Goal: Complete application form

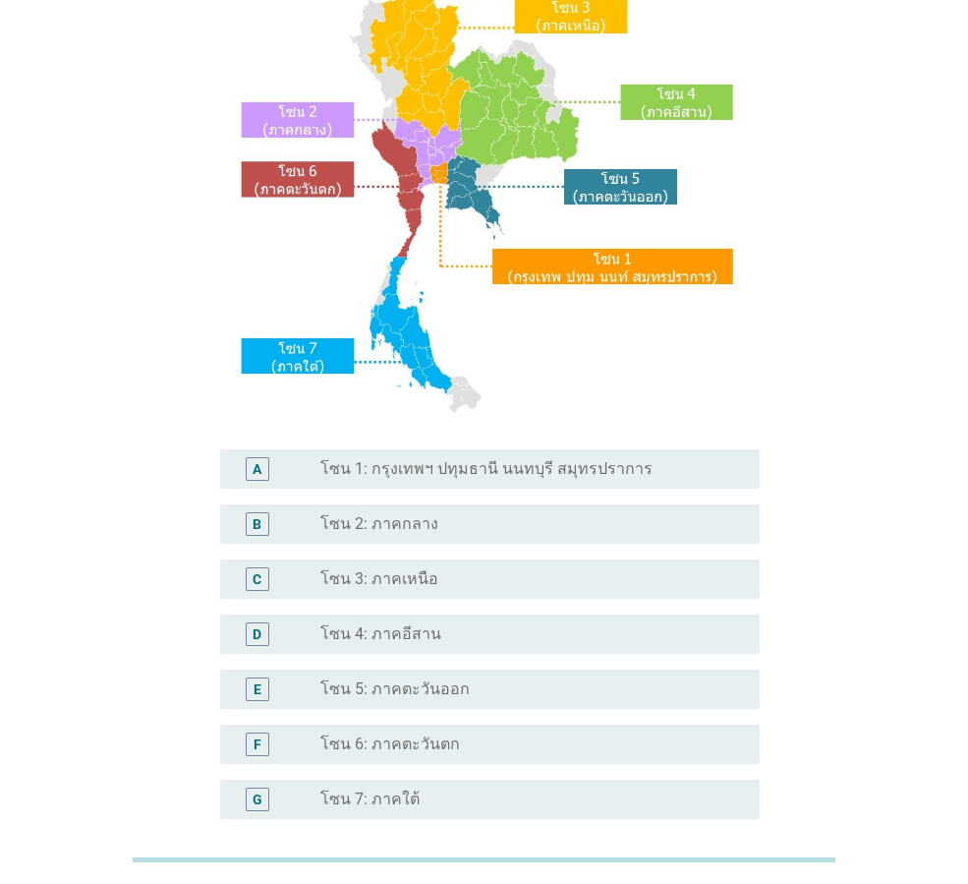
scroll to position [197, 0]
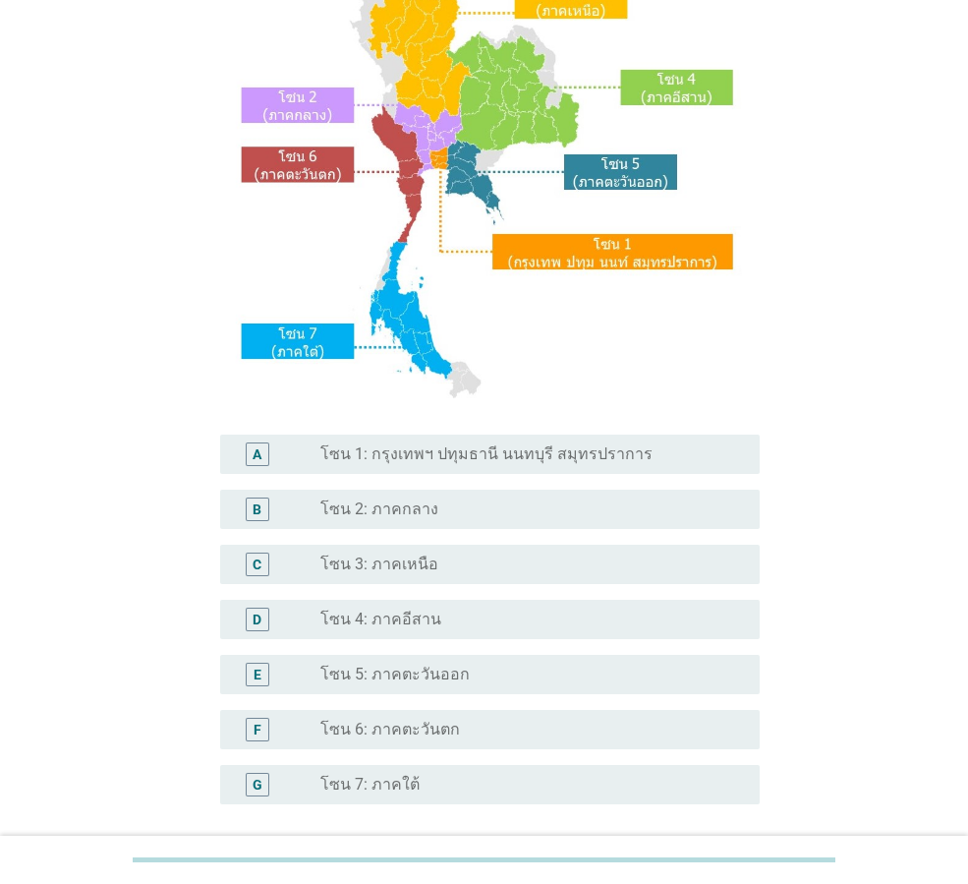
click at [256, 730] on div "F" at bounding box center [258, 729] width 8 height 21
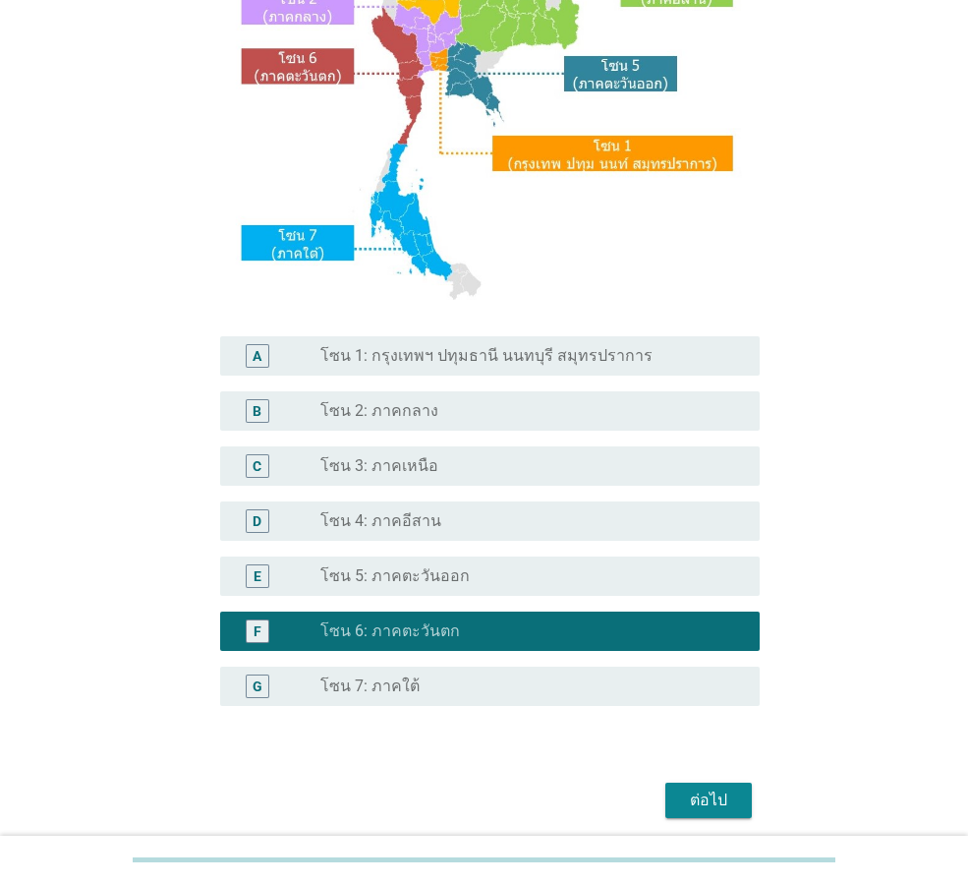
scroll to position [370, 0]
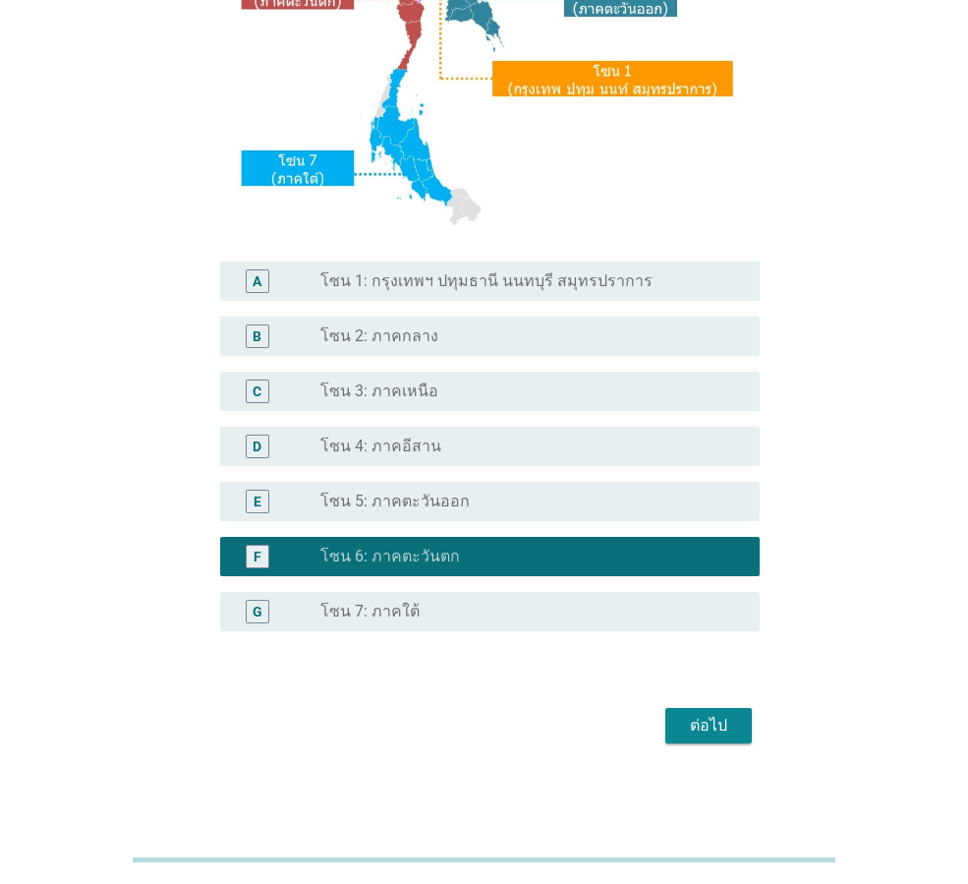
click at [726, 730] on div "ต่อไป" at bounding box center [708, 726] width 55 height 24
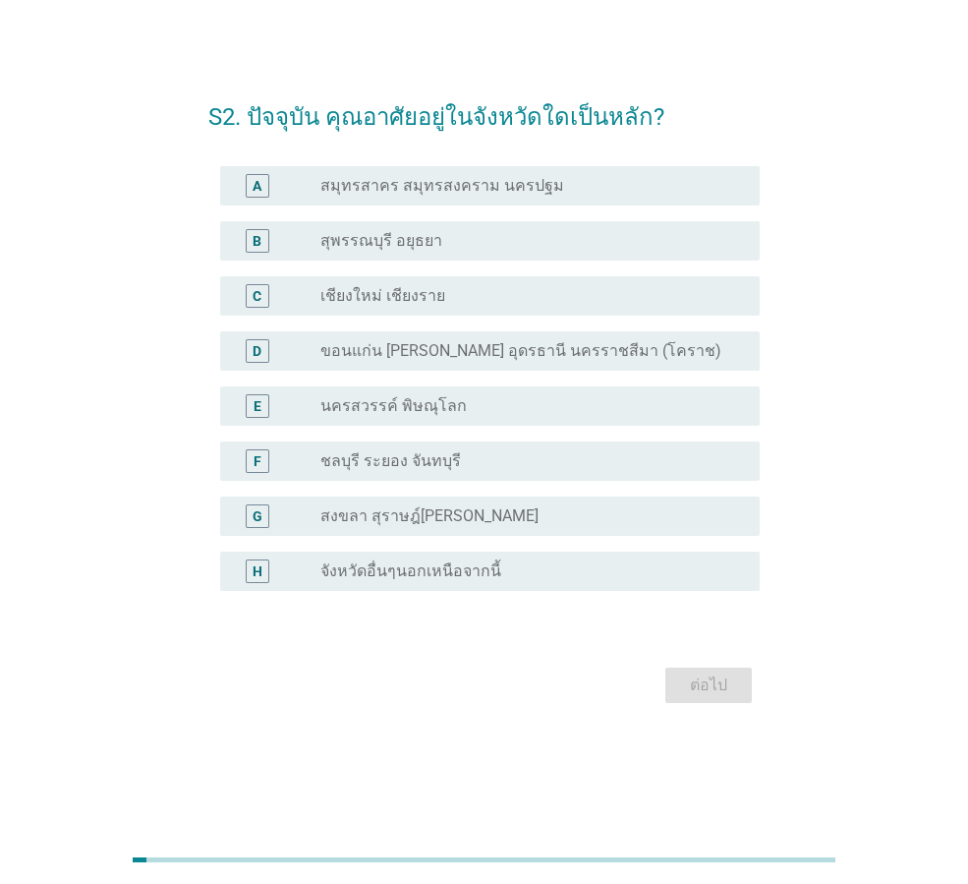
scroll to position [0, 0]
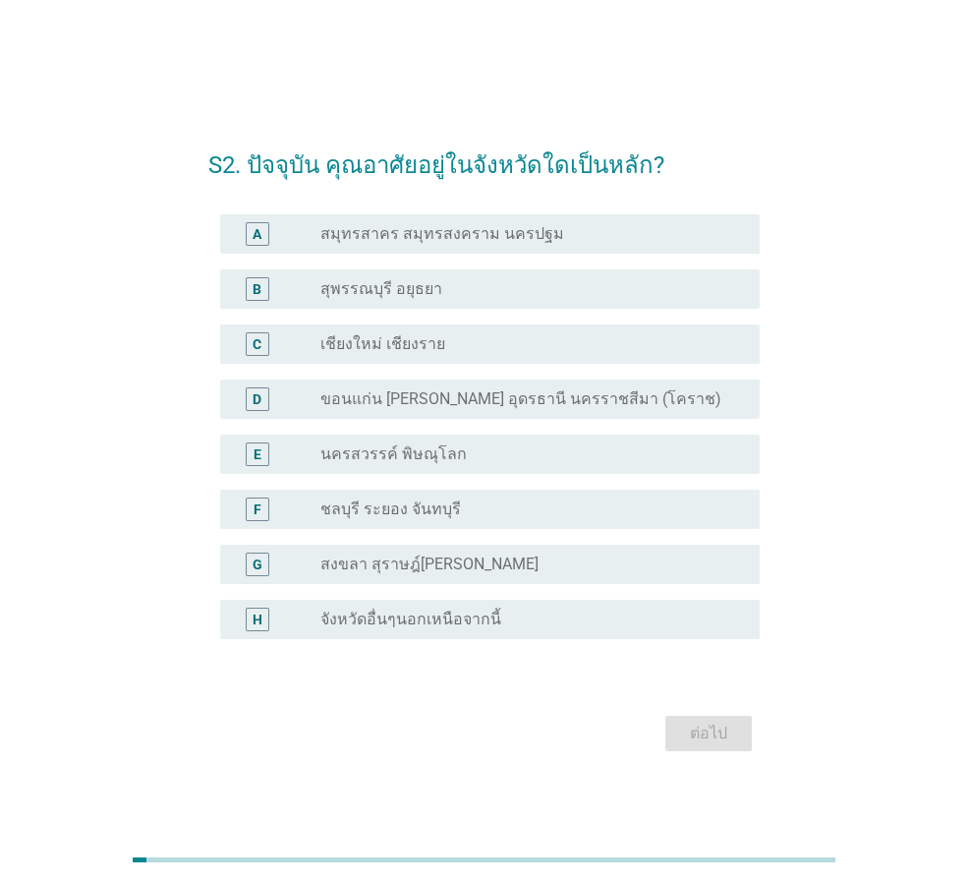
click at [519, 610] on div "radio_button_unchecked จังหวัดอื่นๆนอกเหนือจากนี้" at bounding box center [525, 620] width 408 height 20
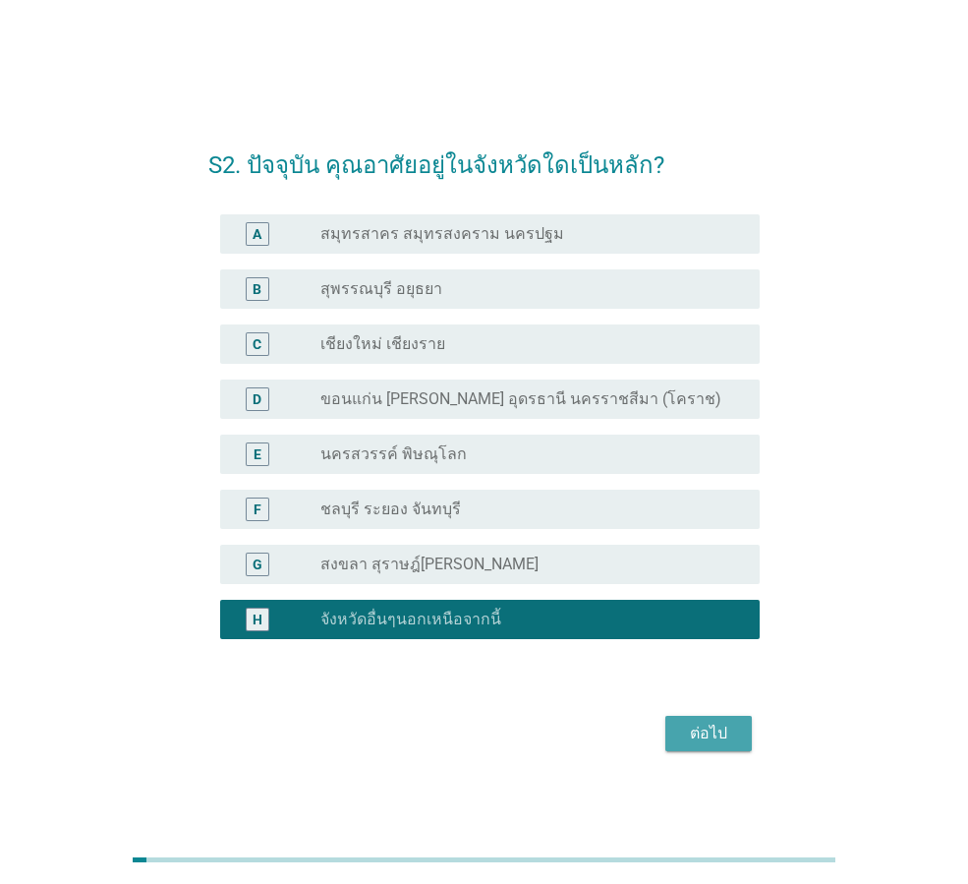
click at [706, 729] on div "ต่อไป" at bounding box center [708, 734] width 55 height 24
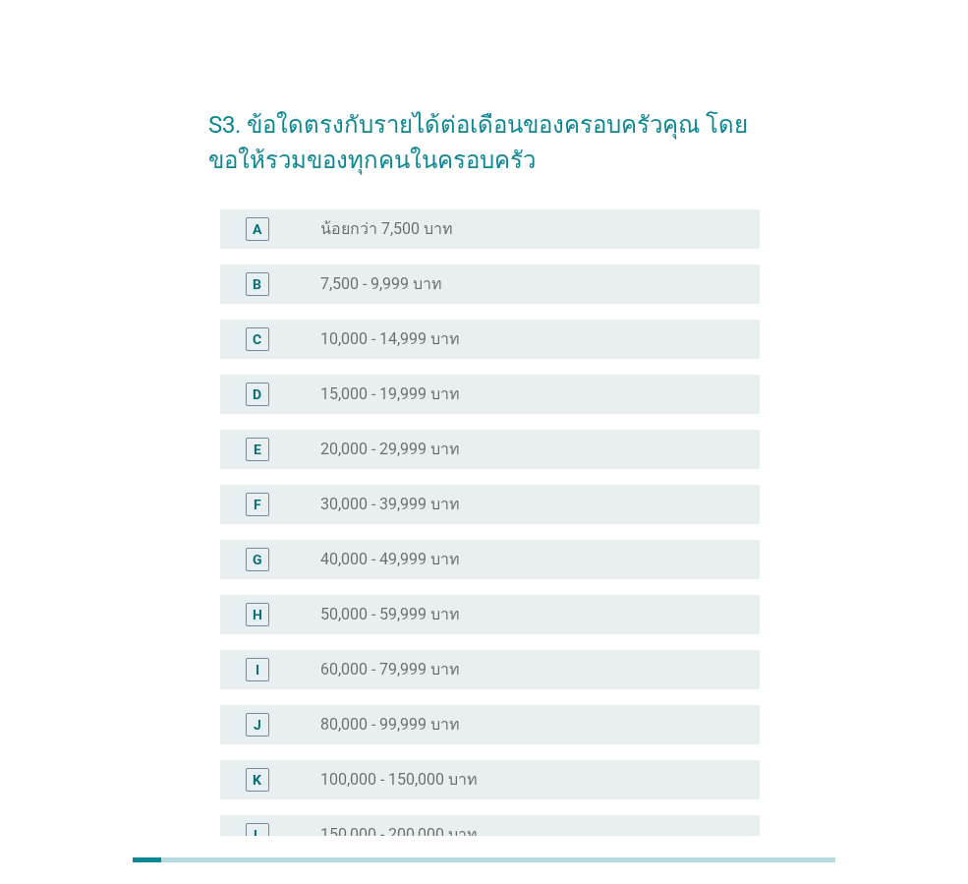
click at [415, 450] on label "20,000 - 29,999 บาท" at bounding box center [391, 449] width 140 height 20
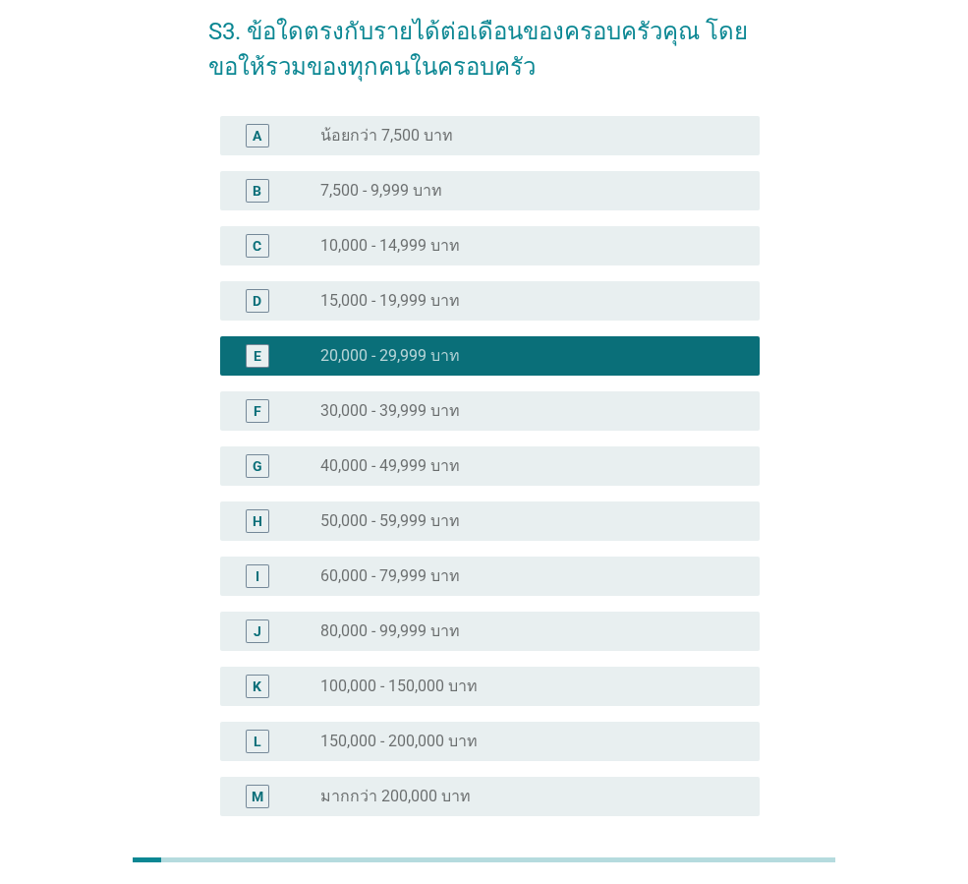
scroll to position [278, 0]
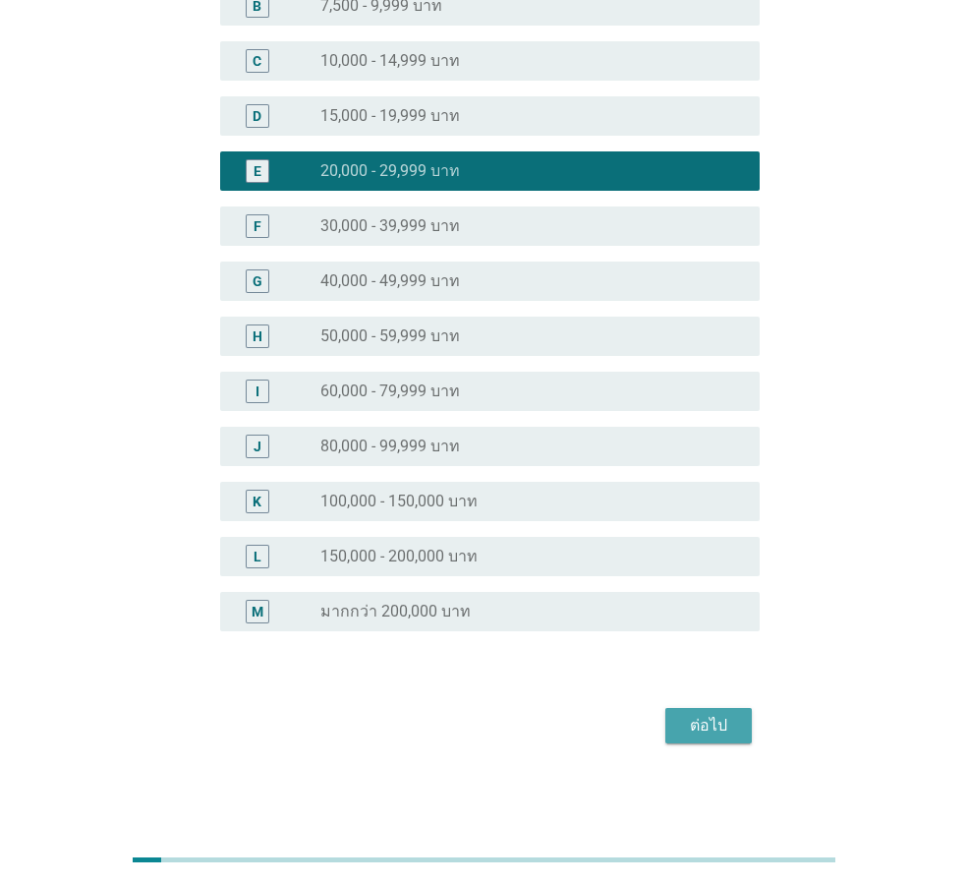
click at [694, 727] on div "ต่อไป" at bounding box center [708, 726] width 55 height 24
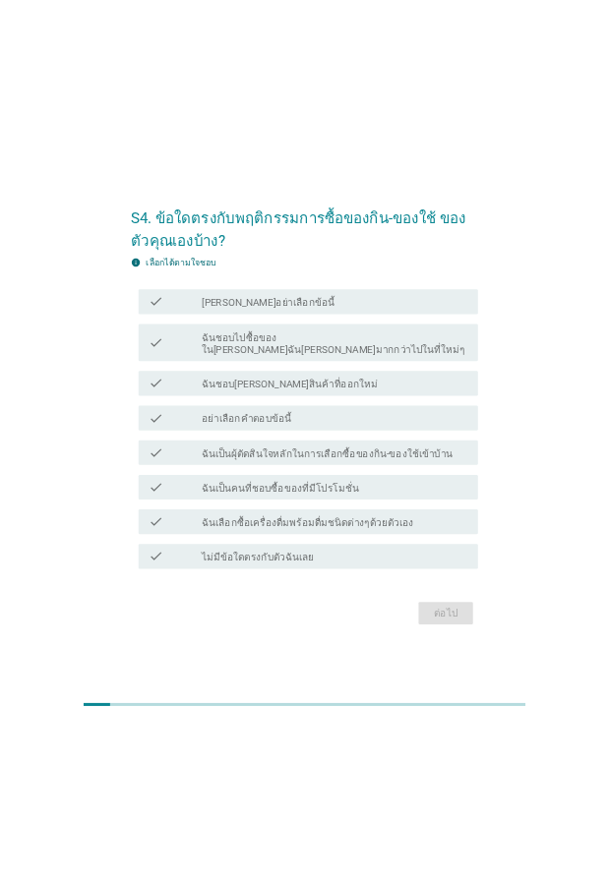
scroll to position [0, 0]
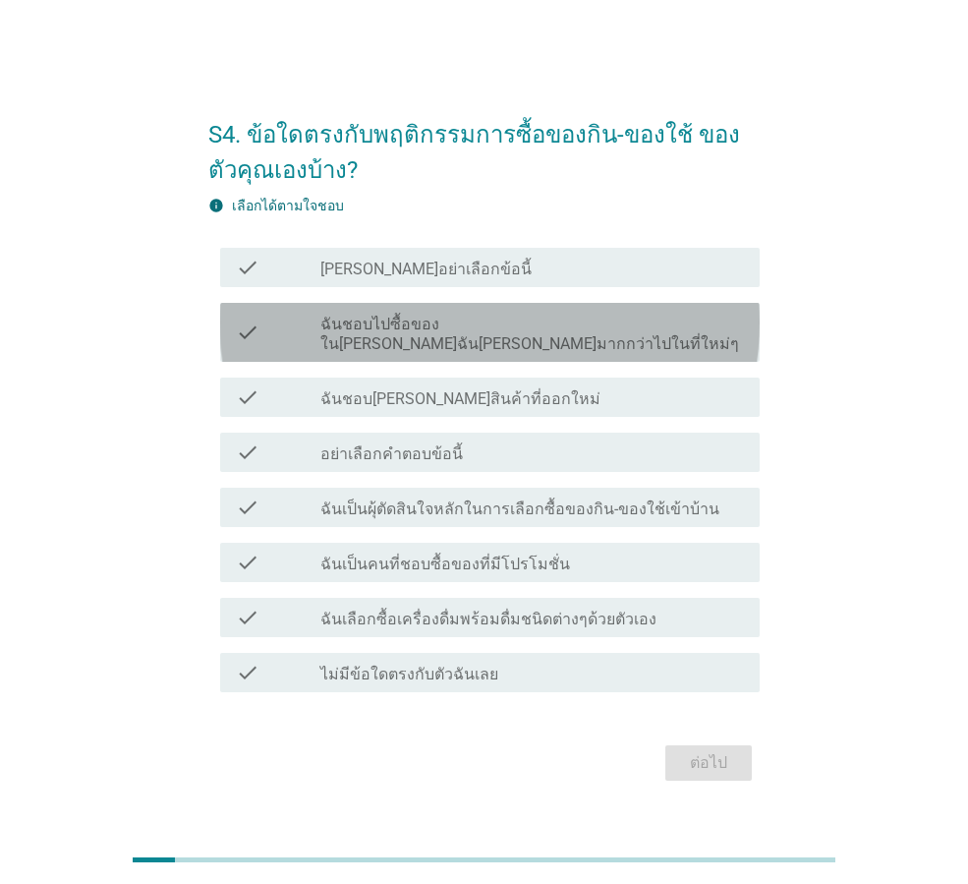
click at [650, 338] on label "ฉันชอบไปซื้อของใน[PERSON_NAME]ฉัน[PERSON_NAME]มากกว่าไปในที่ใหม่ๆ" at bounding box center [533, 334] width 424 height 39
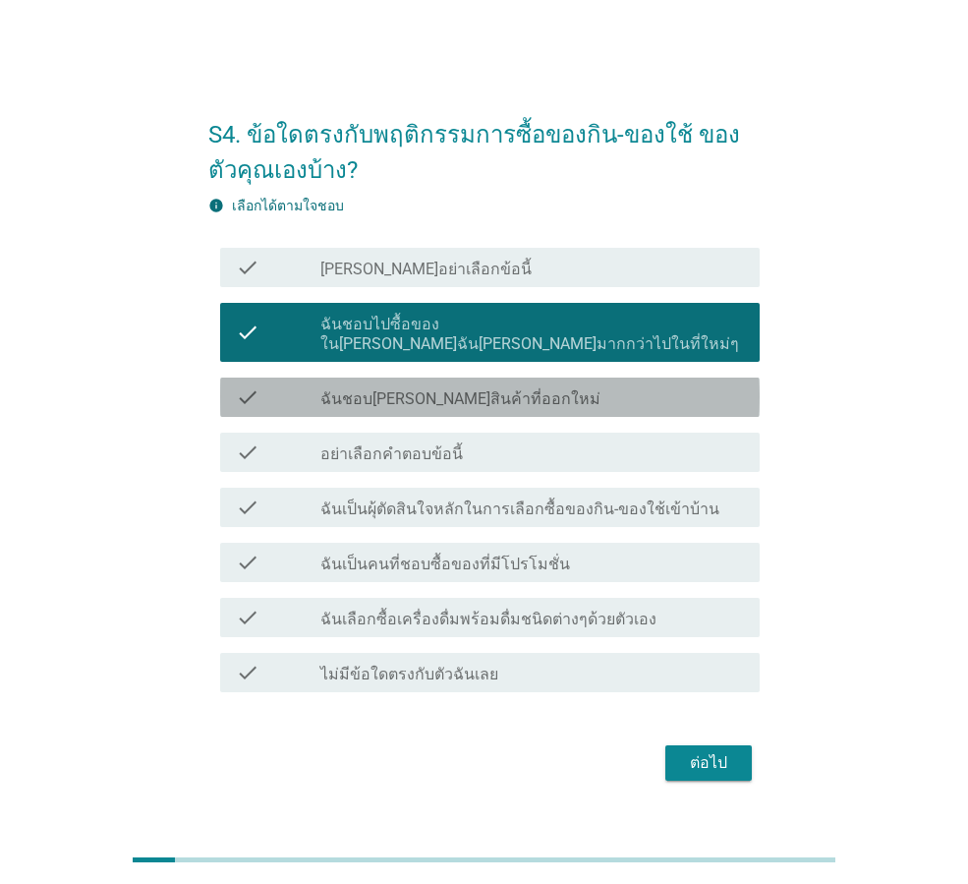
click at [601, 391] on div "check_box_outline_blank ฉันชอบ[PERSON_NAME]สินค้าที่ออกใหม่" at bounding box center [533, 397] width 424 height 24
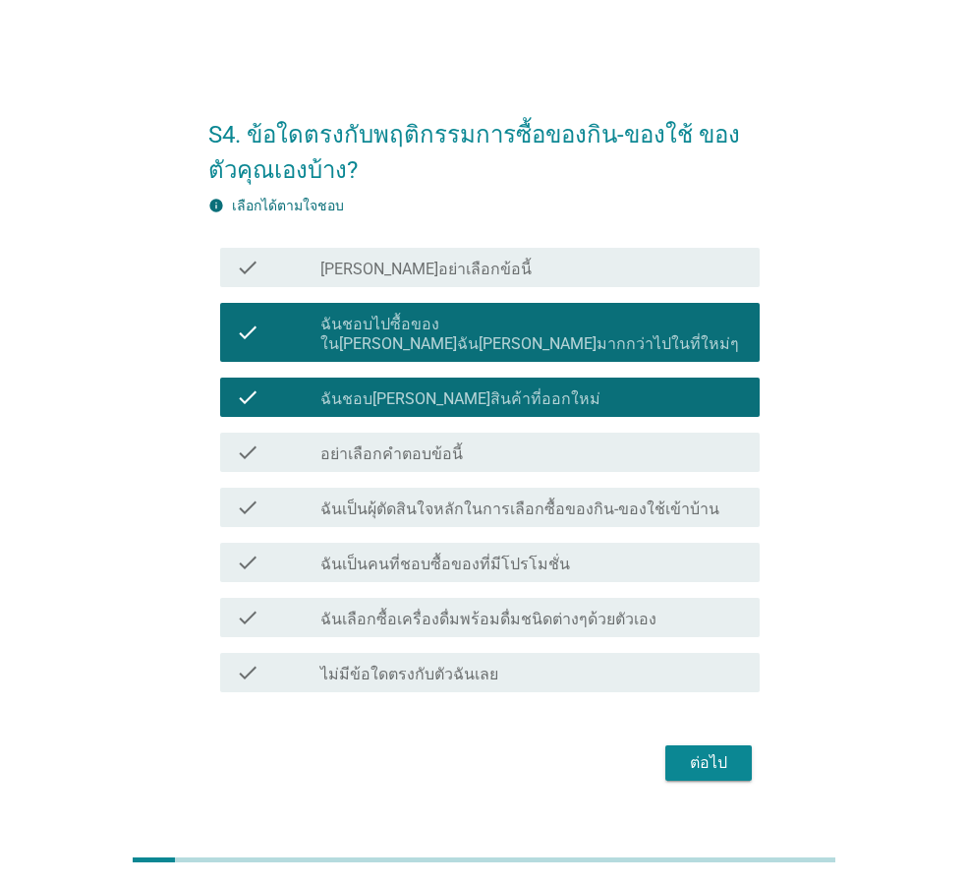
click at [607, 499] on label "ฉันเป็นผุ้ตัดสินใจหลักในการเลือกซื้อของกิน-ของใช้เข้าบ้าน" at bounding box center [520, 509] width 399 height 20
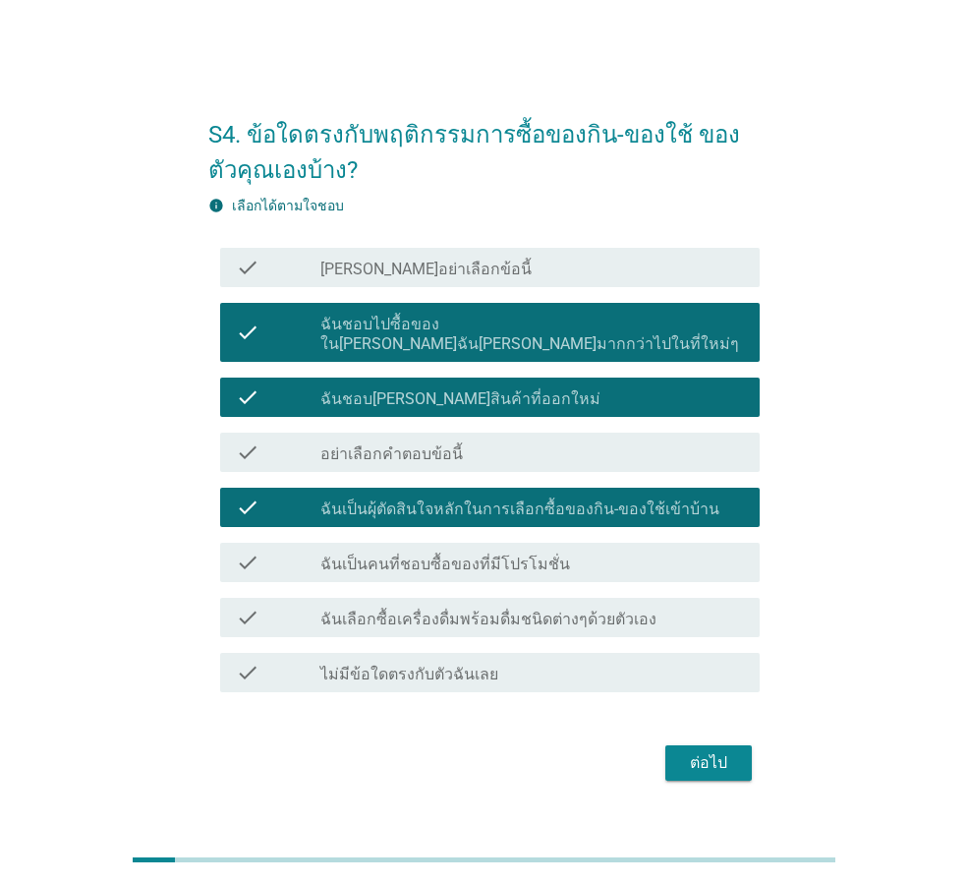
click at [591, 551] on div "check_box_outline_blank ฉันเป็นคนที่ชอบซื้อของที่มีโปรโมชั่น" at bounding box center [533, 563] width 424 height 24
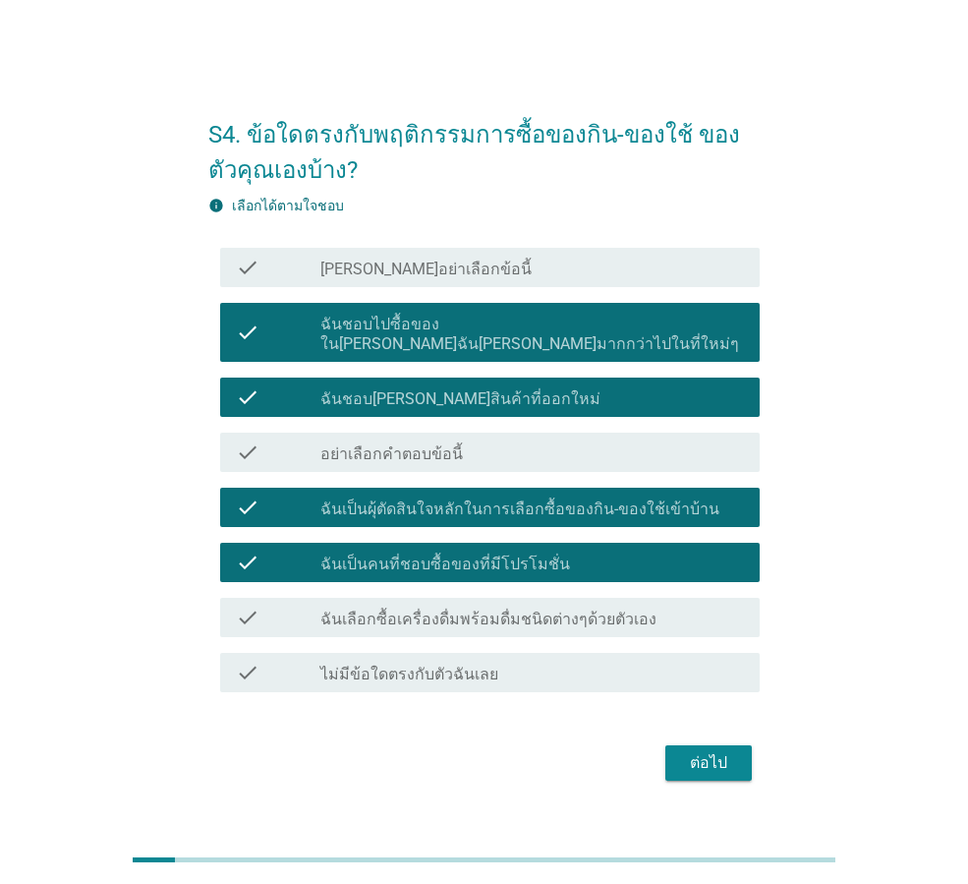
click at [583, 610] on label "ฉันเลือกซื้อเครื่องดื่มพร้อมดื่มชนิดต่างๆด้วยตัวเอง" at bounding box center [489, 620] width 336 height 20
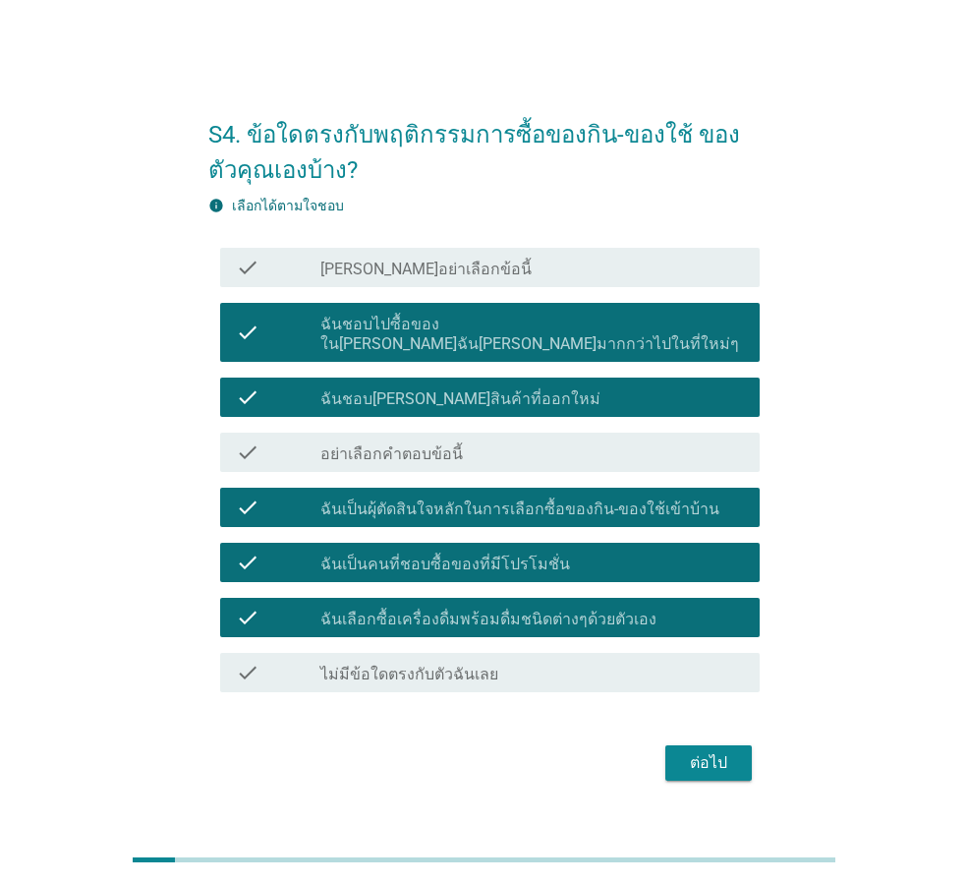
click at [710, 751] on div "ต่อไป" at bounding box center [708, 763] width 55 height 24
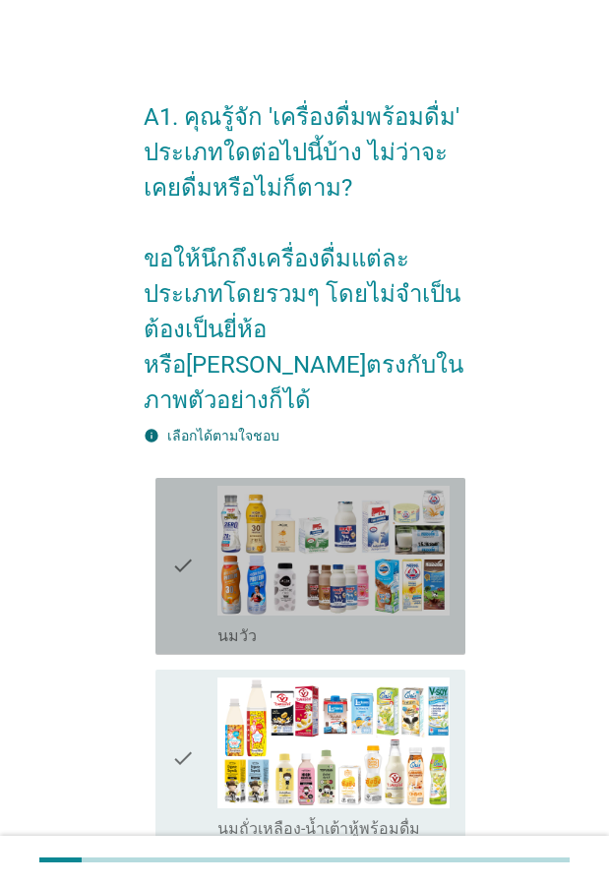
click at [177, 536] on icon "check" at bounding box center [183, 566] width 24 height 161
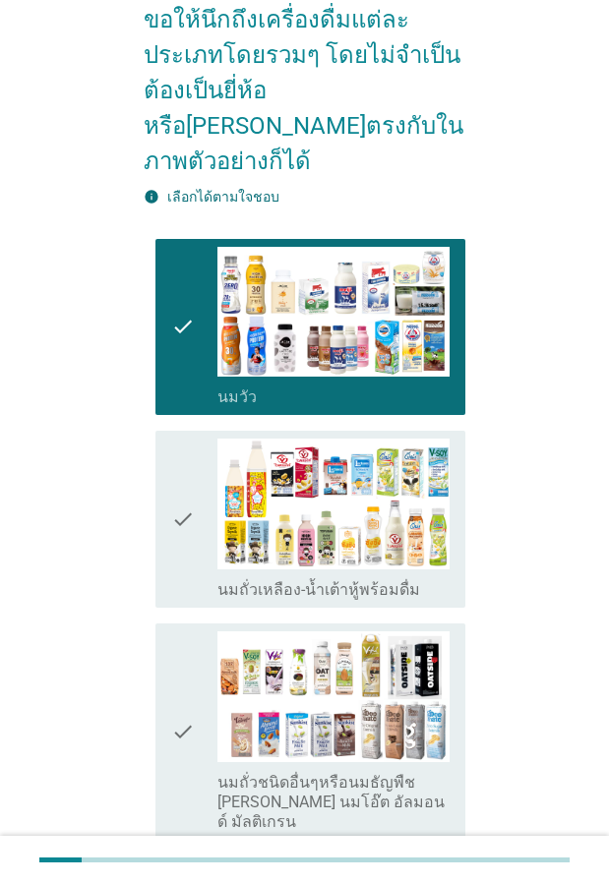
scroll to position [295, 0]
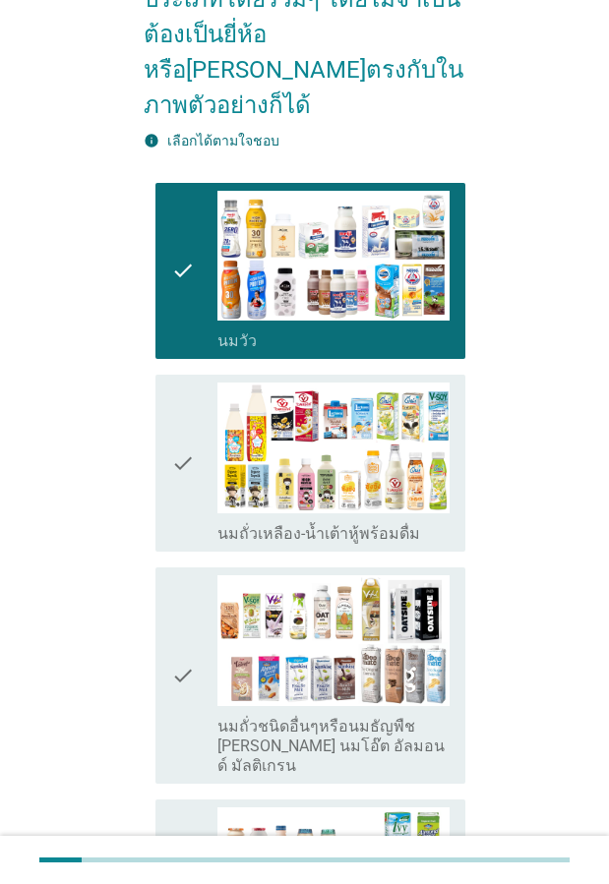
click at [190, 457] on icon "check" at bounding box center [183, 462] width 24 height 161
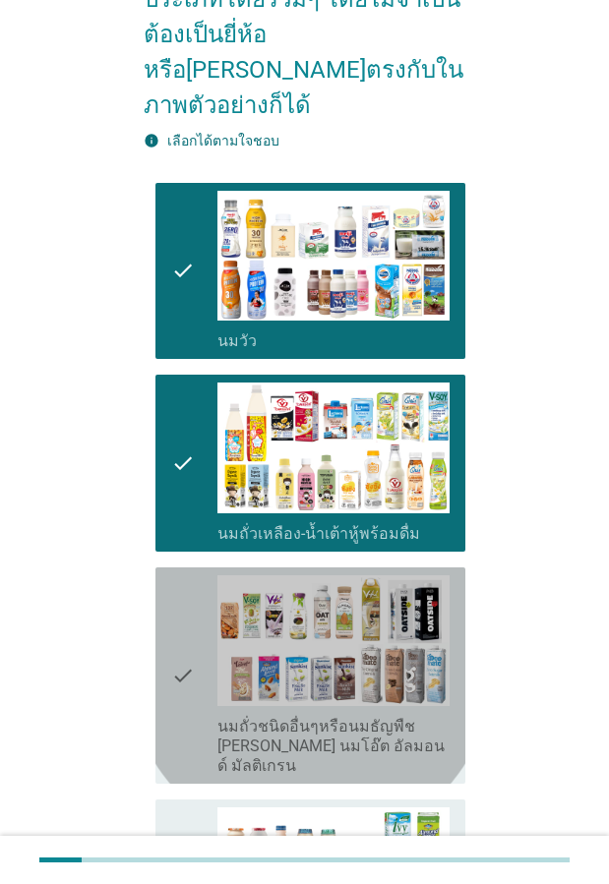
click at [191, 609] on icon "check" at bounding box center [183, 675] width 24 height 201
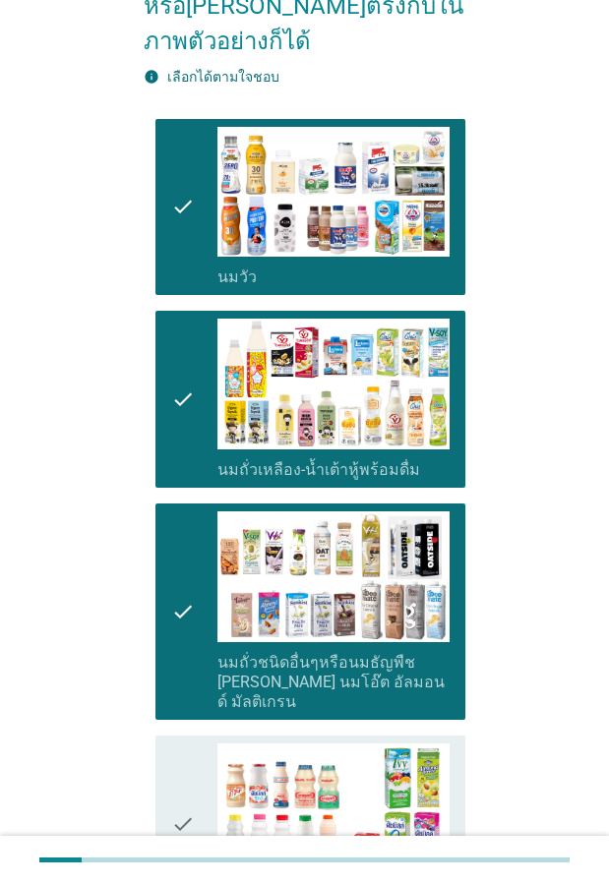
scroll to position [393, 0]
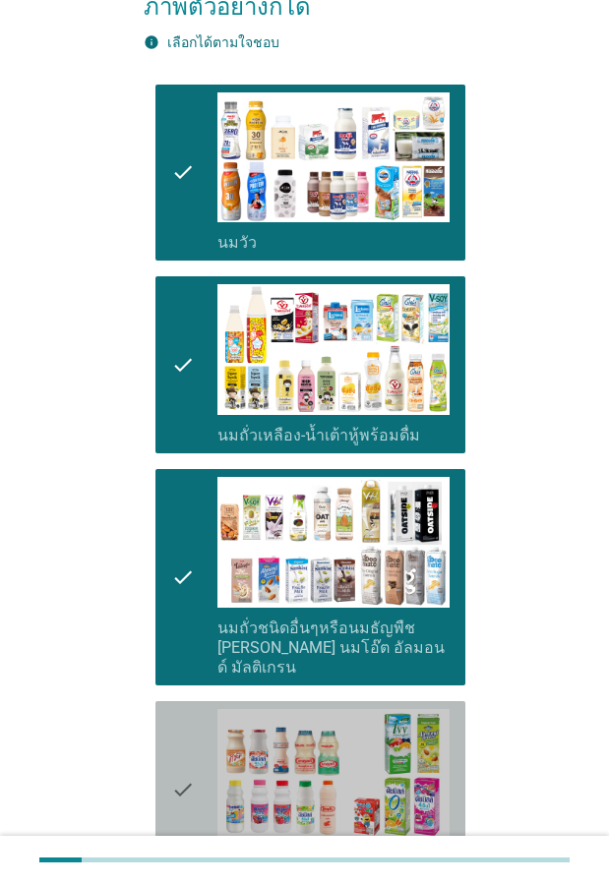
click at [165, 706] on div "check check_box_outline_blank นมเปรี้ยว" at bounding box center [310, 789] width 310 height 177
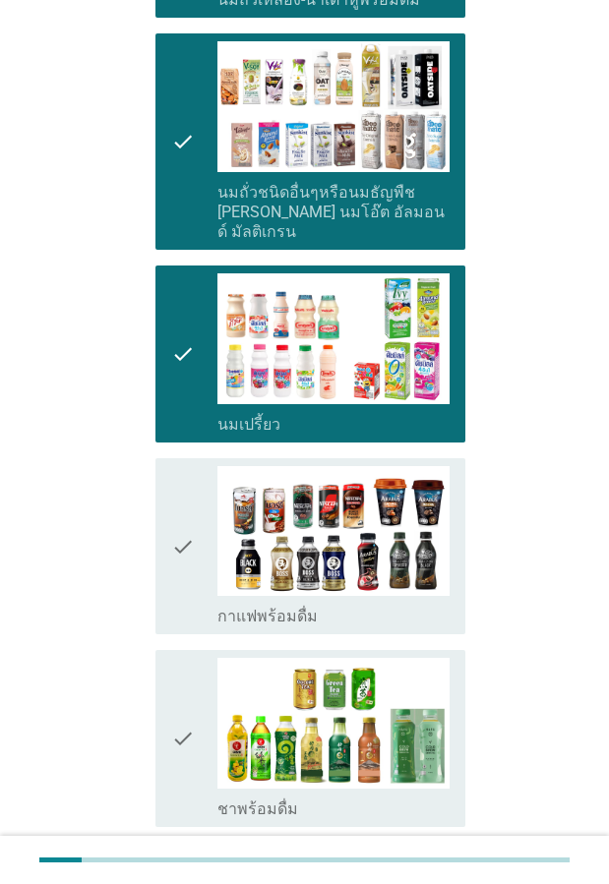
scroll to position [885, 0]
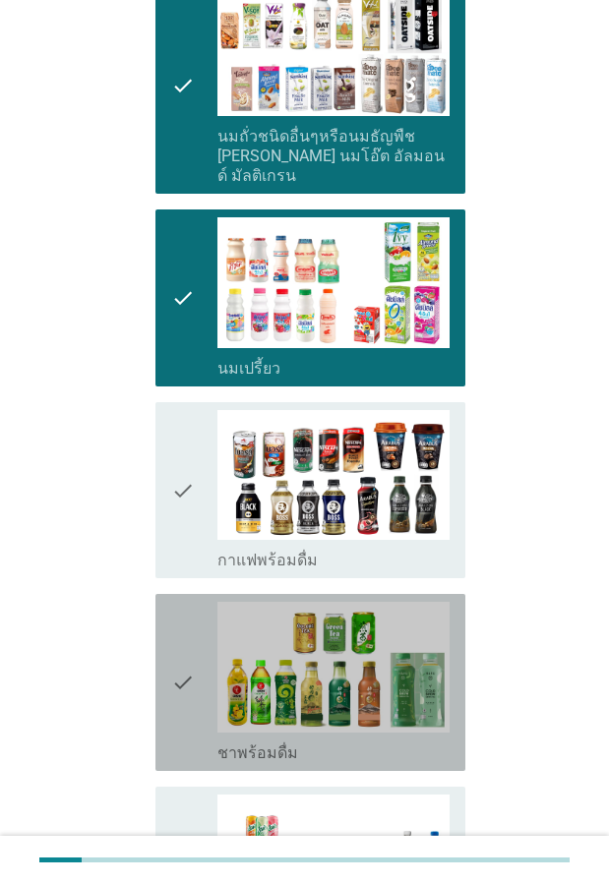
click at [182, 636] on icon "check" at bounding box center [183, 682] width 24 height 161
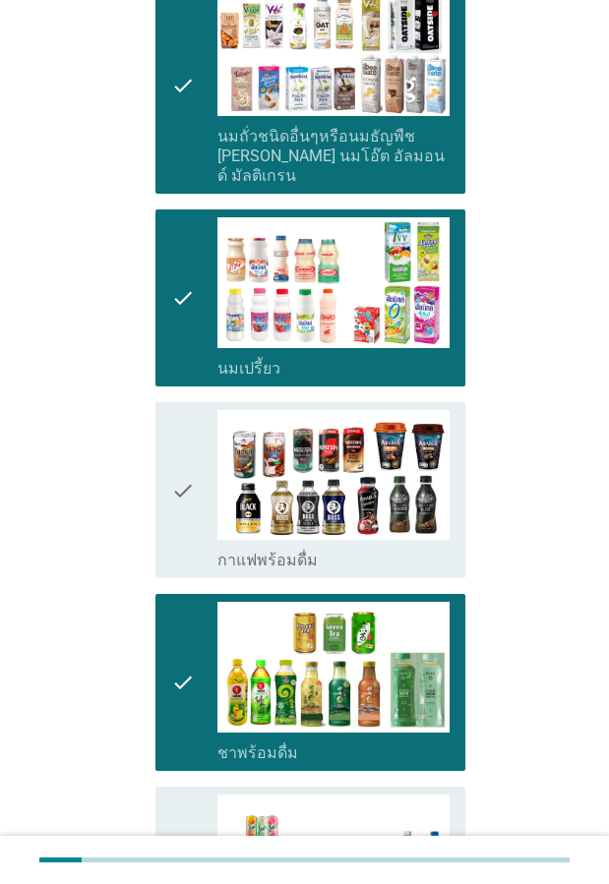
scroll to position [983, 0]
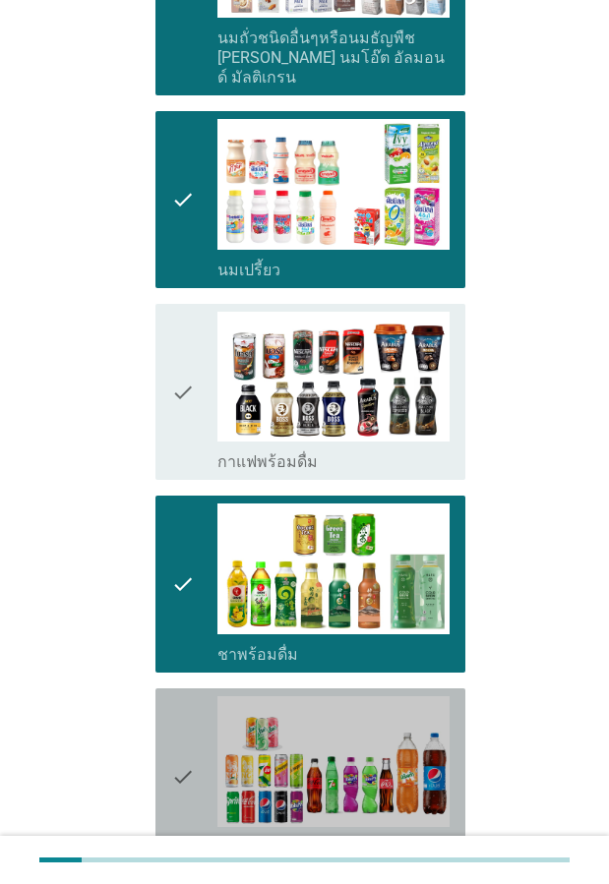
click at [178, 696] on icon "check" at bounding box center [183, 776] width 24 height 161
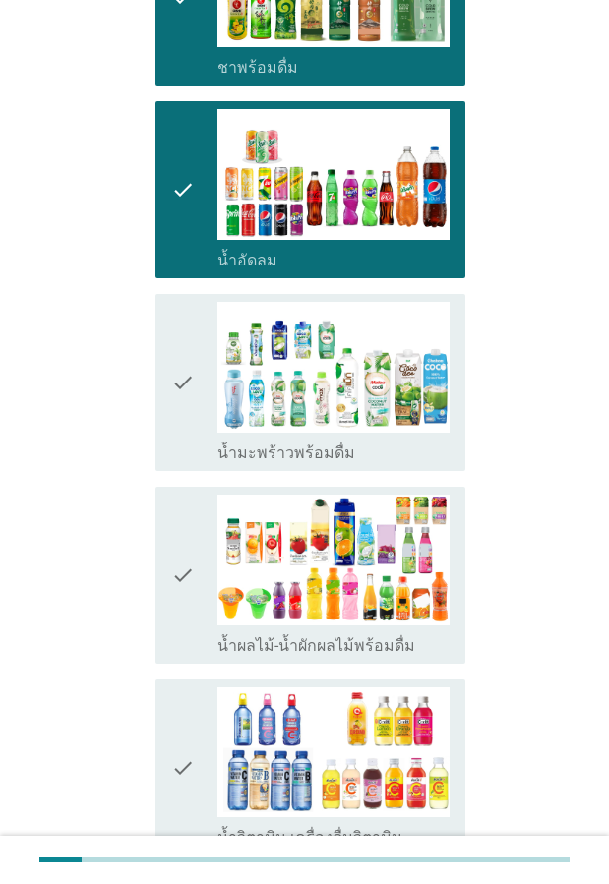
scroll to position [1573, 0]
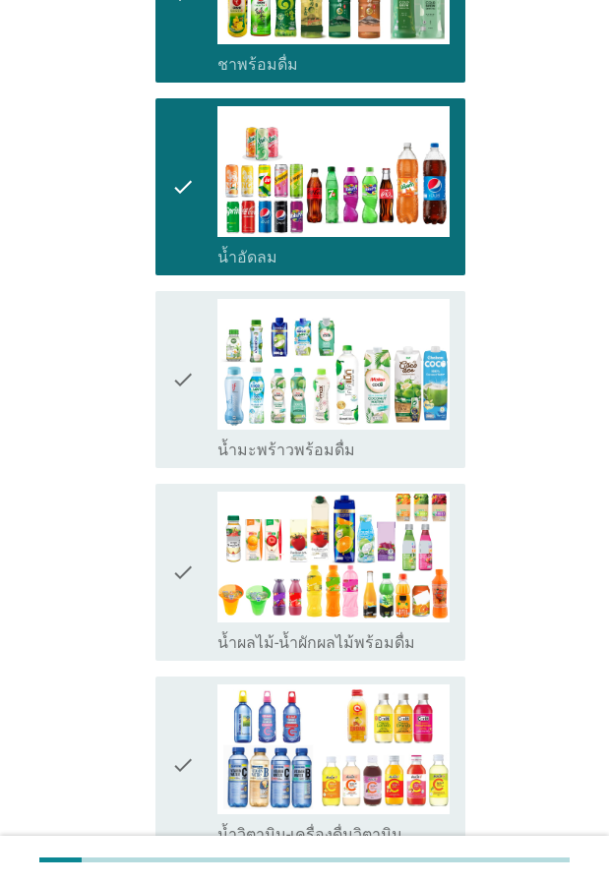
click at [186, 529] on icon "check" at bounding box center [183, 572] width 24 height 161
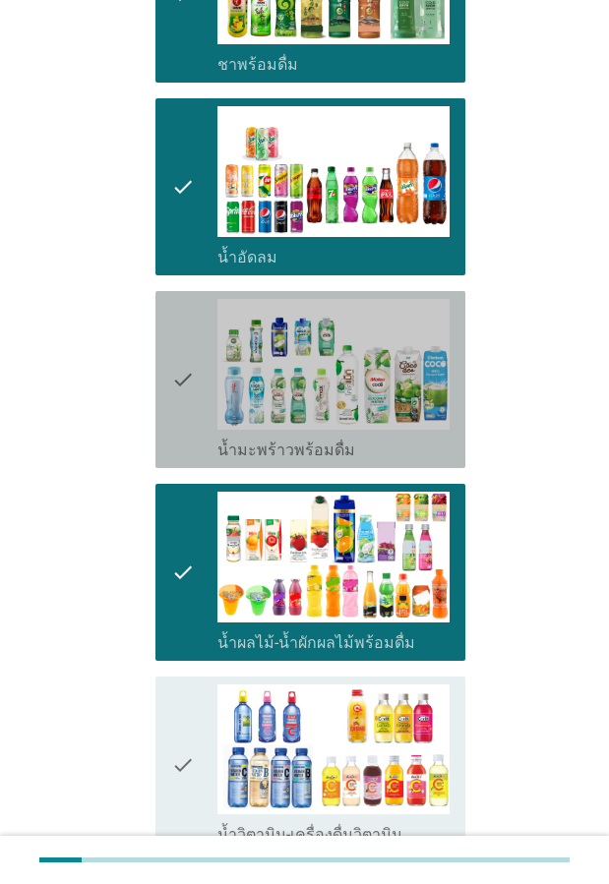
click at [186, 353] on icon "check" at bounding box center [183, 379] width 24 height 161
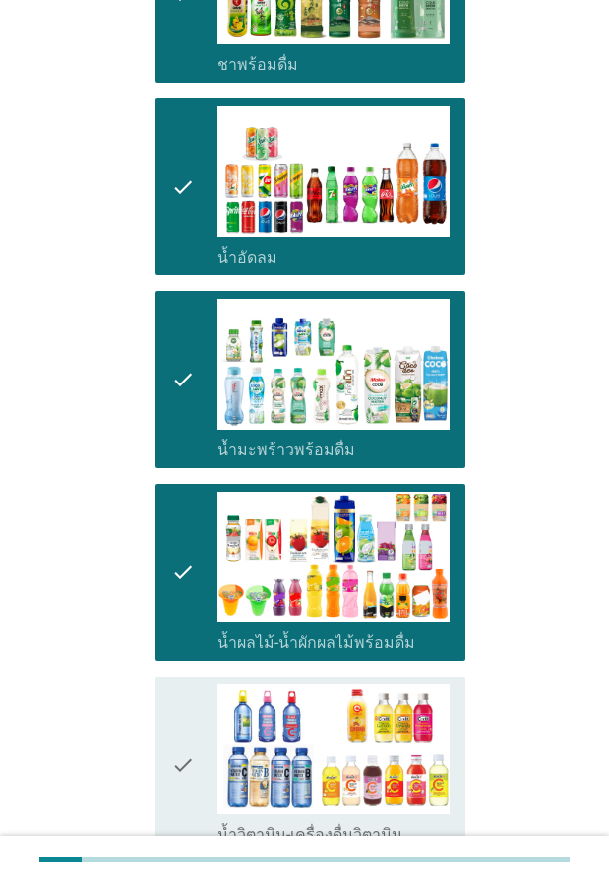
click at [185, 684] on icon "check" at bounding box center [183, 764] width 24 height 161
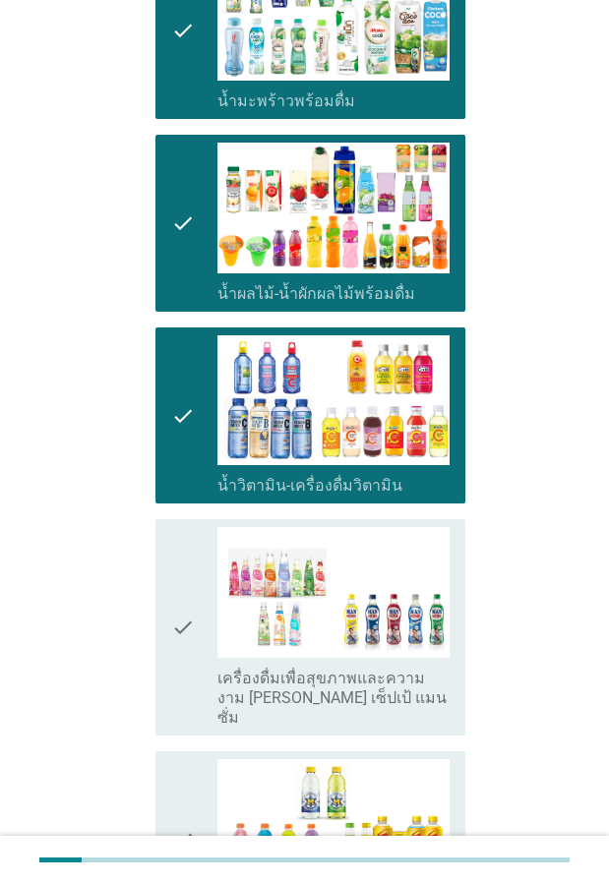
scroll to position [2065, 0]
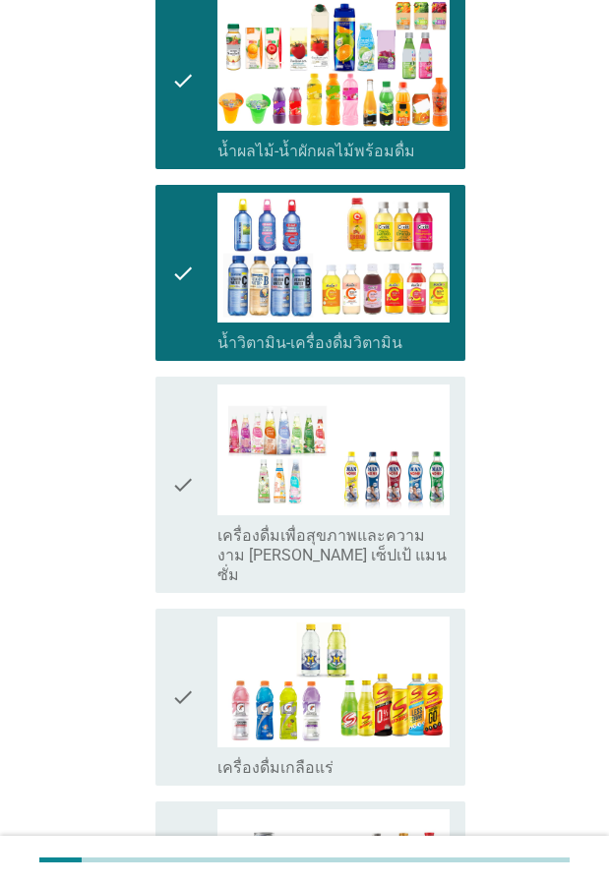
click at [174, 441] on icon "check" at bounding box center [183, 484] width 24 height 201
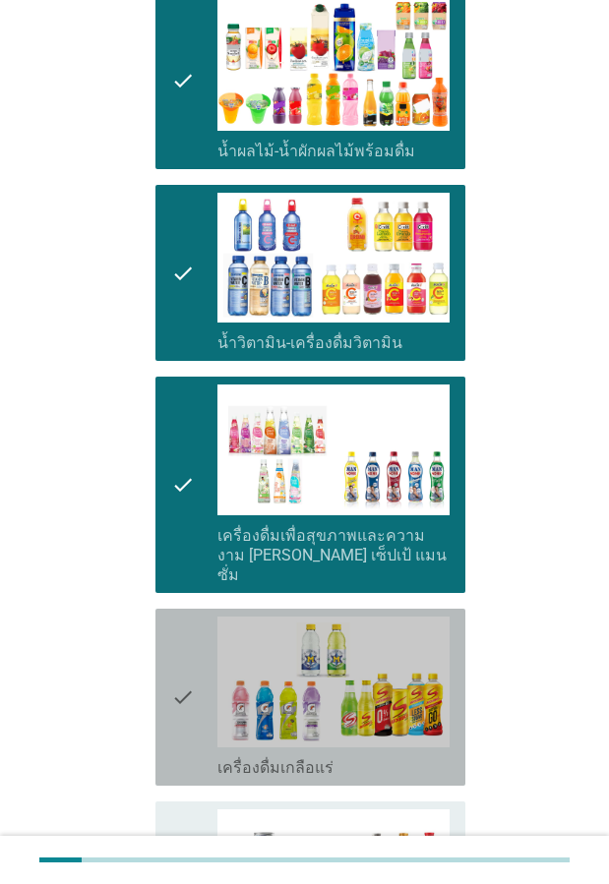
click at [184, 616] on icon "check" at bounding box center [183, 696] width 24 height 161
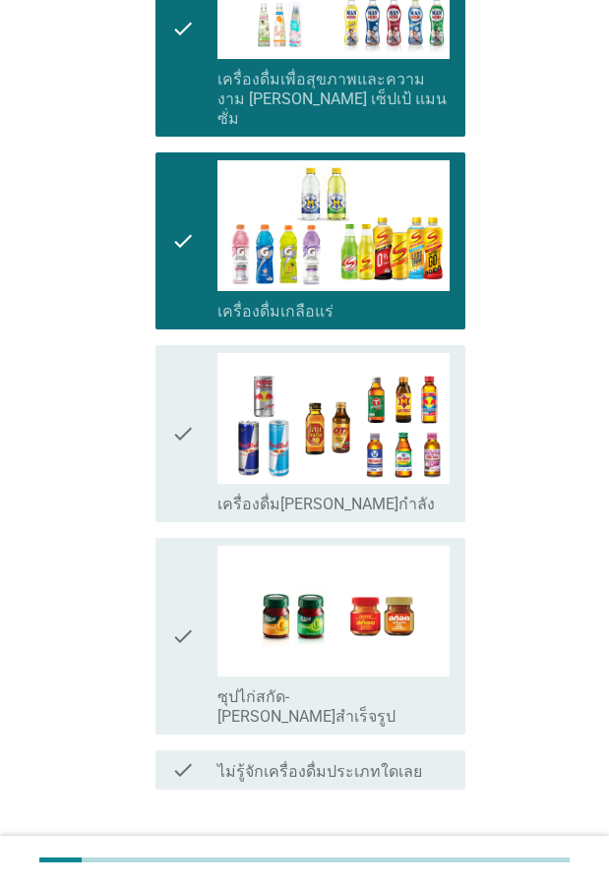
scroll to position [2553, 0]
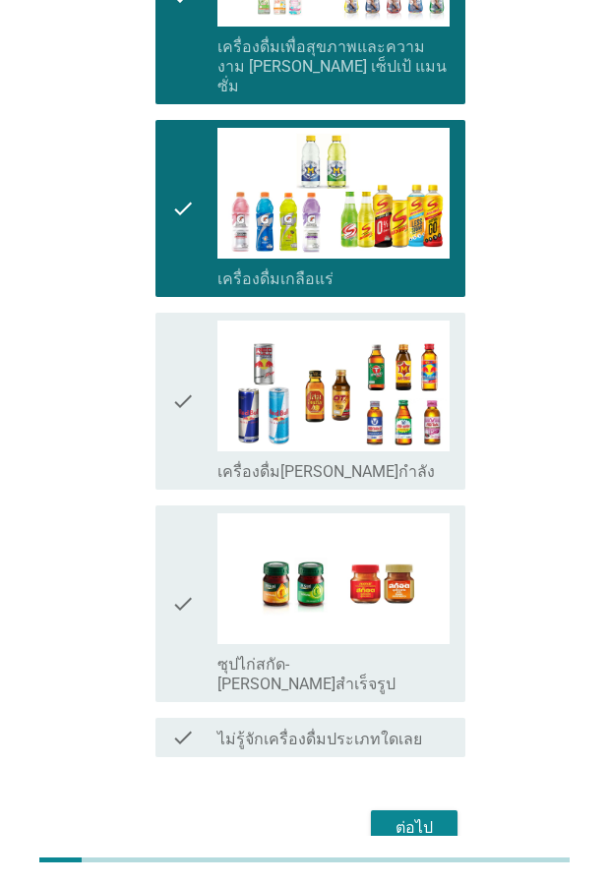
click at [176, 550] on icon "check" at bounding box center [183, 603] width 24 height 181
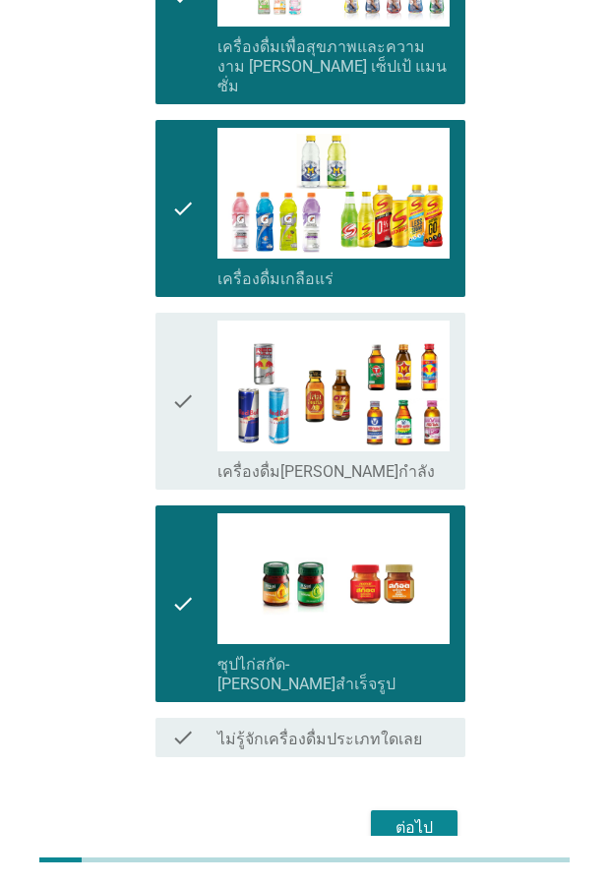
click at [411, 816] on div "ต่อไป" at bounding box center [413, 828] width 55 height 24
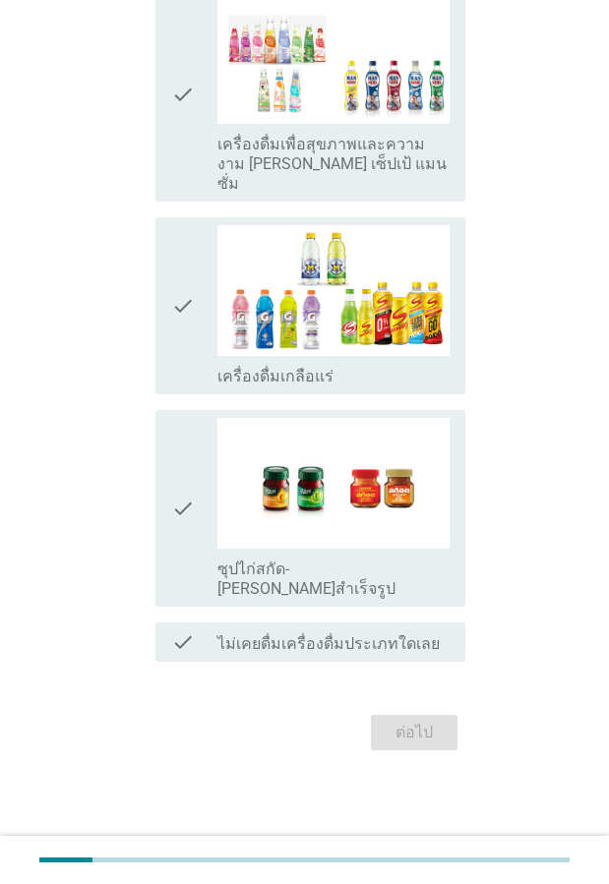
scroll to position [0, 0]
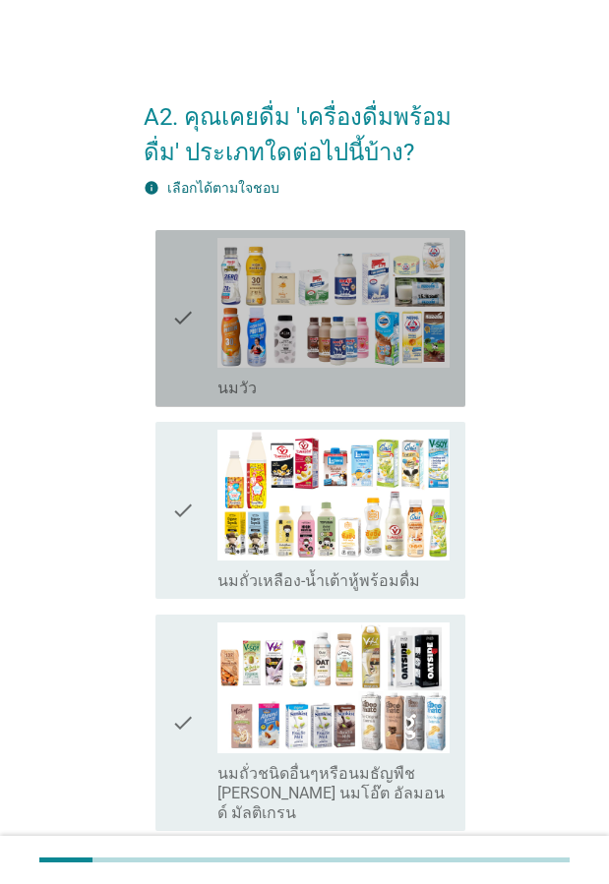
click at [173, 331] on icon "check" at bounding box center [183, 318] width 24 height 161
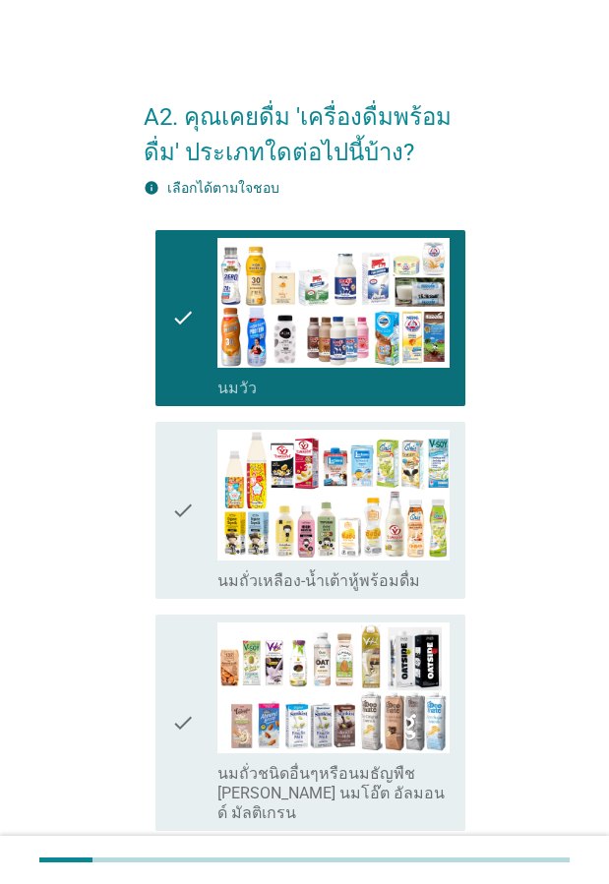
click at [180, 487] on icon "check" at bounding box center [183, 510] width 24 height 161
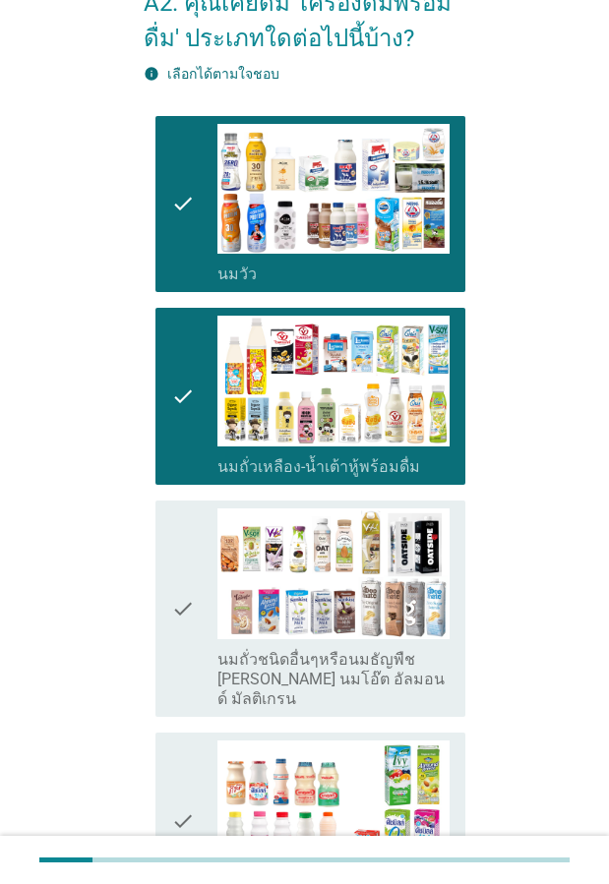
scroll to position [295, 0]
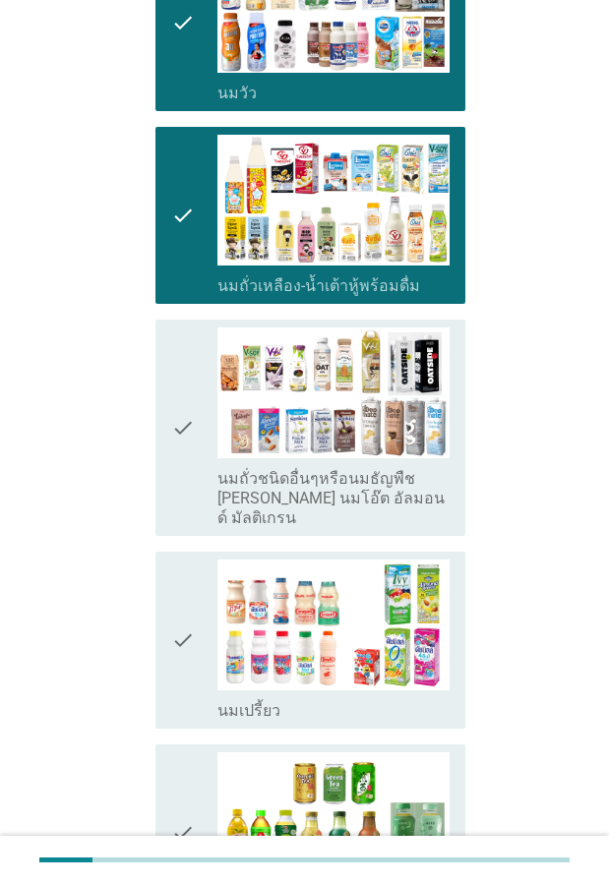
click at [179, 443] on icon "check" at bounding box center [183, 427] width 24 height 201
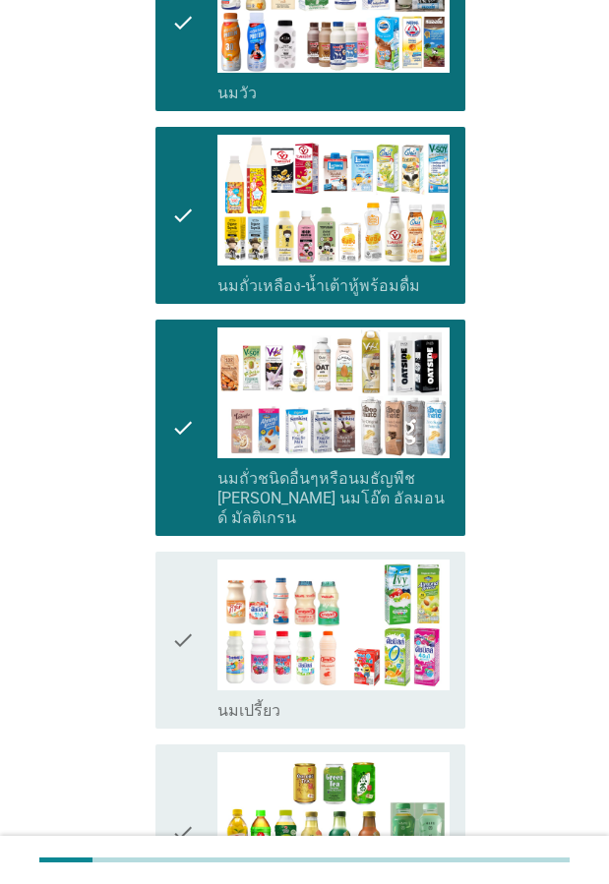
click at [185, 603] on icon "check" at bounding box center [183, 639] width 24 height 161
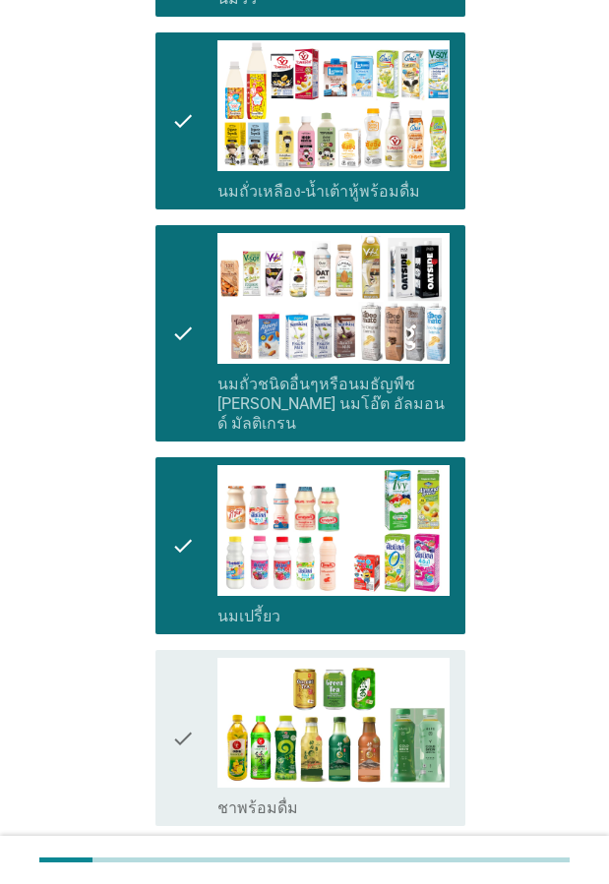
scroll to position [590, 0]
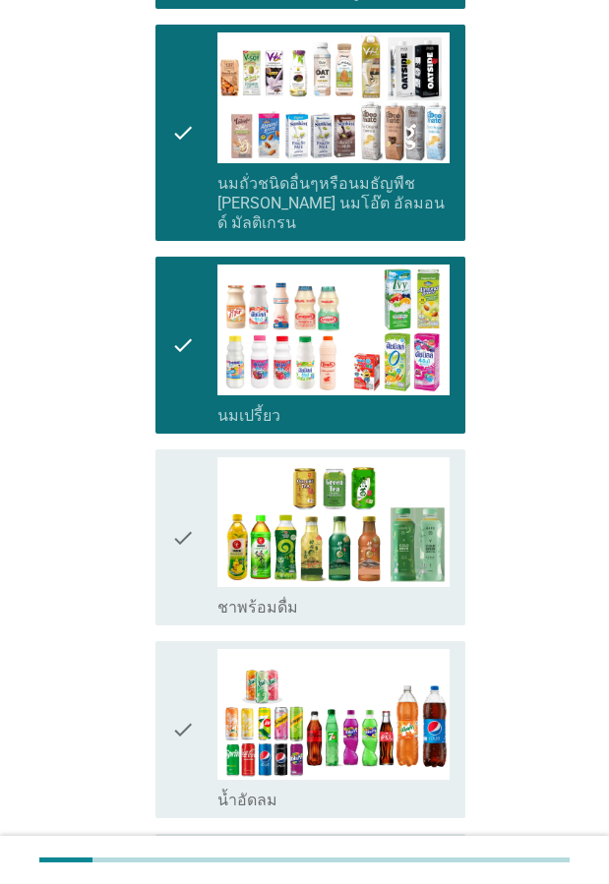
click at [182, 568] on icon "check" at bounding box center [183, 537] width 24 height 161
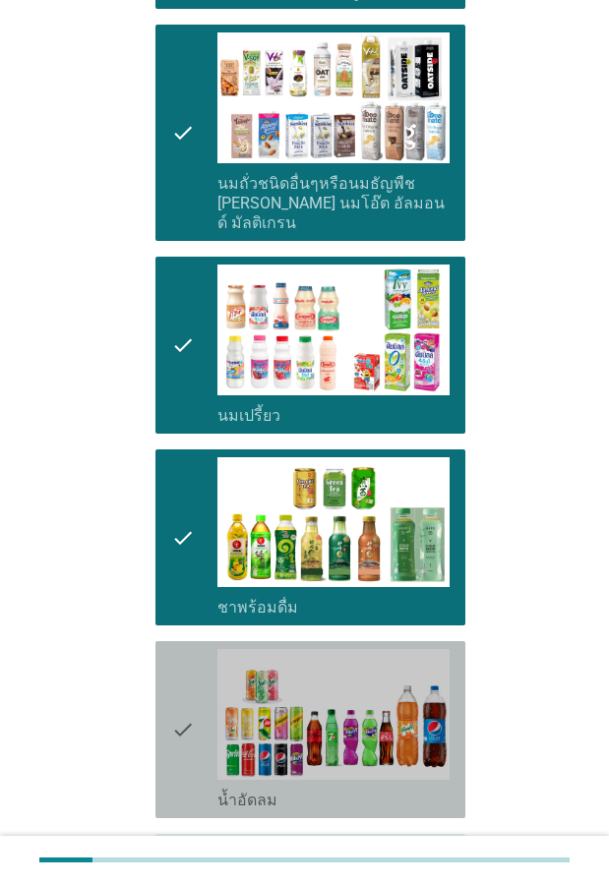
click at [177, 674] on icon "check" at bounding box center [183, 729] width 24 height 161
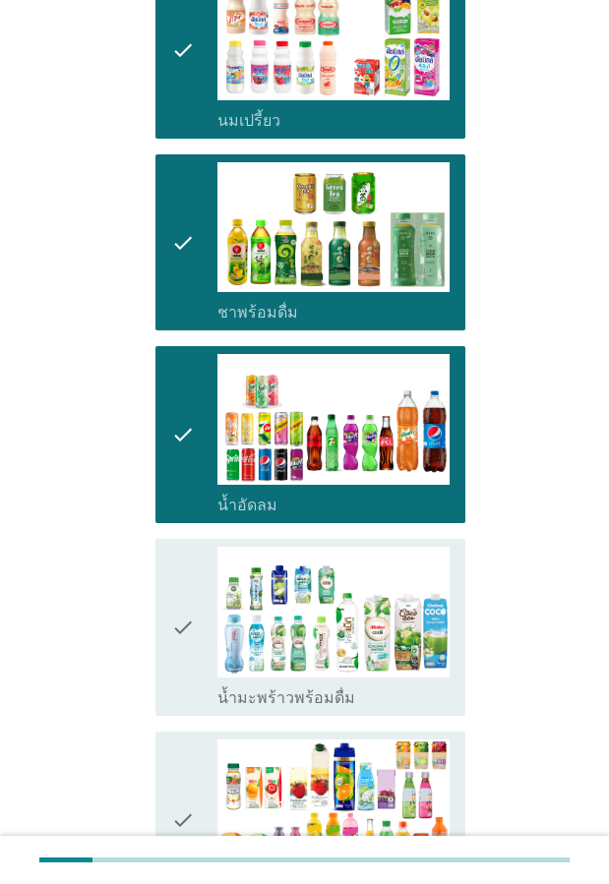
click at [177, 628] on icon "check" at bounding box center [183, 627] width 24 height 161
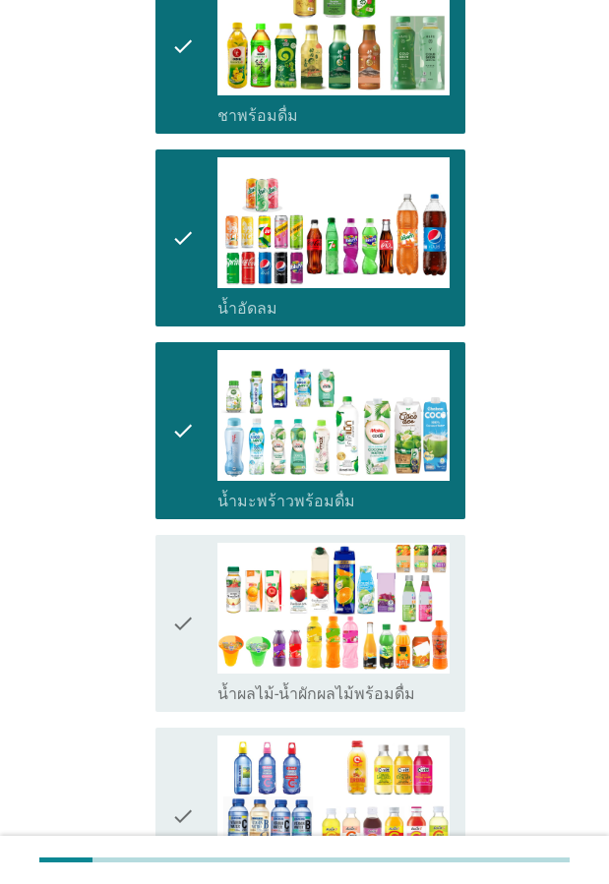
click at [176, 622] on icon "check" at bounding box center [183, 623] width 24 height 161
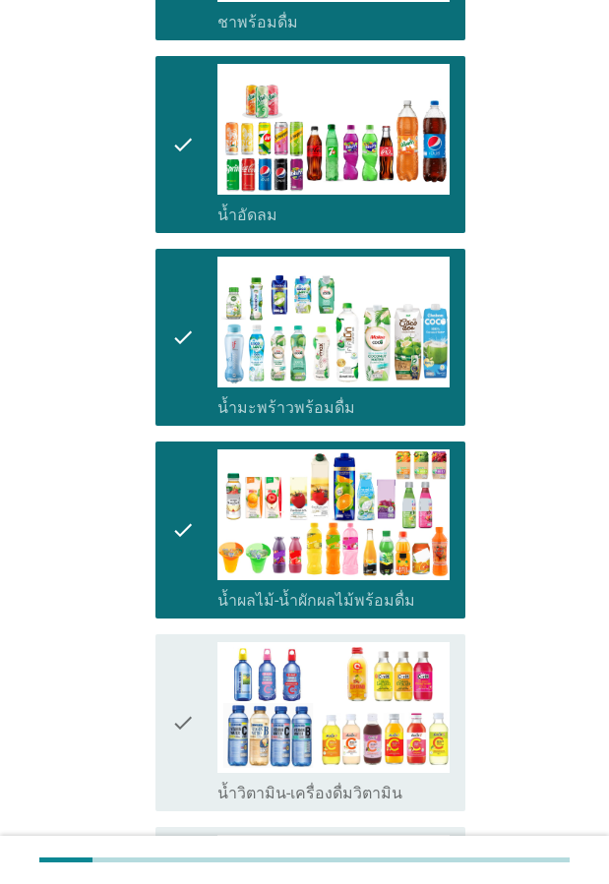
scroll to position [1376, 0]
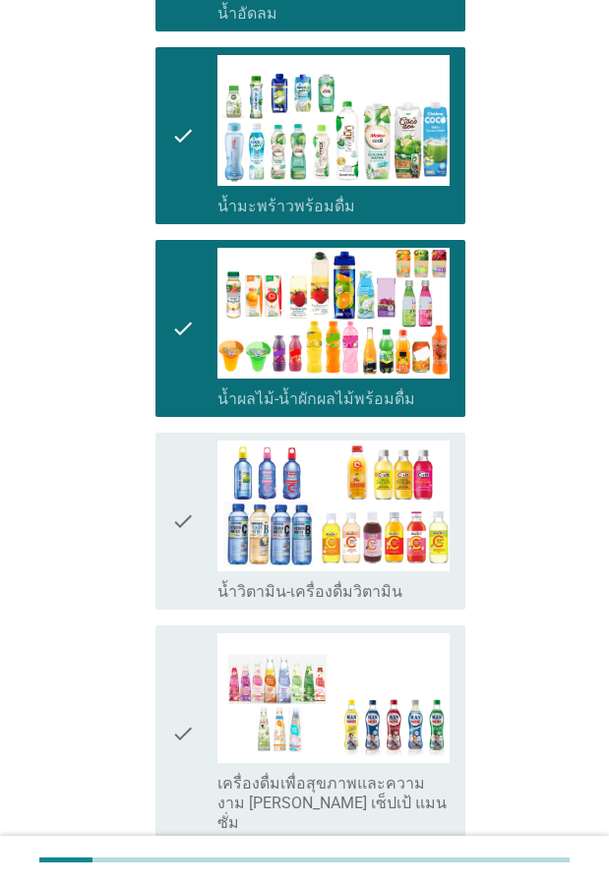
click at [189, 562] on icon "check" at bounding box center [183, 520] width 24 height 161
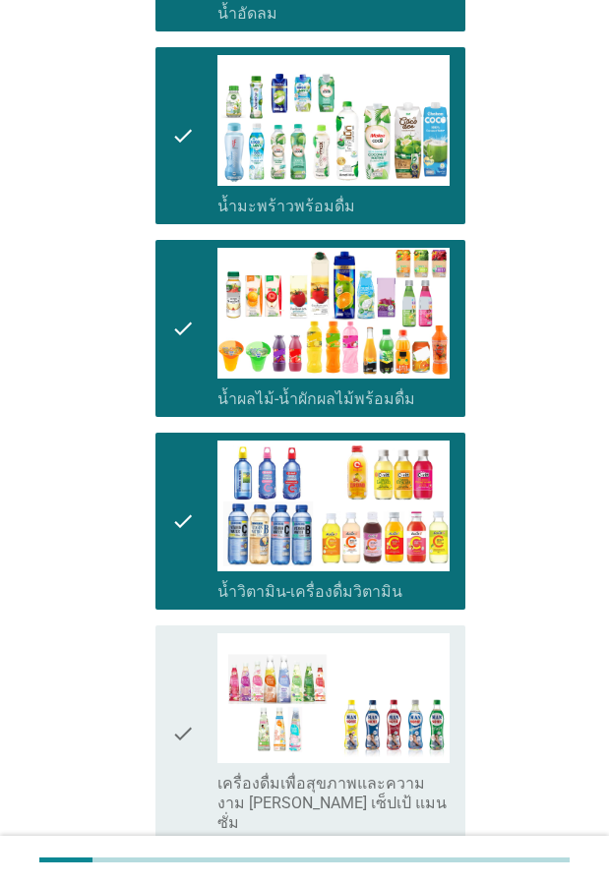
click at [189, 670] on icon "check" at bounding box center [183, 733] width 24 height 201
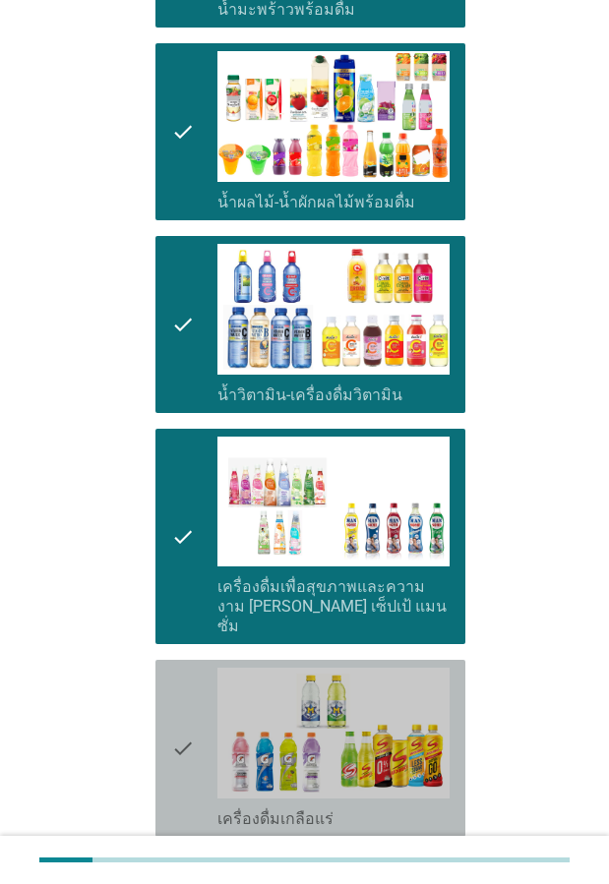
click at [190, 671] on icon "check" at bounding box center [183, 748] width 24 height 161
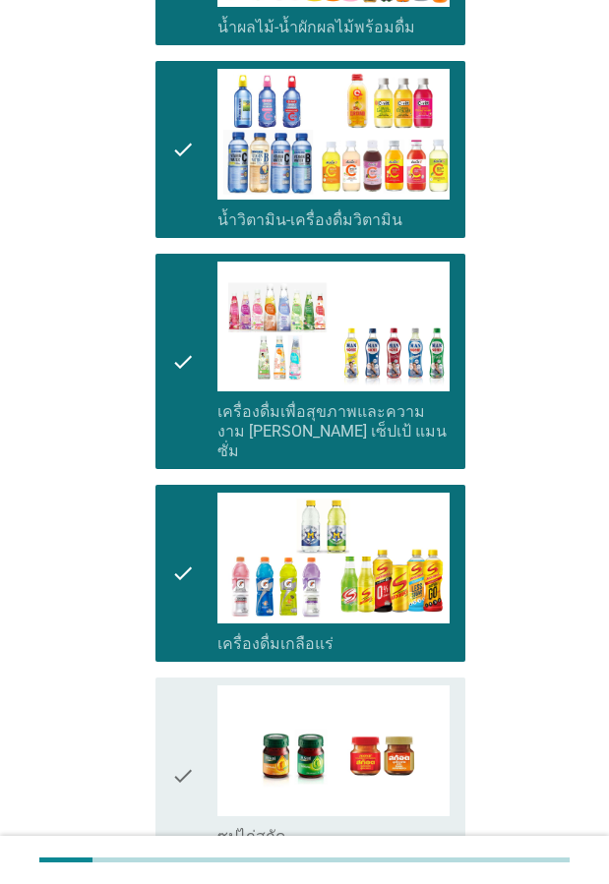
scroll to position [1770, 0]
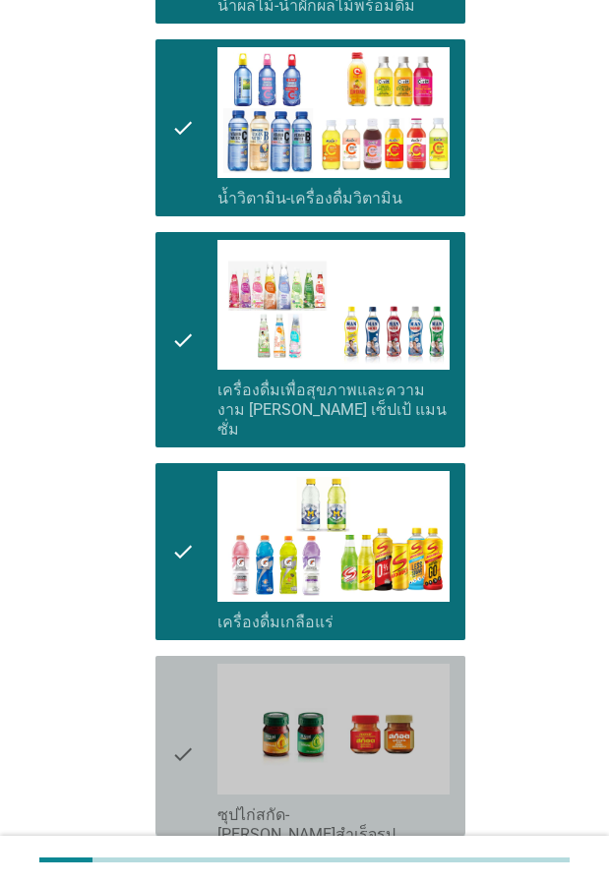
click at [191, 668] on icon "check" at bounding box center [183, 754] width 24 height 181
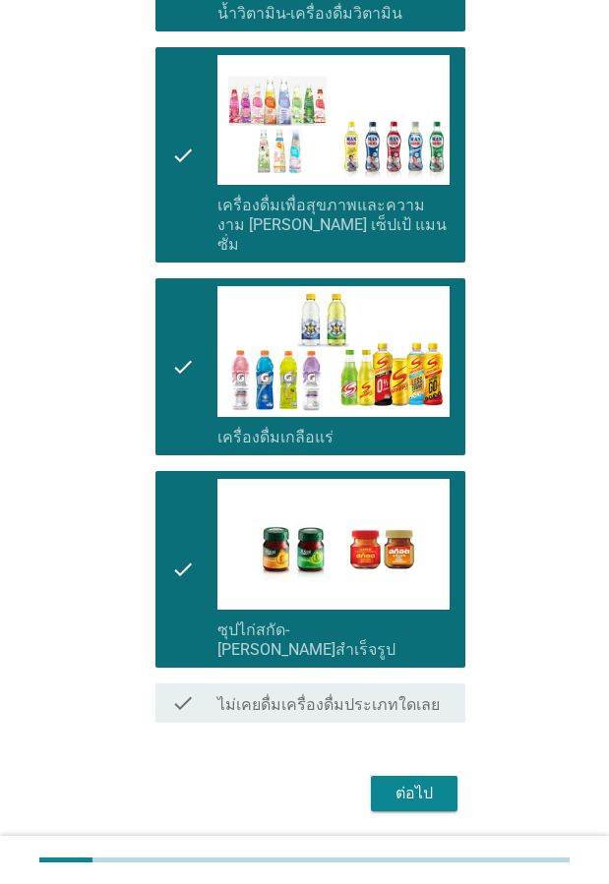
scroll to position [1957, 0]
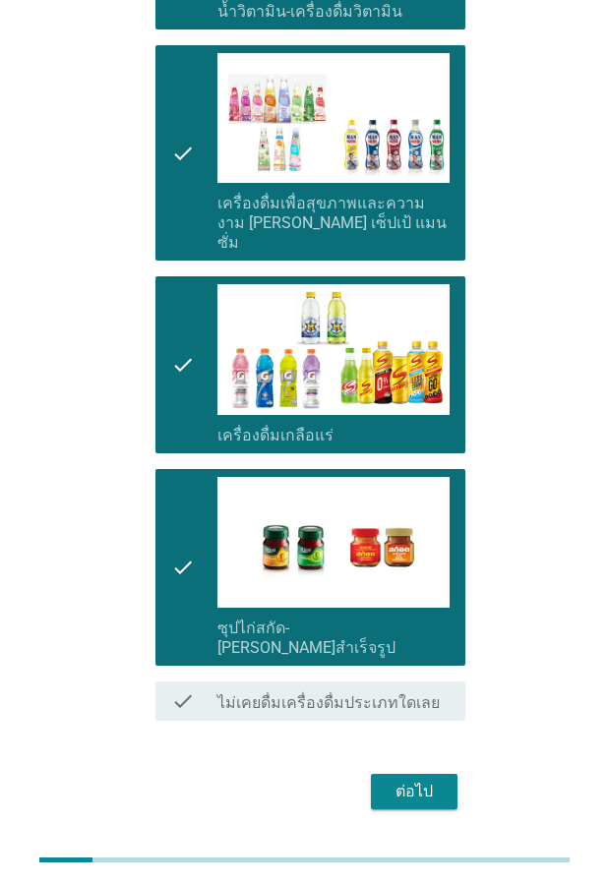
click at [410, 780] on div "ต่อไป" at bounding box center [413, 792] width 55 height 24
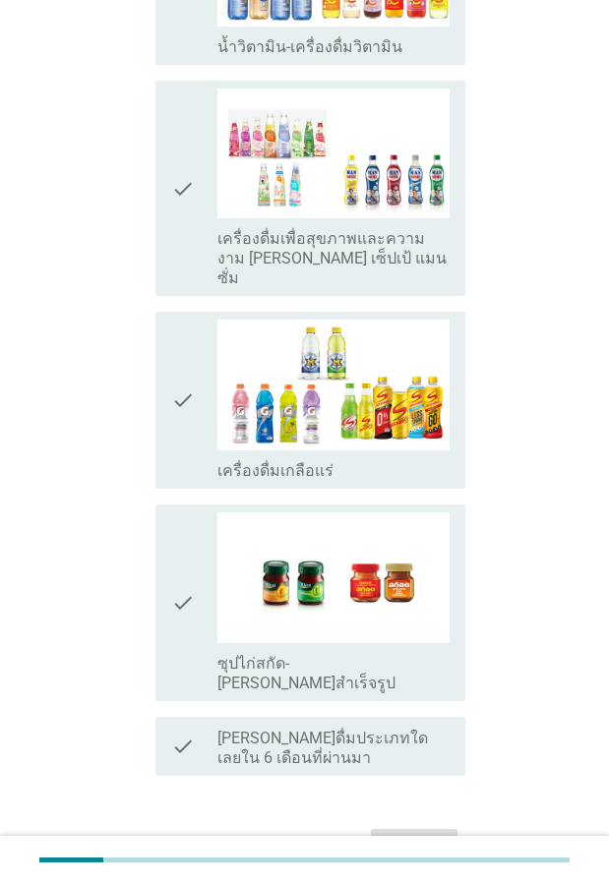
scroll to position [0, 0]
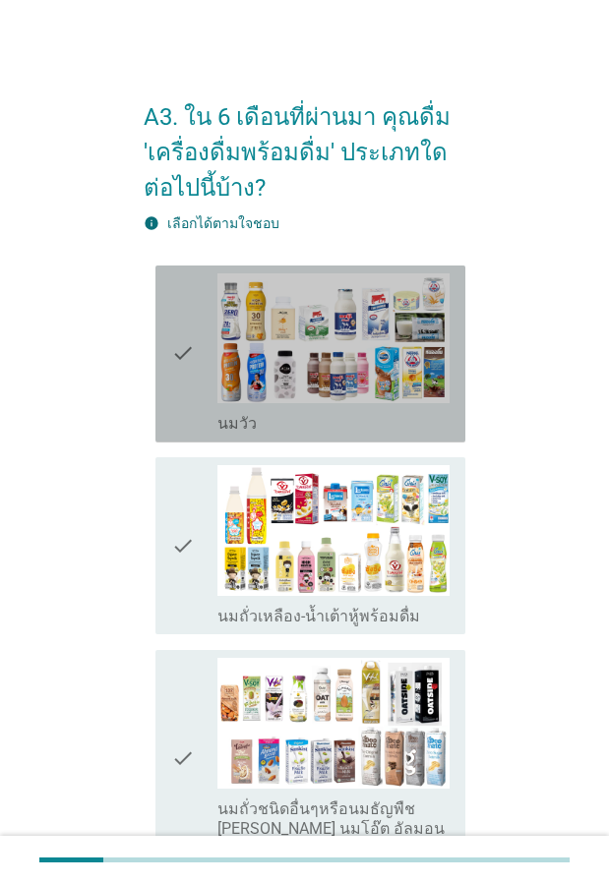
click at [175, 395] on icon "check" at bounding box center [183, 353] width 24 height 161
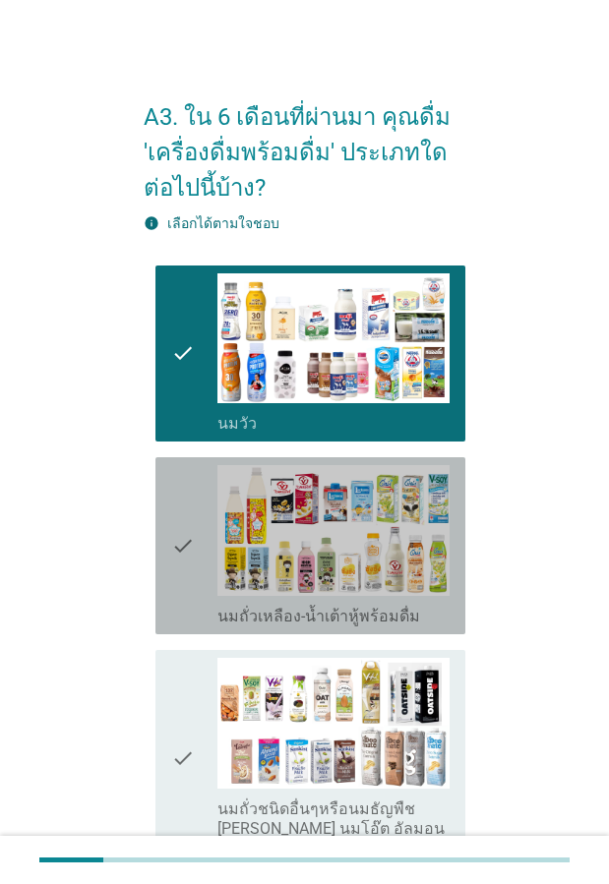
click at [198, 550] on div "check" at bounding box center [194, 545] width 46 height 161
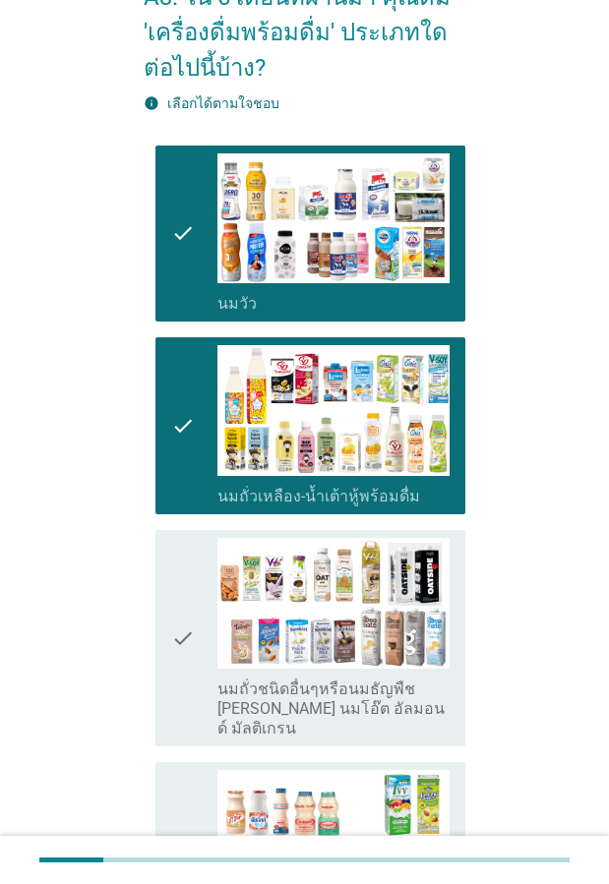
scroll to position [295, 0]
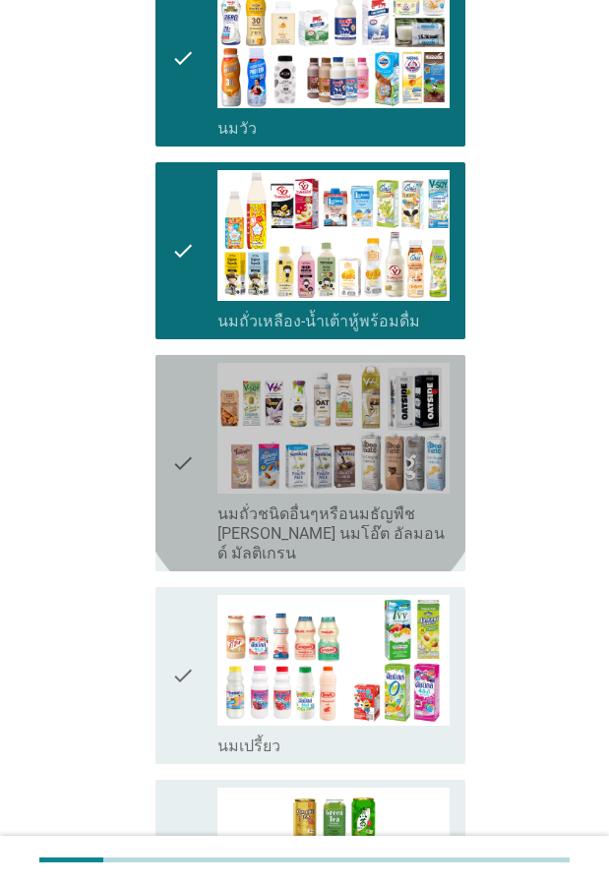
click at [189, 509] on icon "check" at bounding box center [183, 463] width 24 height 201
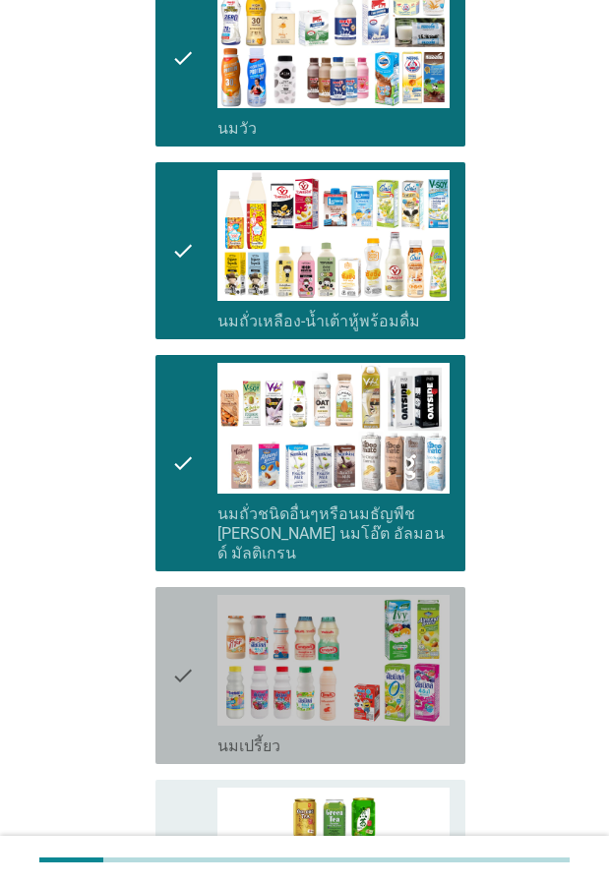
click at [157, 631] on div "check check_box_outline_blank นมเปรี้ยว" at bounding box center [310, 675] width 310 height 177
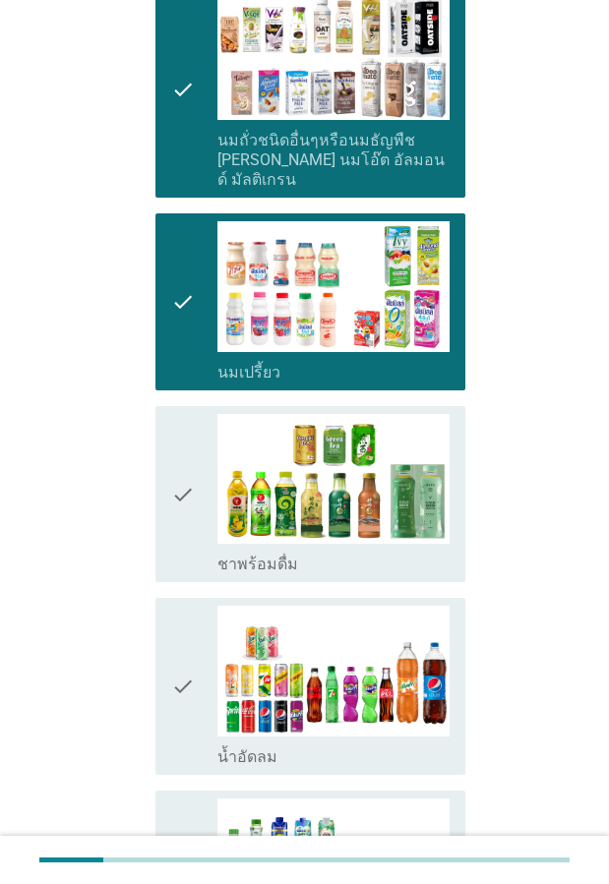
scroll to position [688, 0]
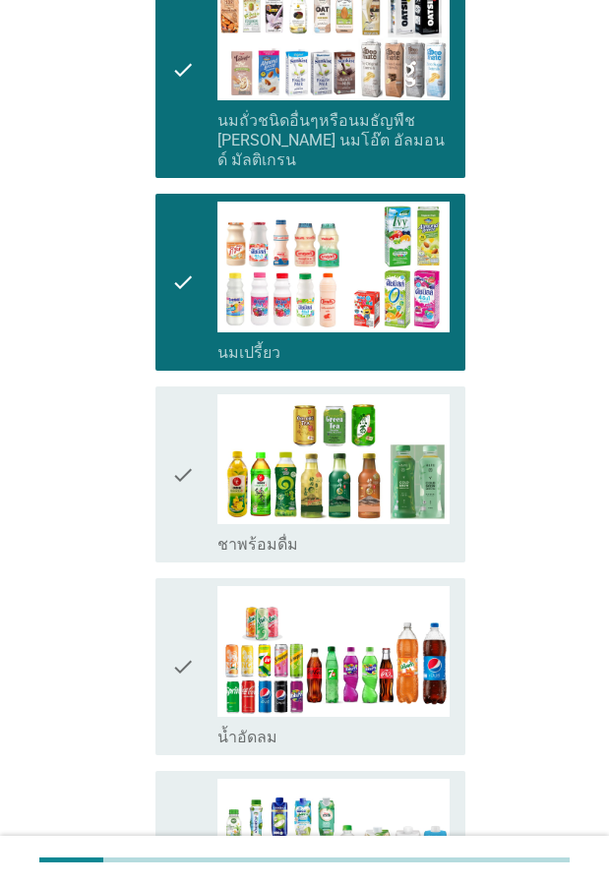
click at [175, 525] on icon "check" at bounding box center [183, 474] width 24 height 161
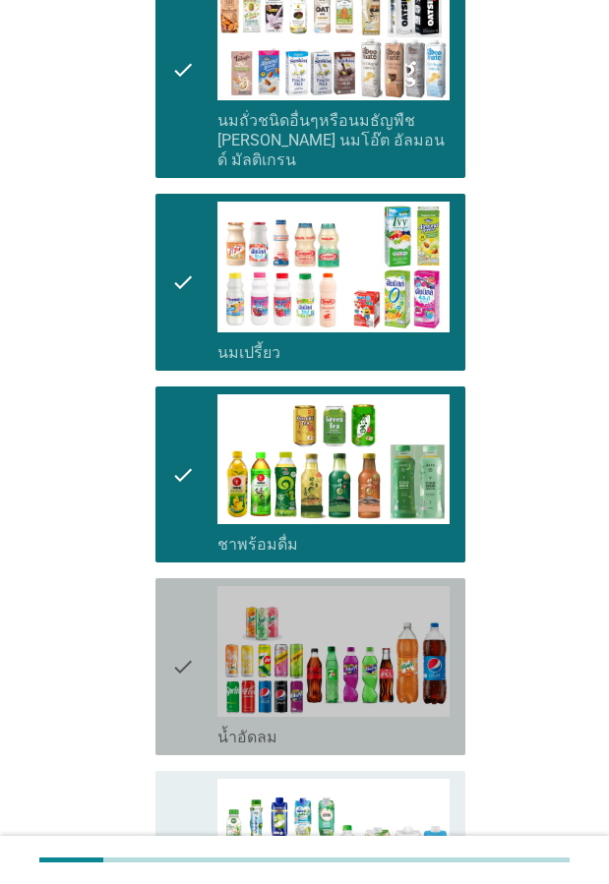
click at [181, 592] on icon "check" at bounding box center [183, 666] width 24 height 161
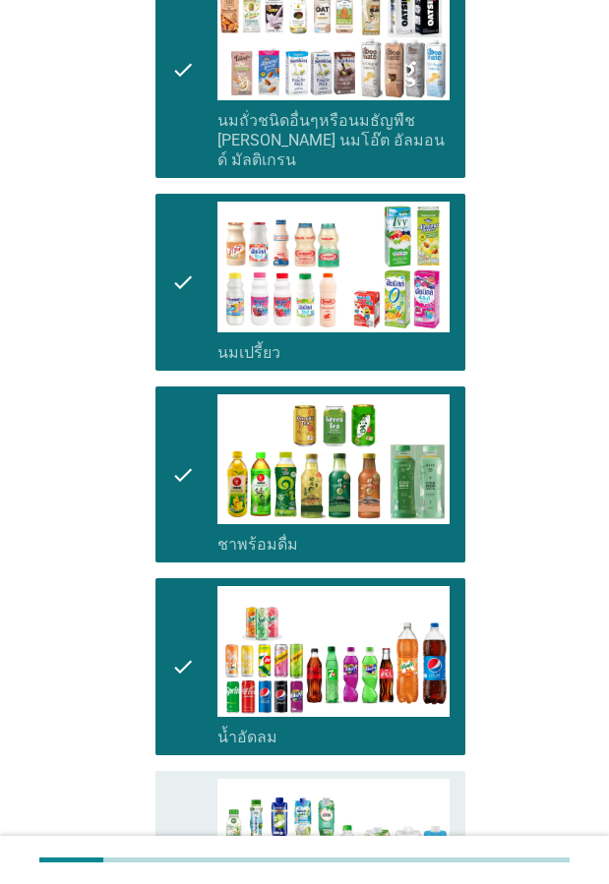
scroll to position [885, 0]
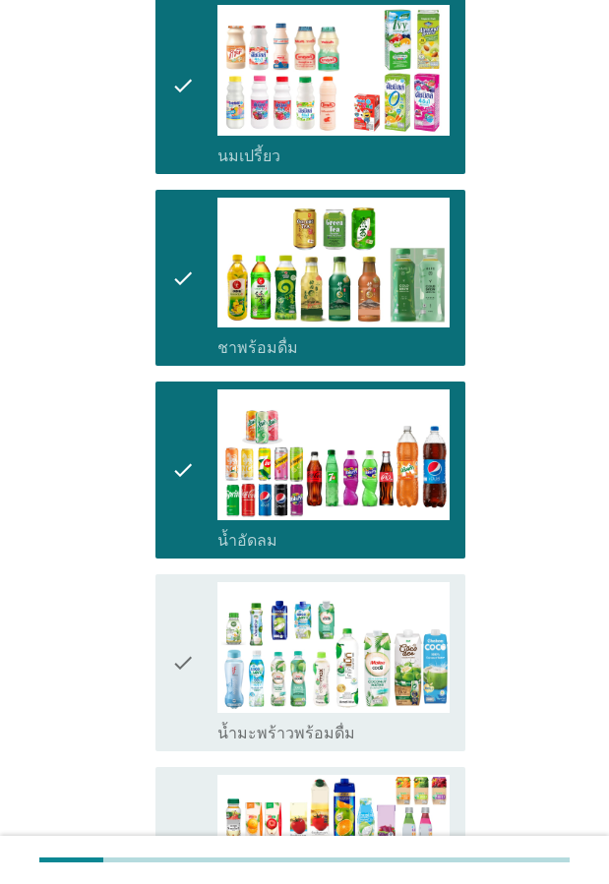
click at [181, 599] on icon "check" at bounding box center [183, 662] width 24 height 161
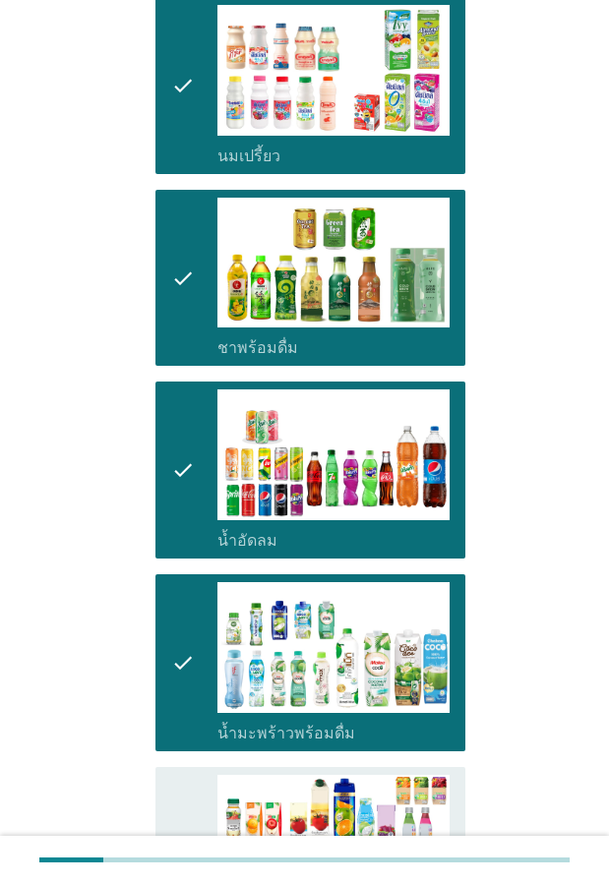
scroll to position [1180, 0]
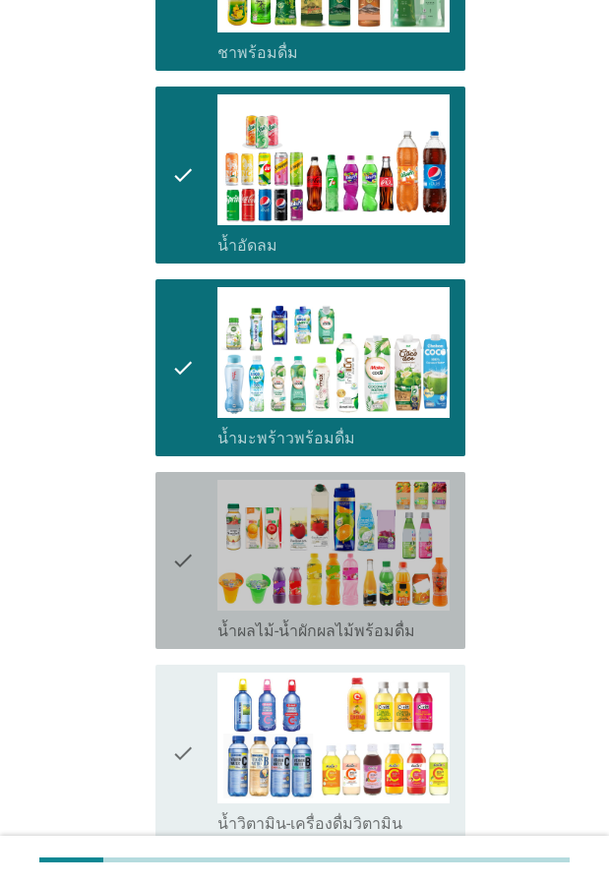
click at [181, 599] on icon "check" at bounding box center [183, 560] width 24 height 161
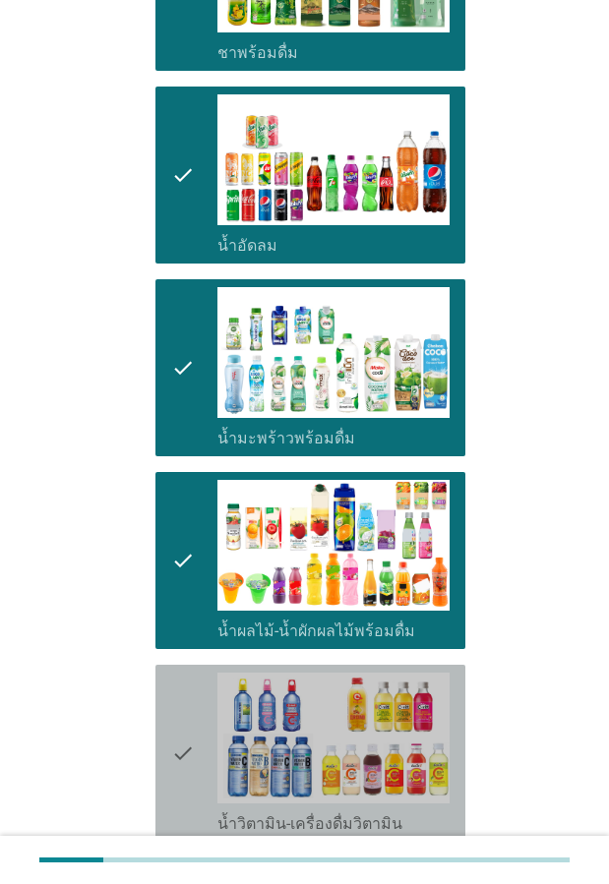
click at [156, 683] on div "check check_box_outline_blank น้ำวิตามิน-เครื่องดื่มวิตามิน" at bounding box center [310, 753] width 310 height 177
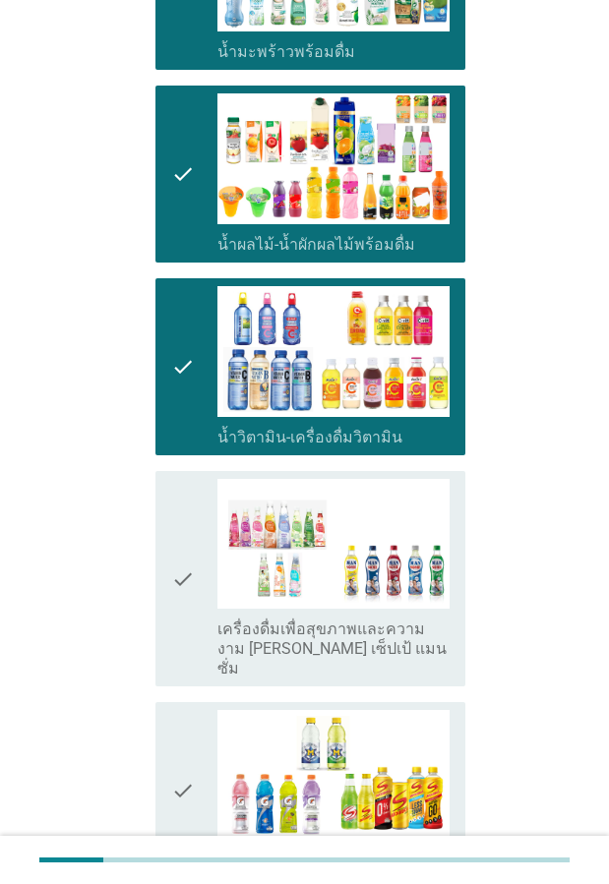
scroll to position [1573, 0]
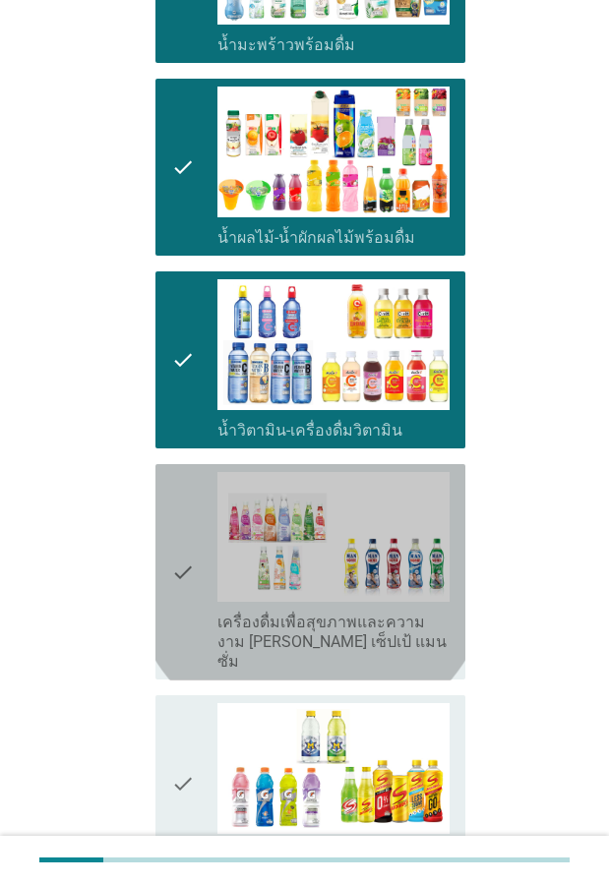
click at [177, 564] on icon "check" at bounding box center [183, 572] width 24 height 201
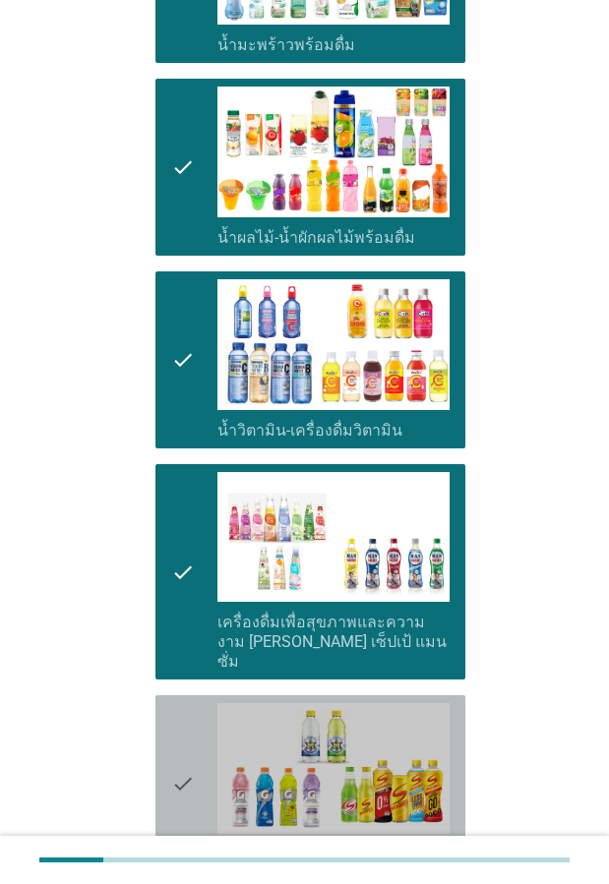
click at [190, 703] on icon "check" at bounding box center [183, 783] width 24 height 161
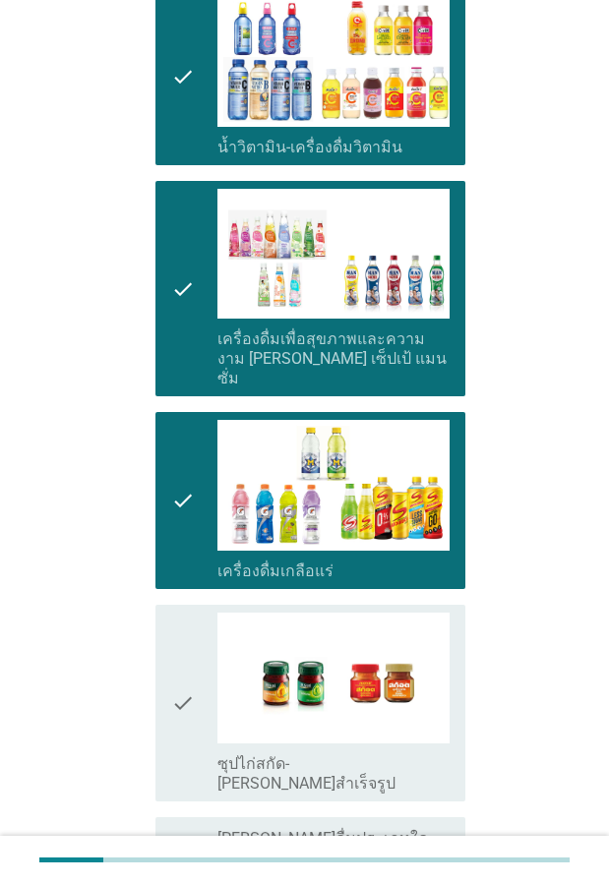
scroll to position [1868, 0]
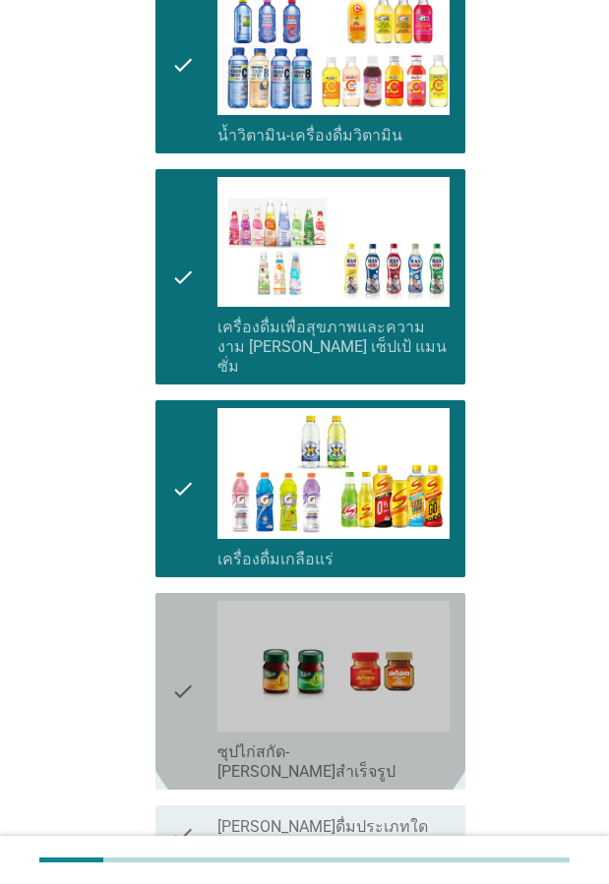
click at [197, 648] on div "check" at bounding box center [194, 691] width 46 height 181
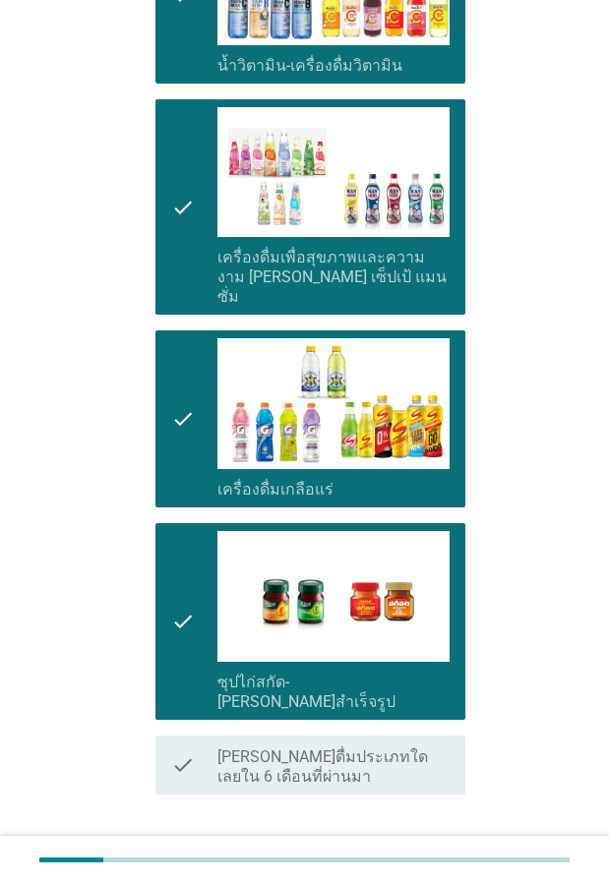
scroll to position [2012, 0]
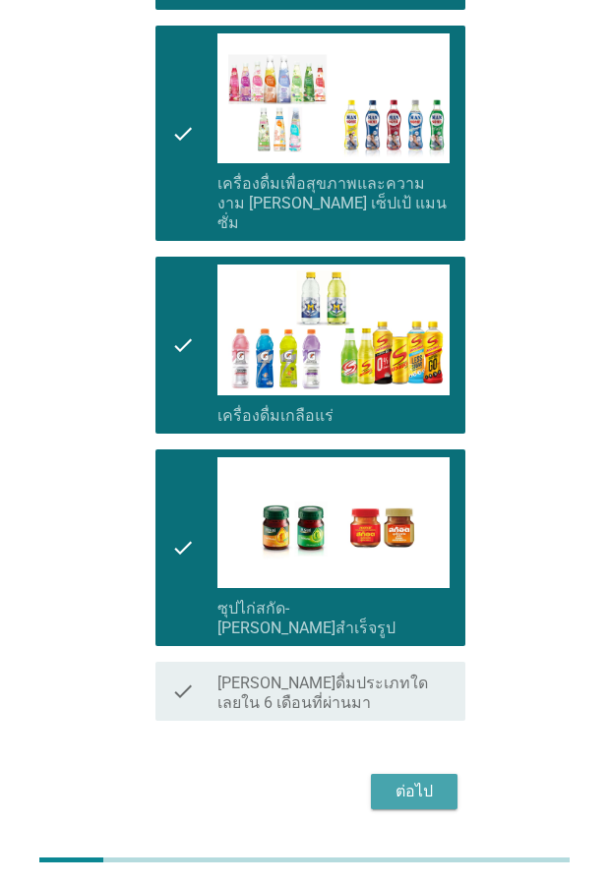
click at [413, 780] on div "ต่อไป" at bounding box center [413, 792] width 55 height 24
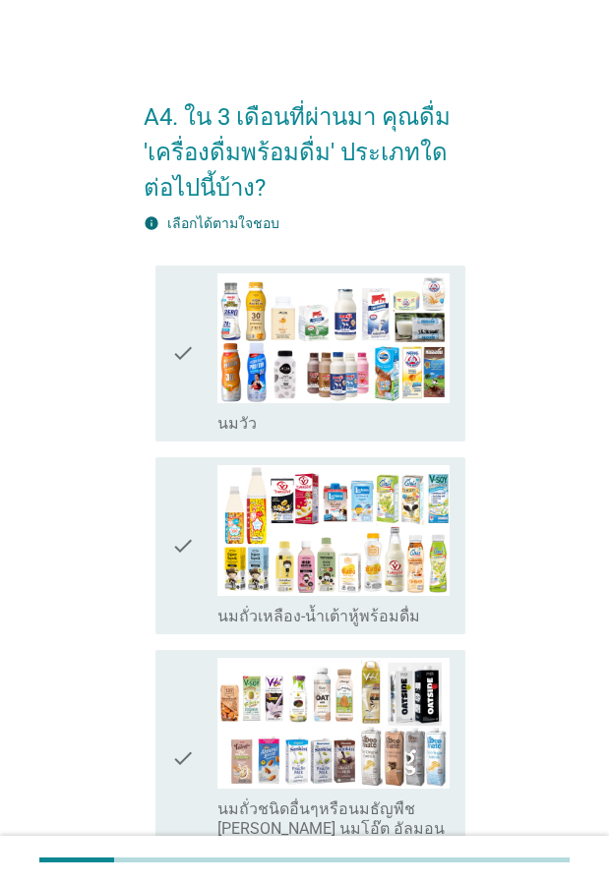
click at [181, 371] on icon "check" at bounding box center [183, 353] width 24 height 161
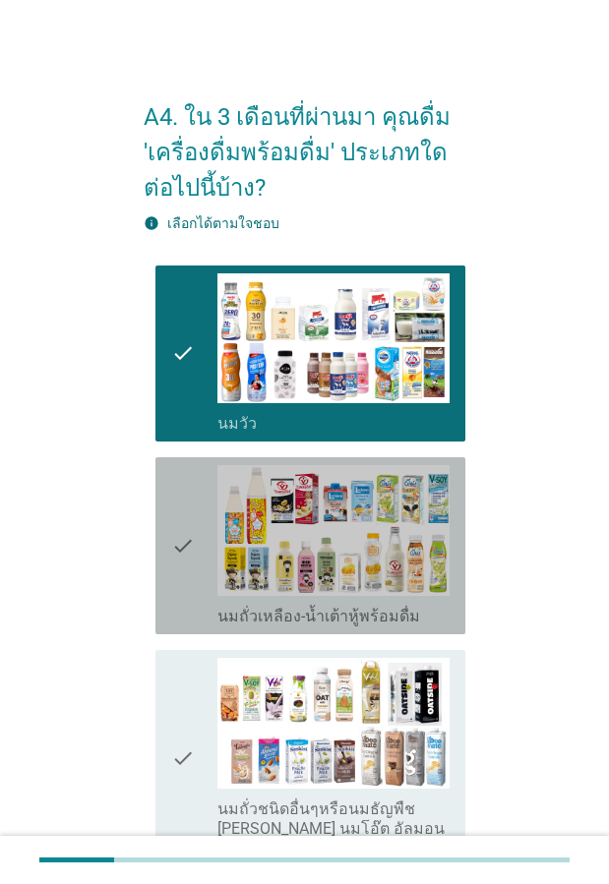
drag, startPoint x: 192, startPoint y: 508, endPoint x: 192, endPoint y: 607, distance: 98.3
click at [192, 511] on icon "check" at bounding box center [183, 545] width 24 height 161
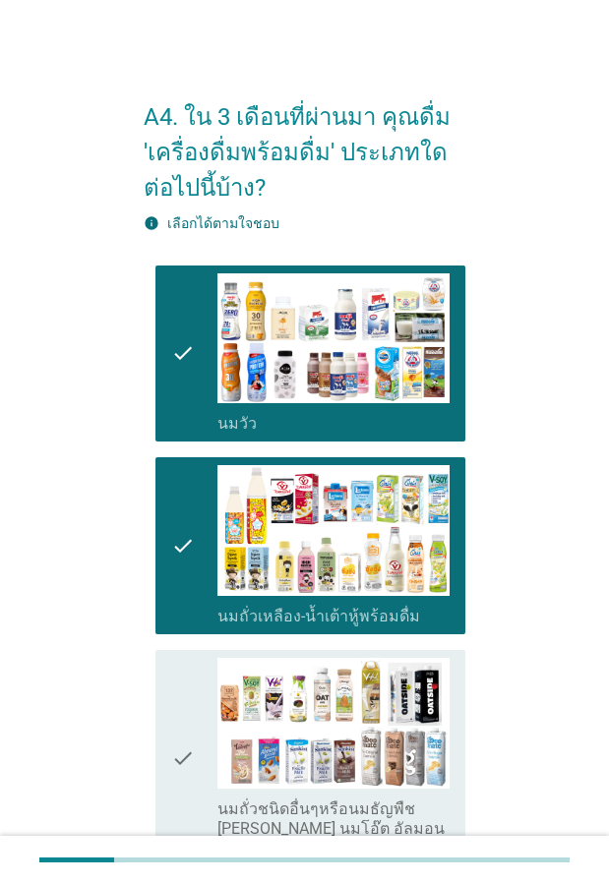
click at [192, 680] on icon "check" at bounding box center [183, 758] width 24 height 201
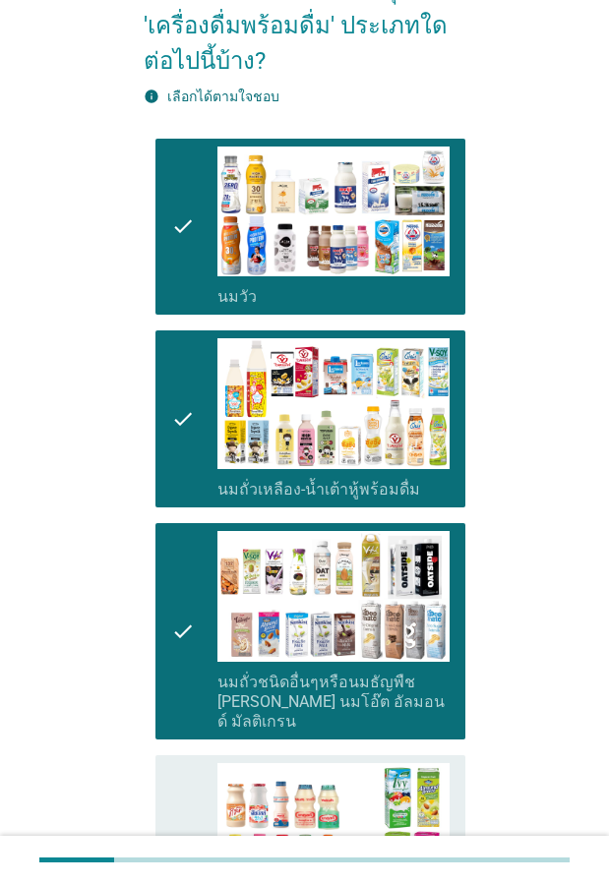
scroll to position [295, 0]
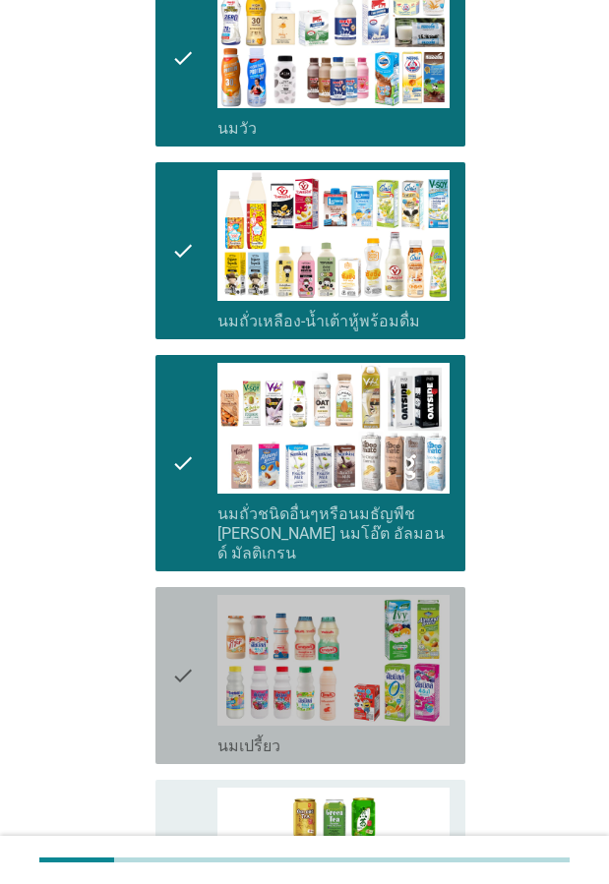
click at [191, 672] on icon "check" at bounding box center [183, 675] width 24 height 161
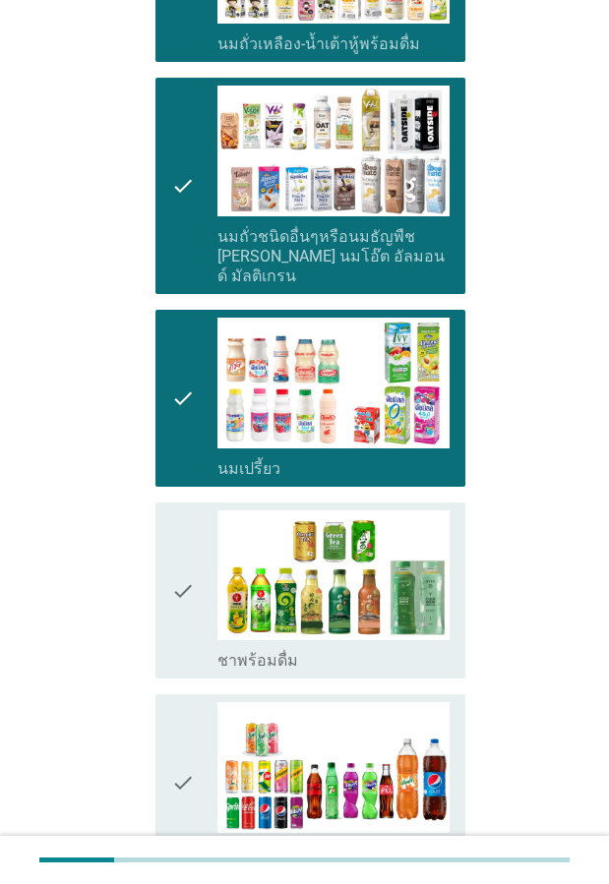
scroll to position [590, 0]
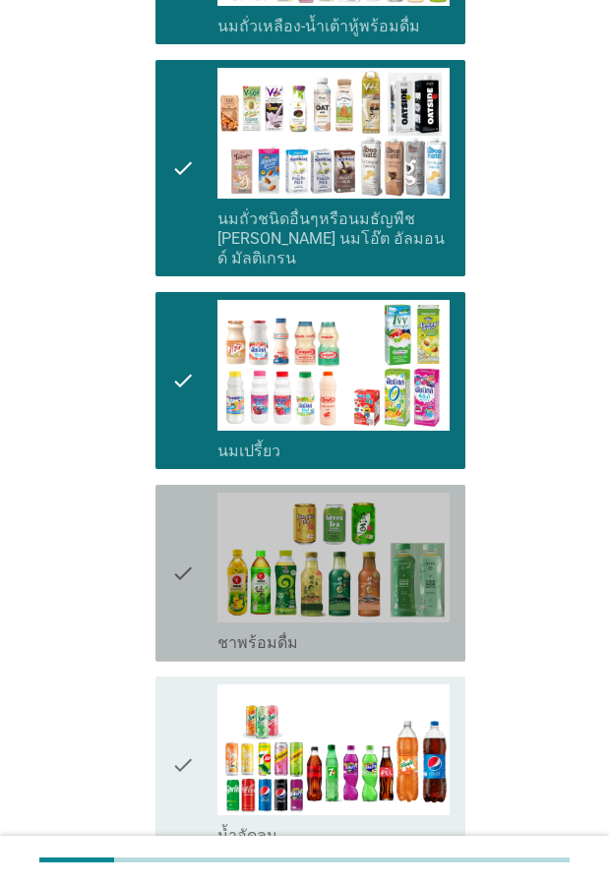
click at [183, 606] on icon "check" at bounding box center [183, 573] width 24 height 161
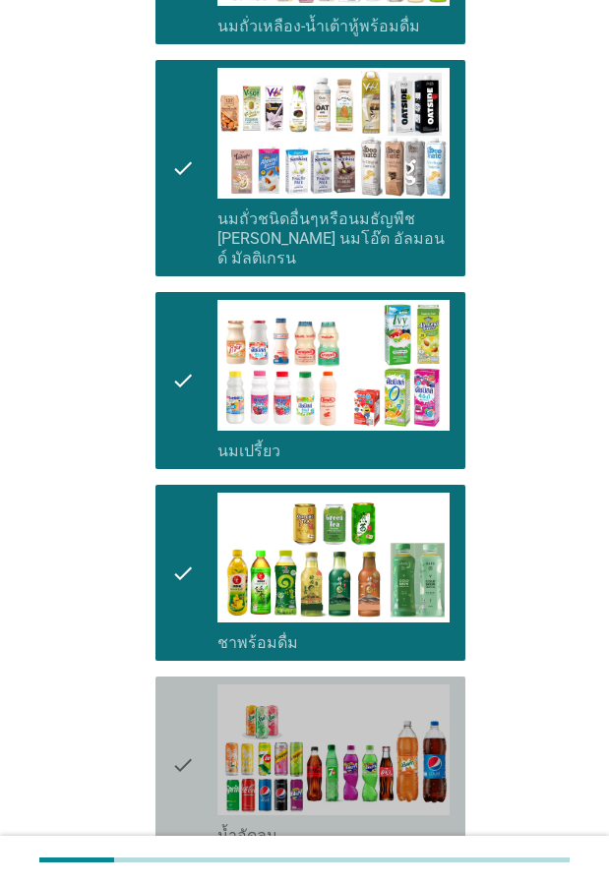
click at [175, 701] on icon "check" at bounding box center [183, 764] width 24 height 161
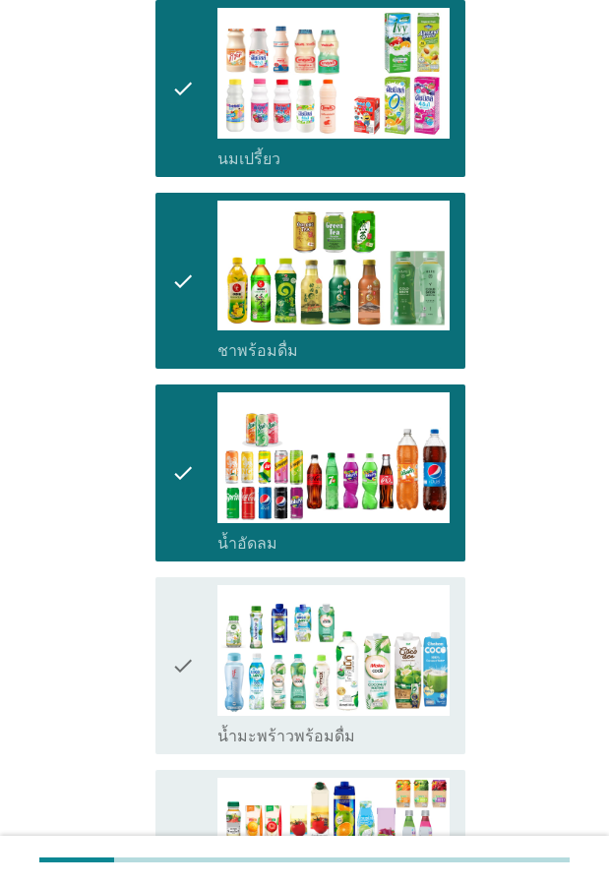
scroll to position [885, 0]
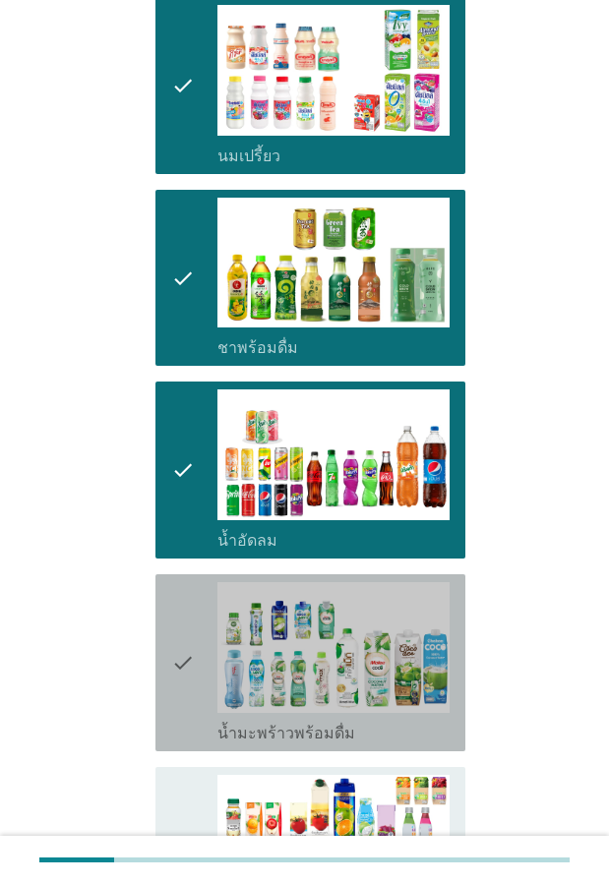
click at [178, 643] on icon "check" at bounding box center [183, 662] width 24 height 161
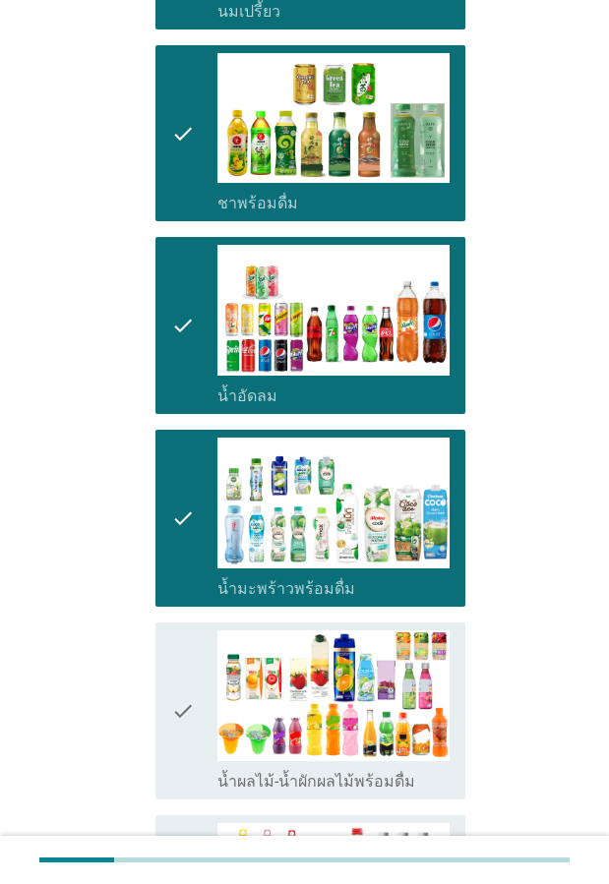
scroll to position [1180, 0]
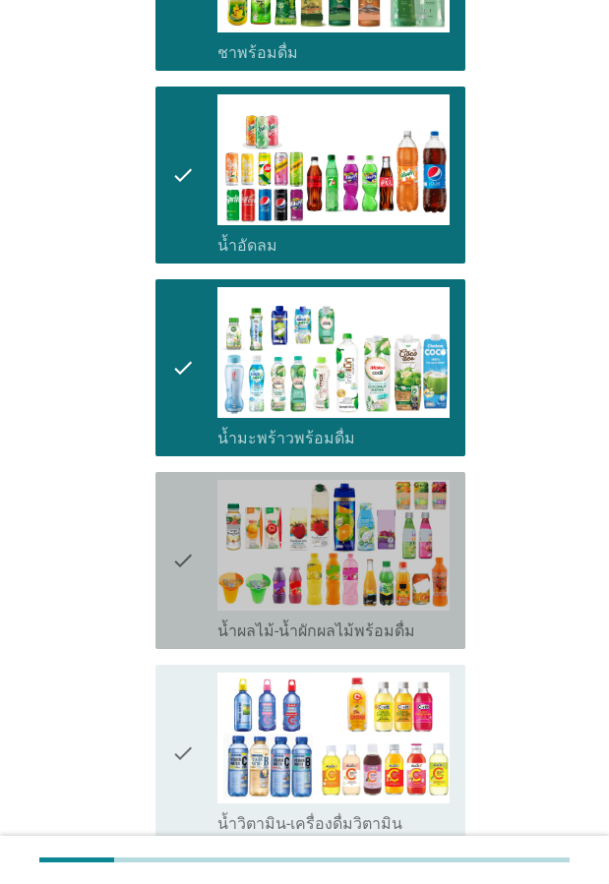
click at [189, 594] on icon "check" at bounding box center [183, 560] width 24 height 161
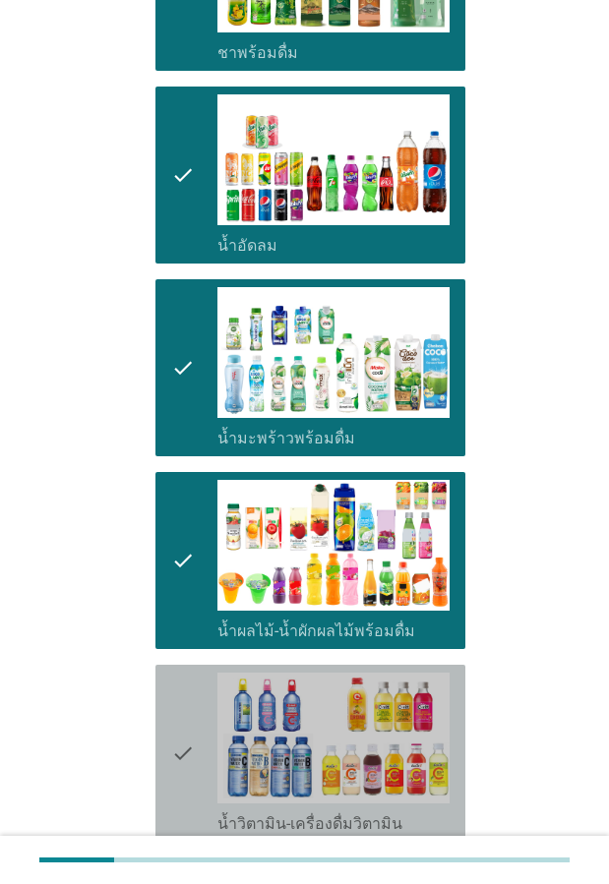
click at [186, 683] on icon "check" at bounding box center [183, 753] width 24 height 161
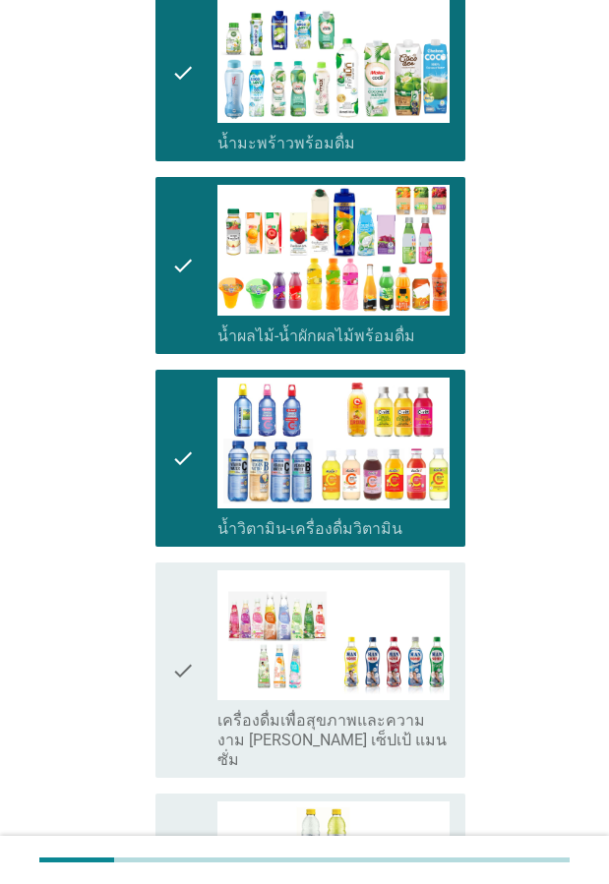
click at [186, 636] on icon "check" at bounding box center [183, 670] width 24 height 201
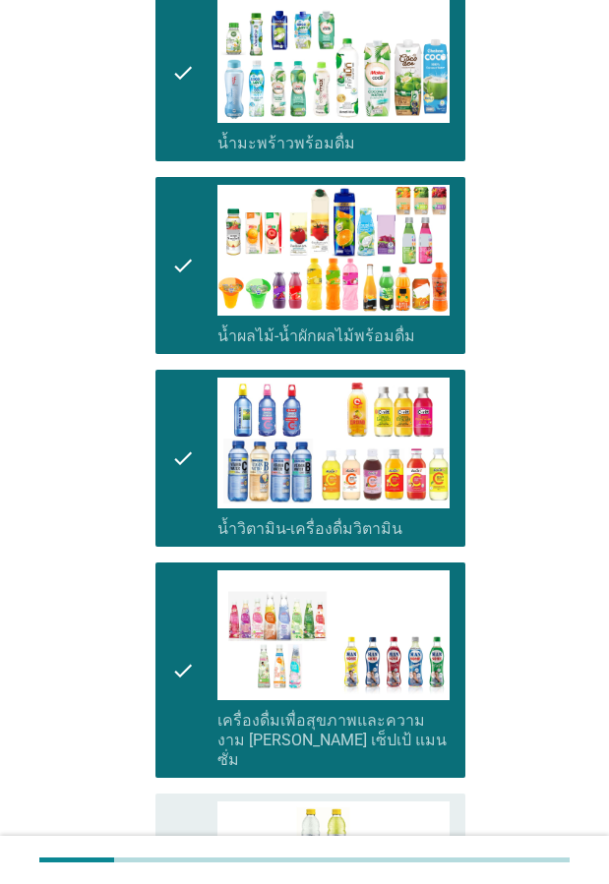
scroll to position [1770, 0]
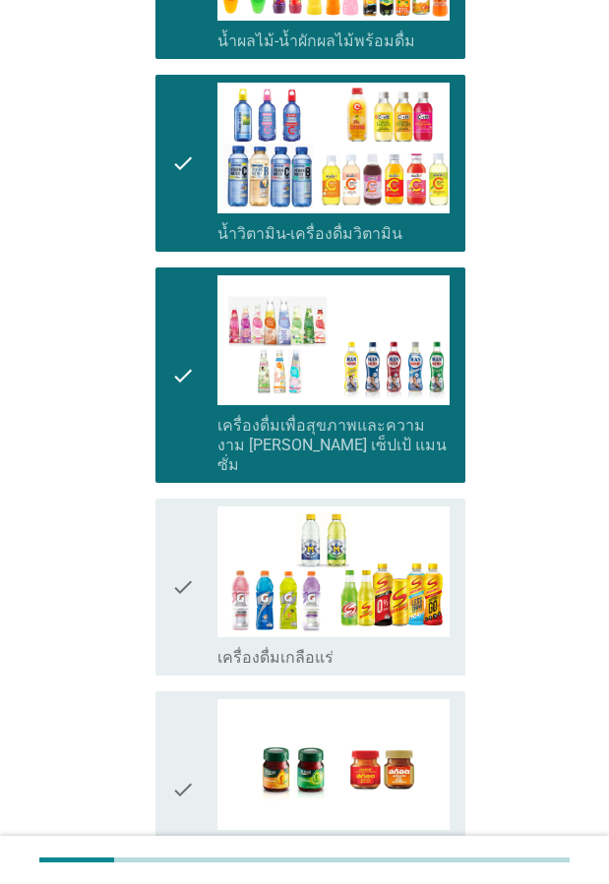
click at [193, 578] on icon "check" at bounding box center [183, 586] width 24 height 161
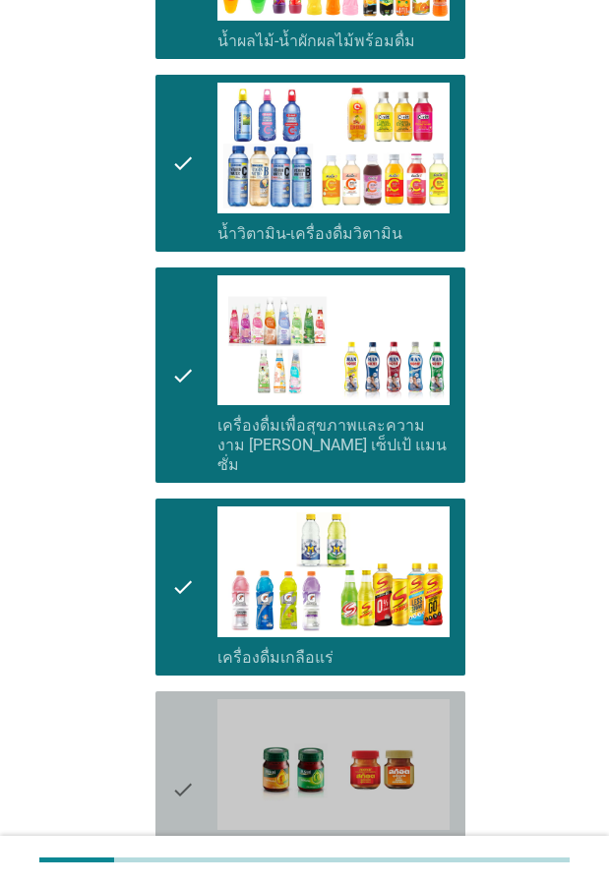
click at [201, 709] on div "check" at bounding box center [194, 789] width 46 height 181
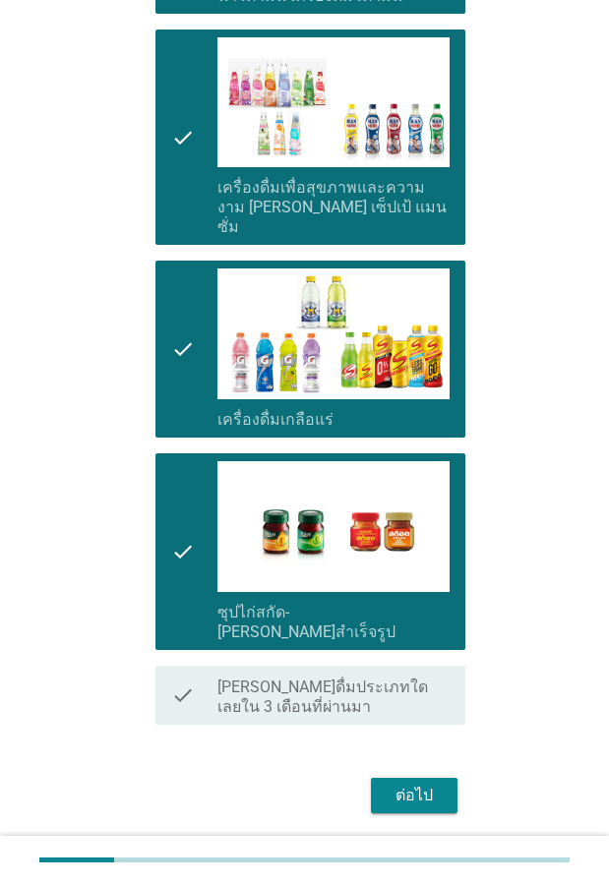
scroll to position [2012, 0]
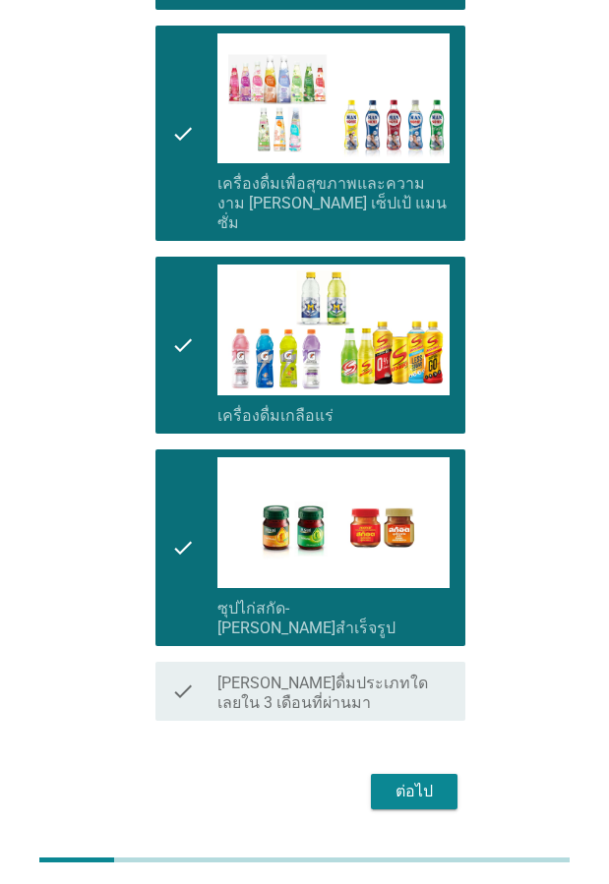
click at [439, 780] on div "ต่อไป" at bounding box center [413, 792] width 55 height 24
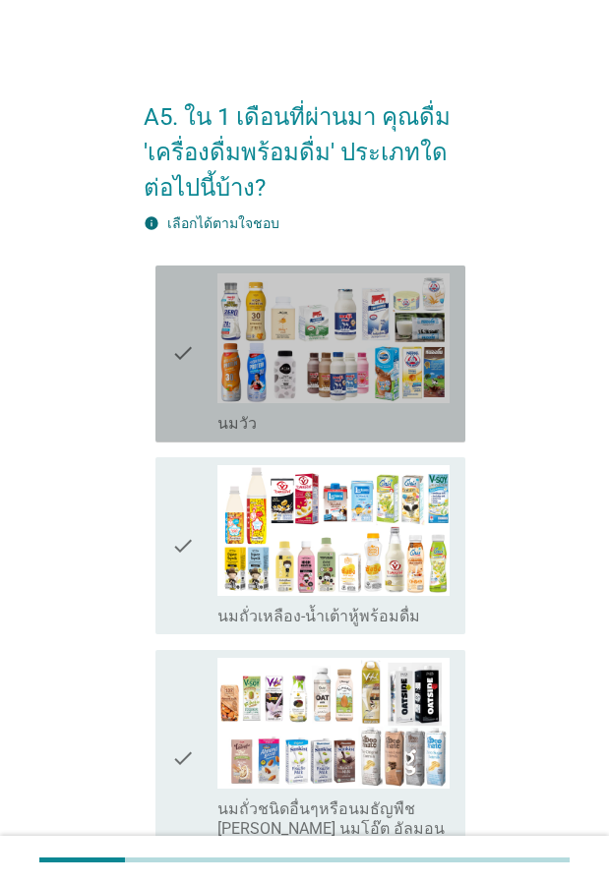
click at [173, 397] on icon "check" at bounding box center [183, 353] width 24 height 161
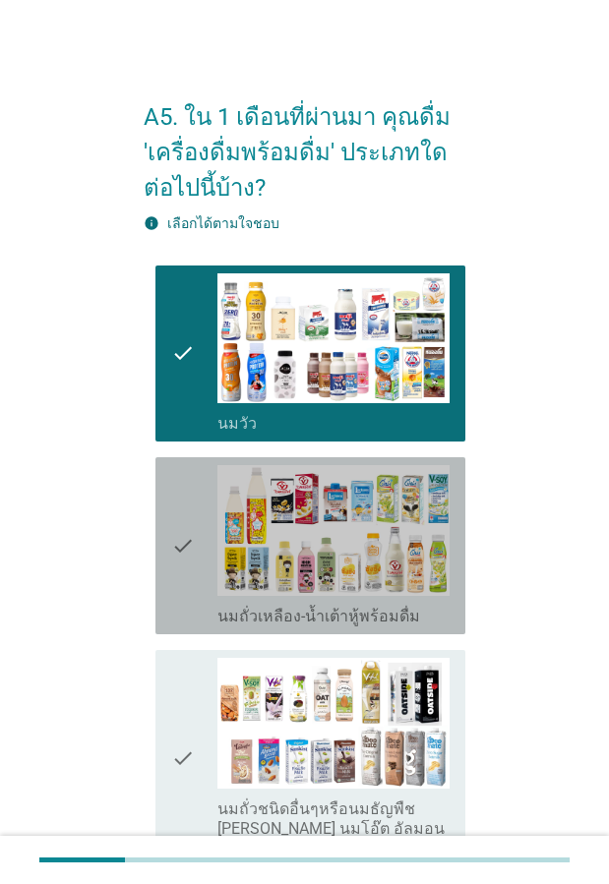
click at [191, 568] on icon "check" at bounding box center [183, 545] width 24 height 161
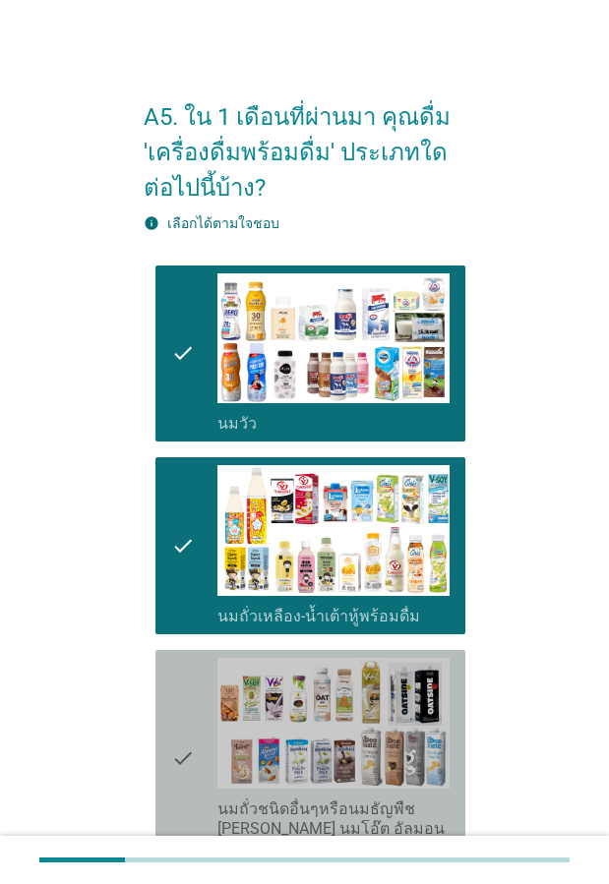
click at [187, 670] on icon "check" at bounding box center [183, 758] width 24 height 201
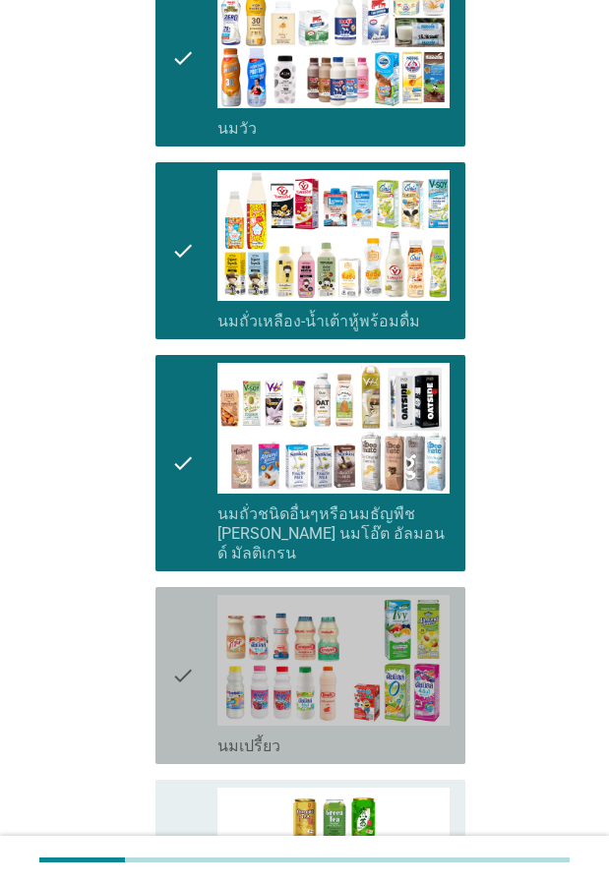
click at [187, 670] on icon "check" at bounding box center [183, 675] width 24 height 161
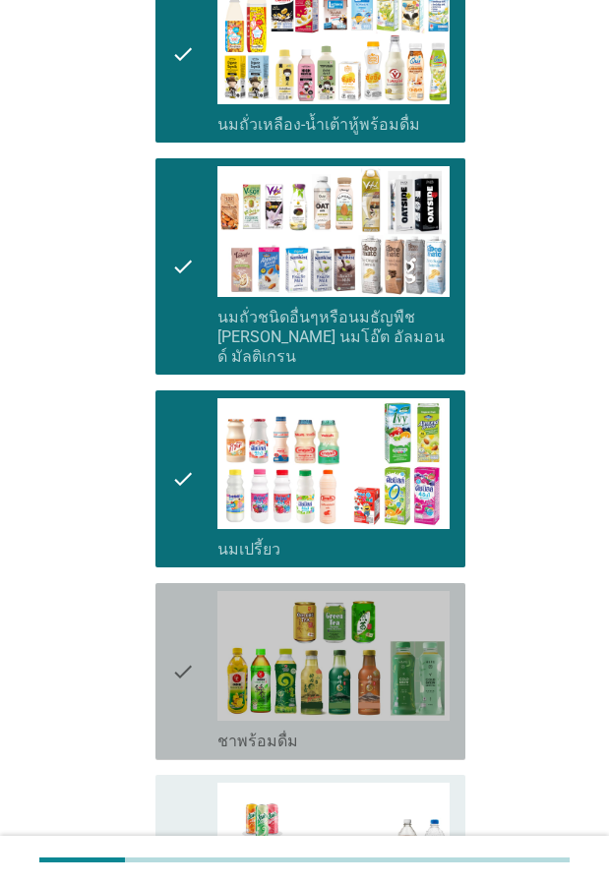
click at [187, 643] on icon "check" at bounding box center [183, 671] width 24 height 161
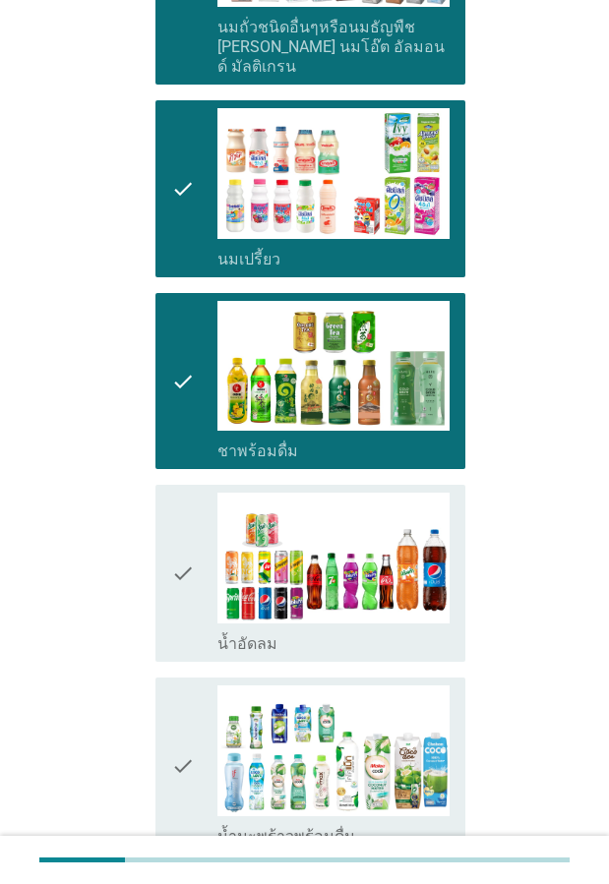
scroll to position [787, 0]
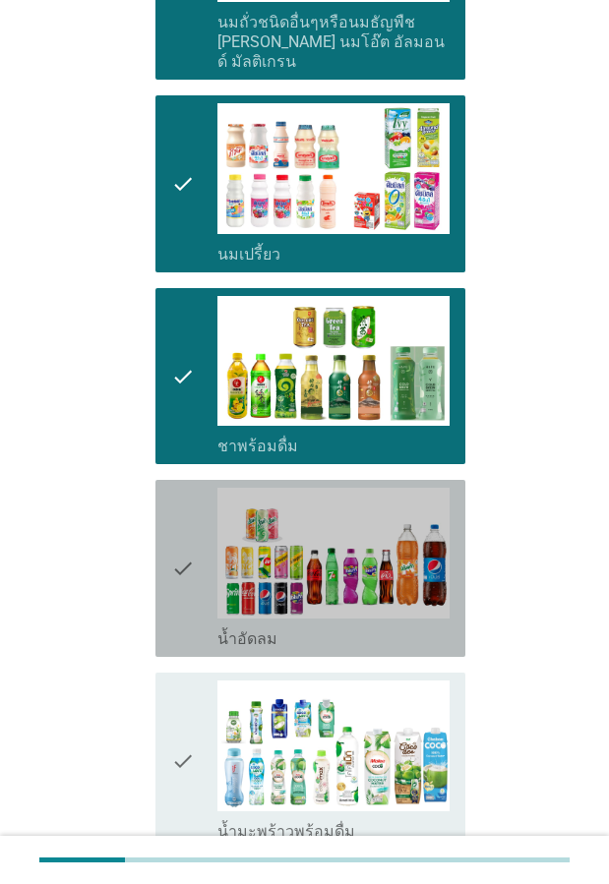
click at [187, 578] on icon "check" at bounding box center [183, 568] width 24 height 161
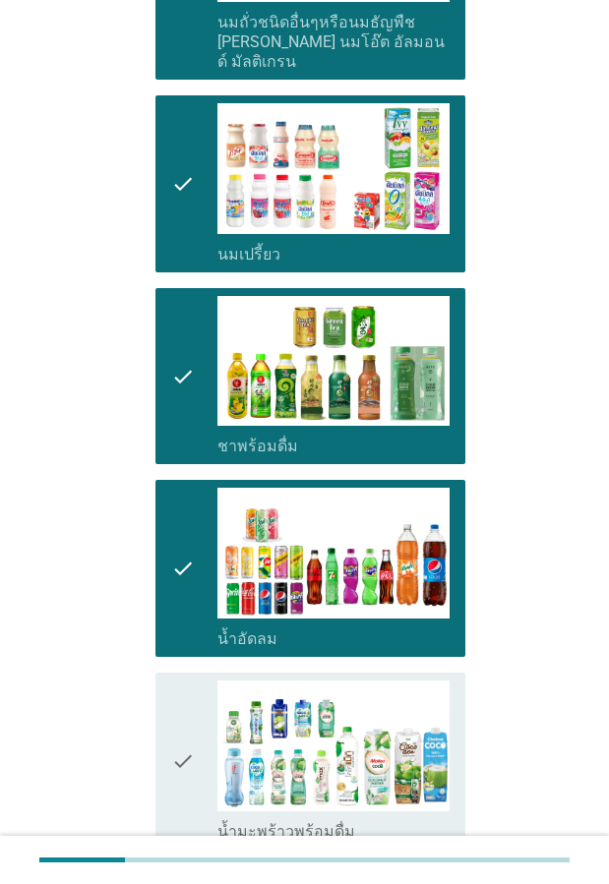
click at [186, 719] on icon "check" at bounding box center [183, 760] width 24 height 161
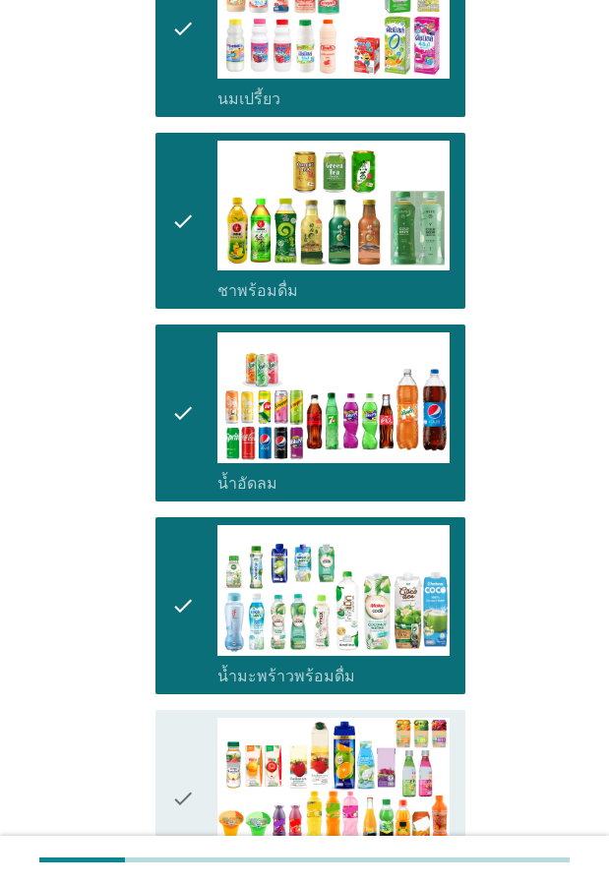
scroll to position [1082, 0]
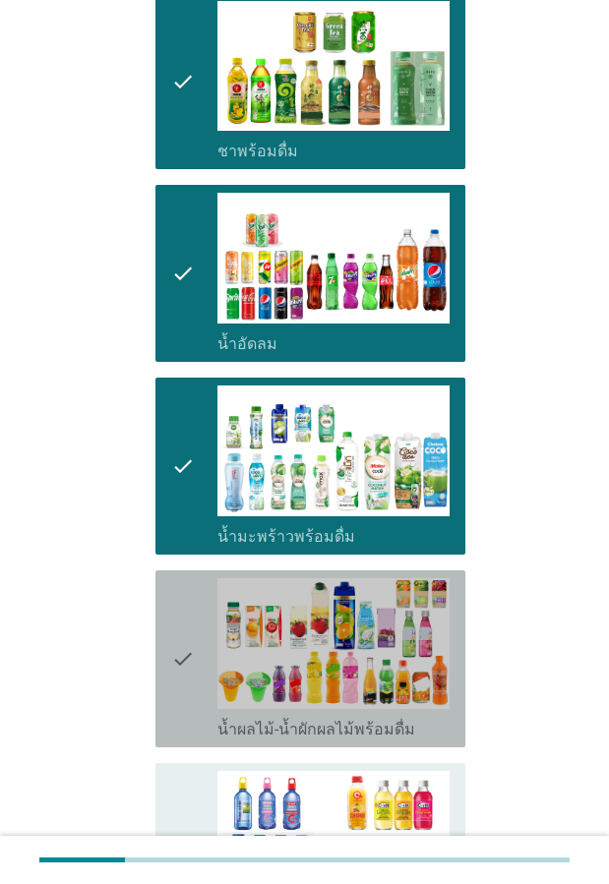
click at [186, 663] on icon "check" at bounding box center [183, 658] width 24 height 161
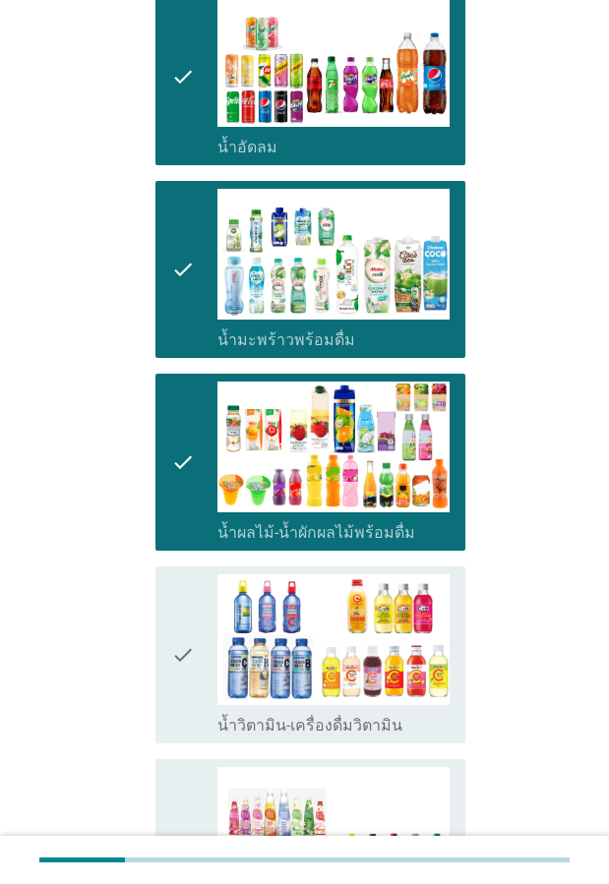
click at [186, 663] on icon "check" at bounding box center [183, 654] width 24 height 161
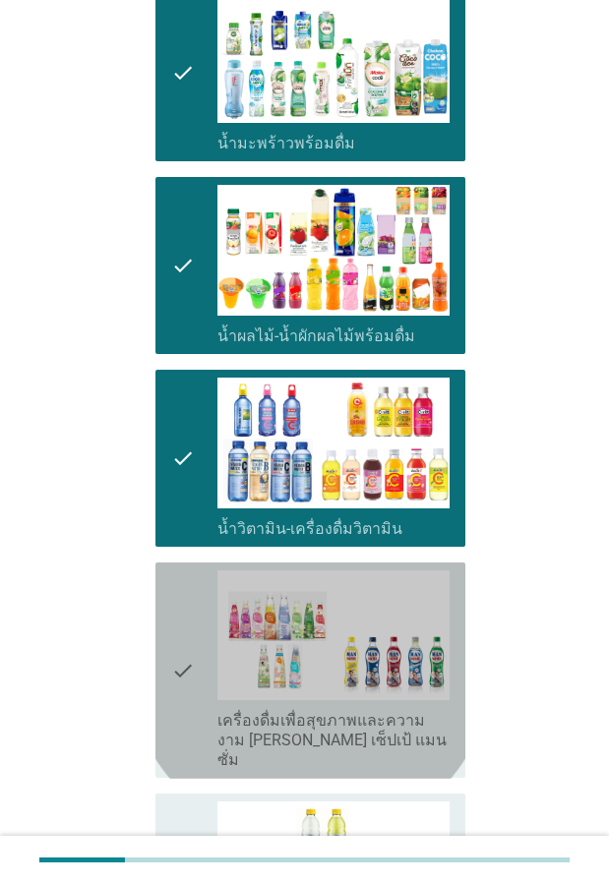
click at [187, 651] on icon "check" at bounding box center [183, 670] width 24 height 201
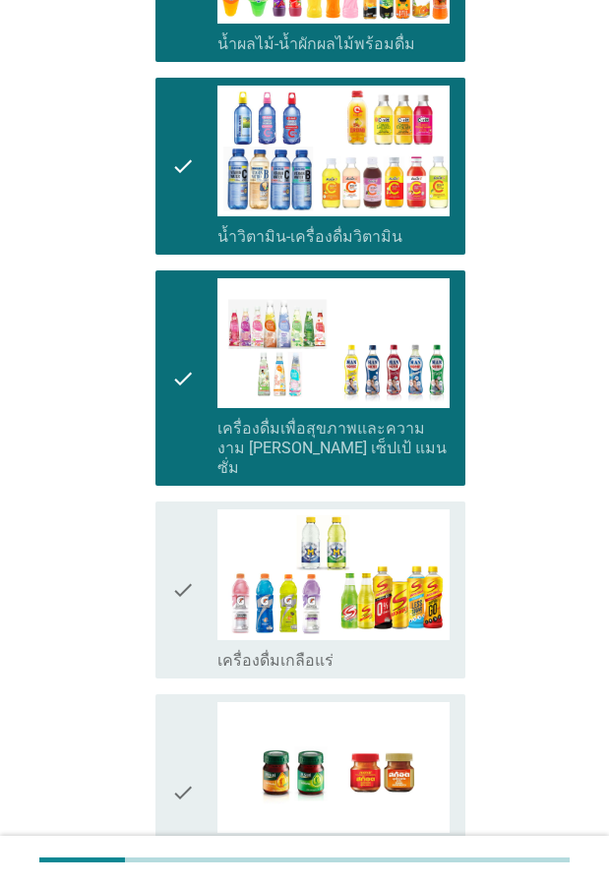
scroll to position [1770, 0]
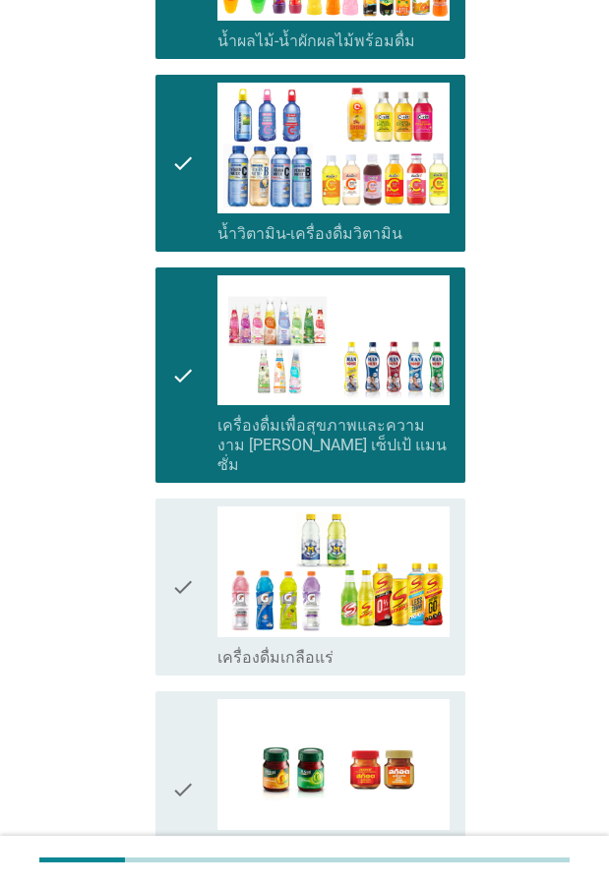
click at [178, 593] on icon "check" at bounding box center [183, 586] width 24 height 161
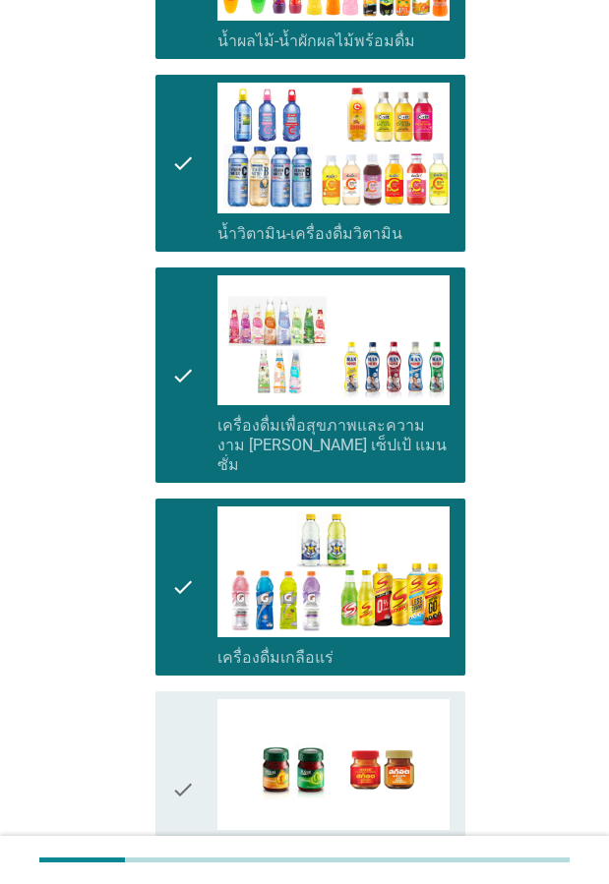
click at [176, 714] on icon "check" at bounding box center [183, 789] width 24 height 181
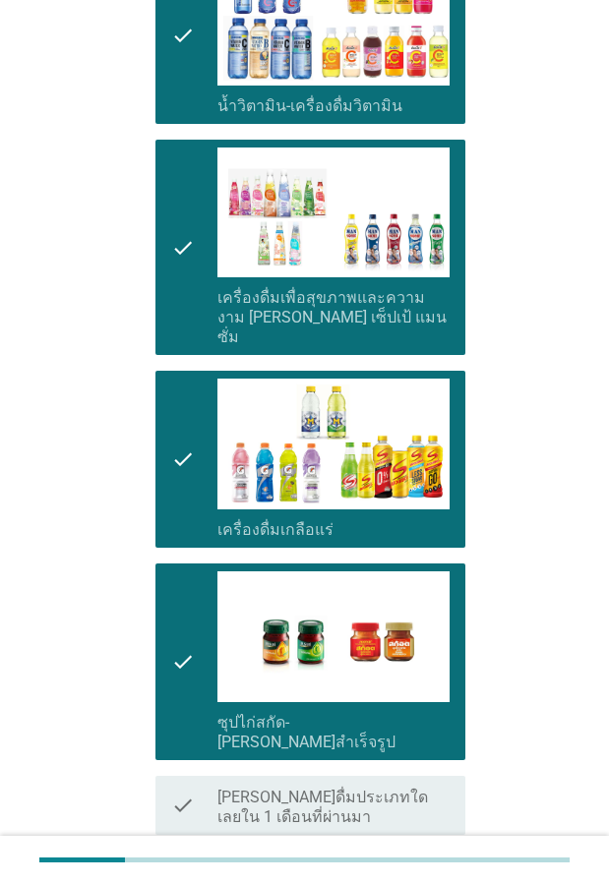
scroll to position [2012, 0]
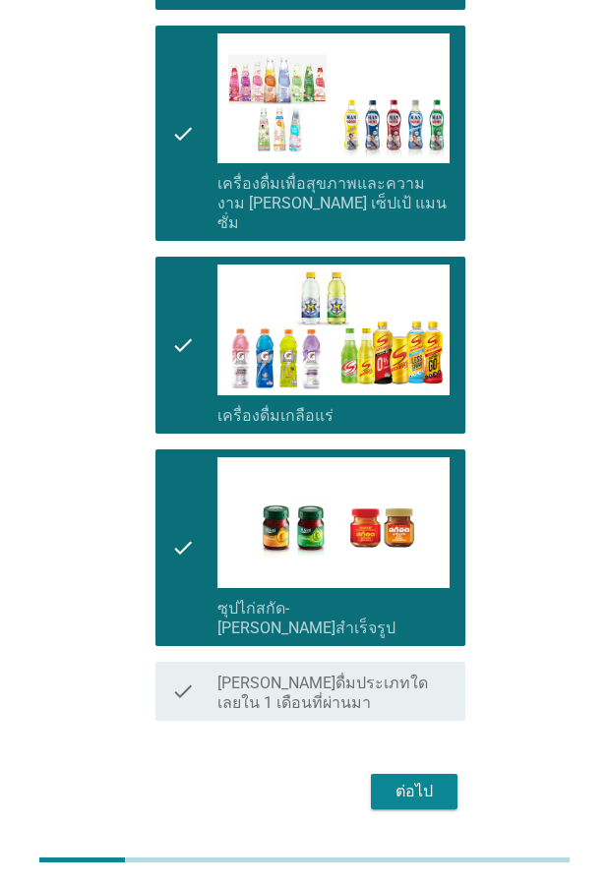
click at [411, 780] on div "ต่อไป" at bounding box center [413, 792] width 55 height 24
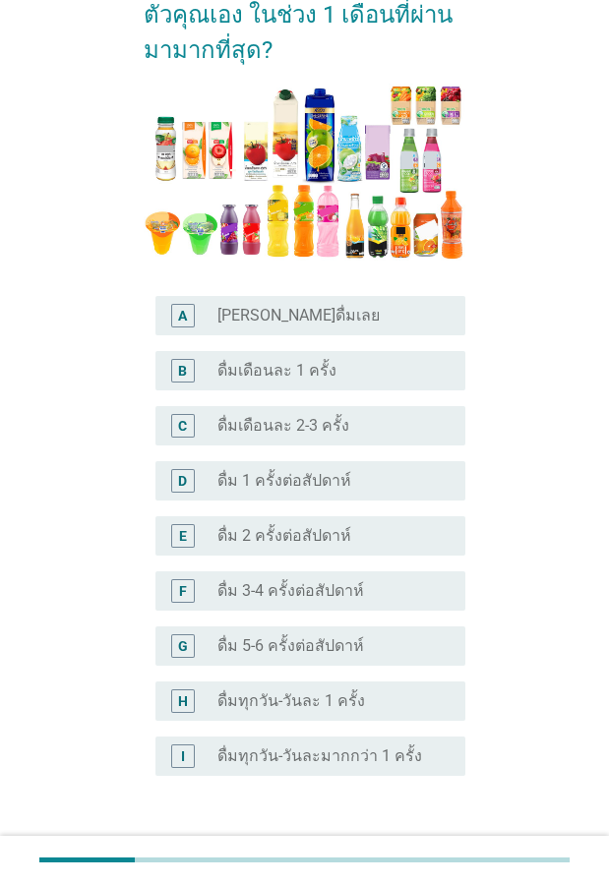
scroll to position [295, 0]
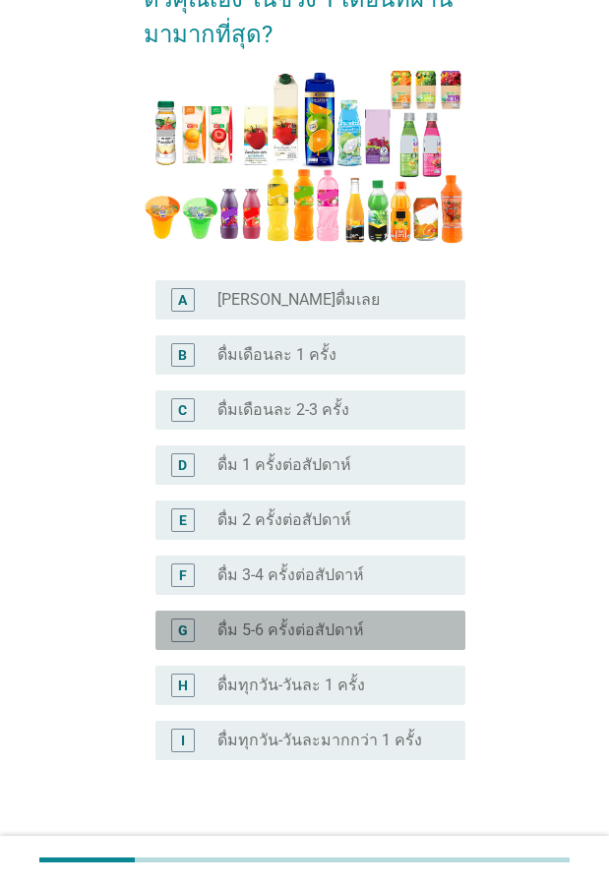
click at [192, 633] on div "G" at bounding box center [183, 630] width 24 height 24
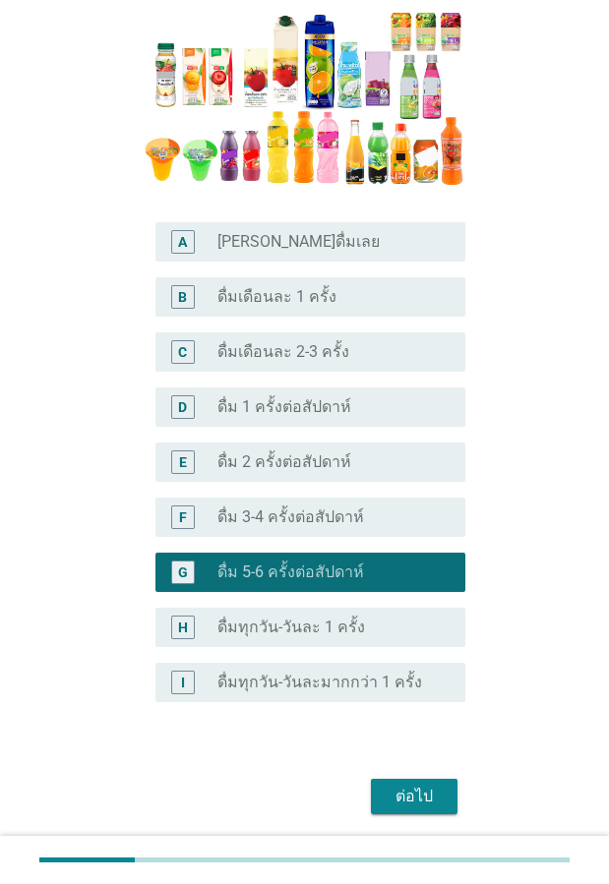
scroll to position [416, 0]
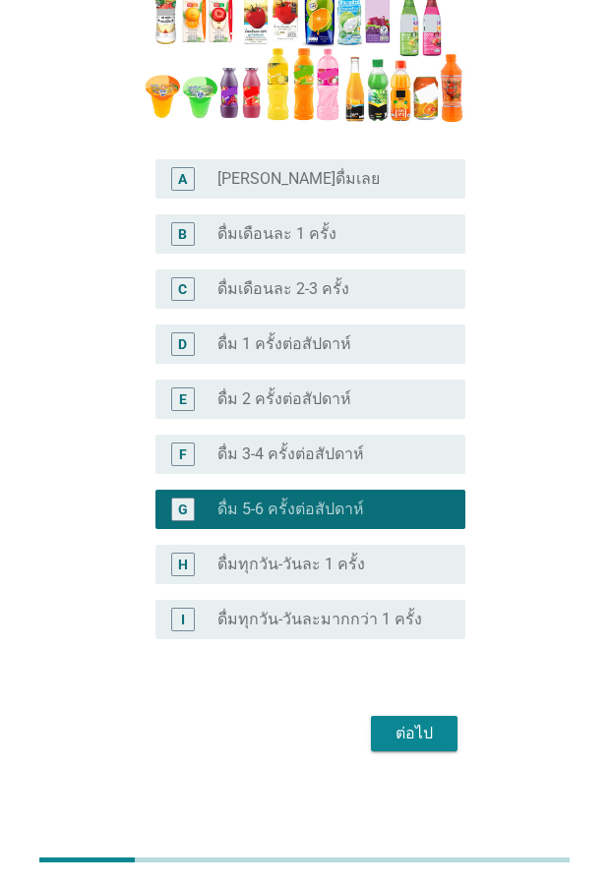
click at [393, 734] on div "ต่อไป" at bounding box center [413, 734] width 55 height 24
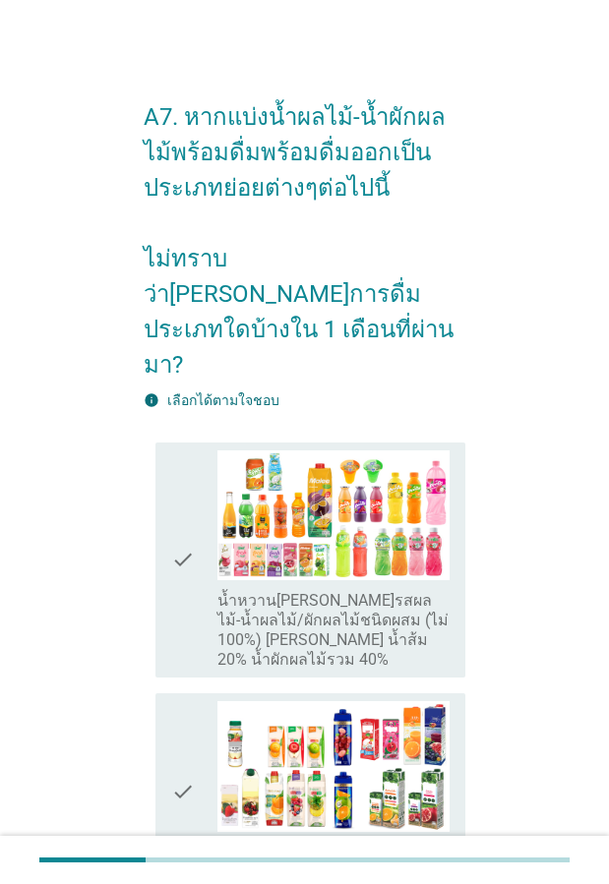
click at [181, 535] on icon "check" at bounding box center [183, 560] width 24 height 220
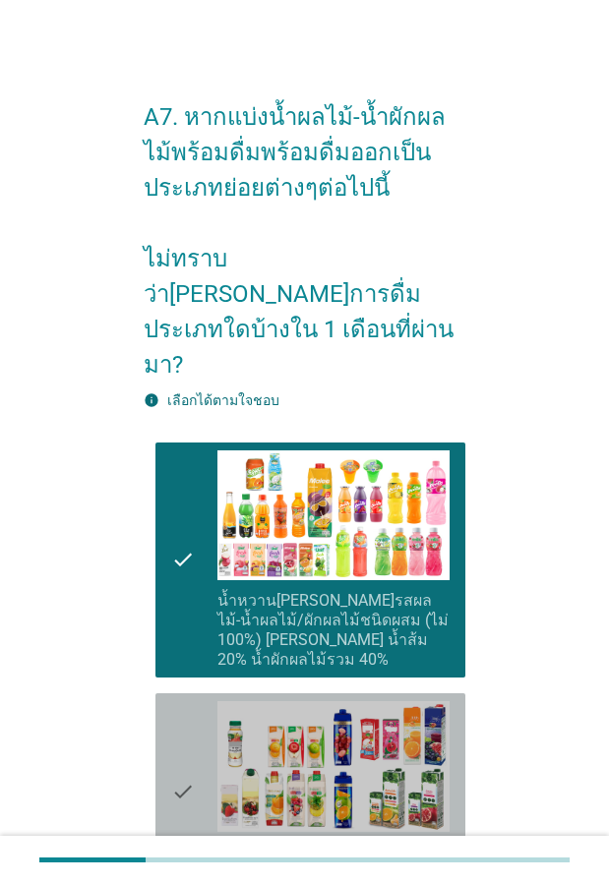
click at [182, 701] on icon "check" at bounding box center [183, 791] width 24 height 181
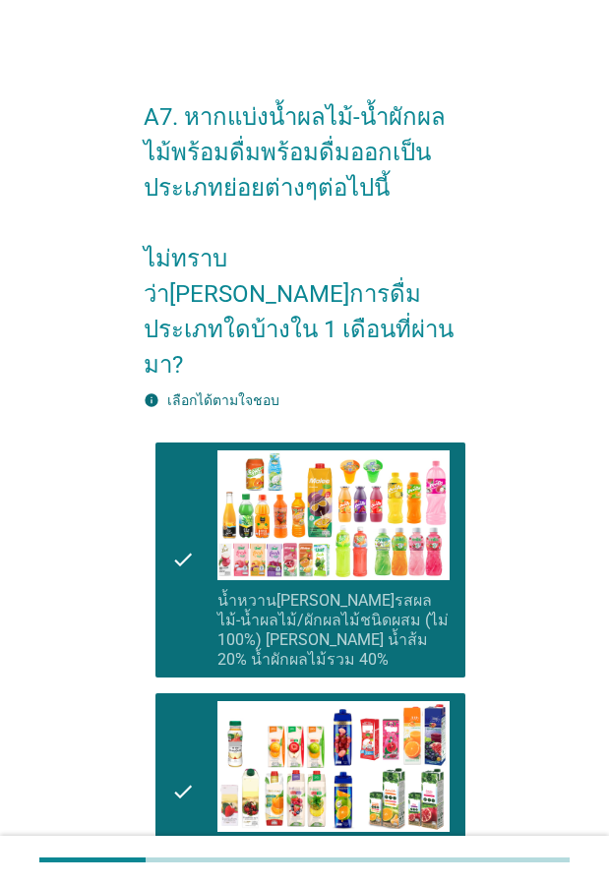
scroll to position [295, 0]
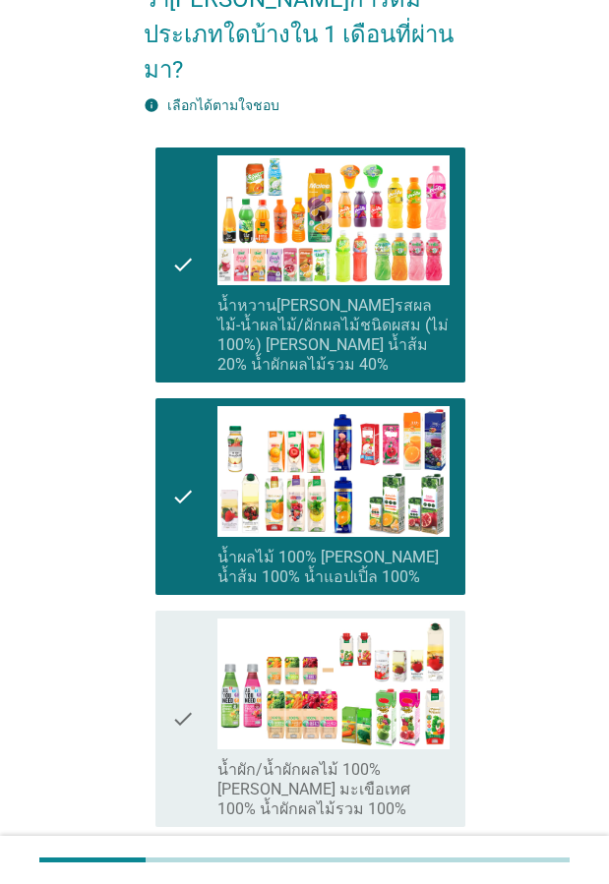
click at [182, 656] on icon "check" at bounding box center [183, 718] width 24 height 201
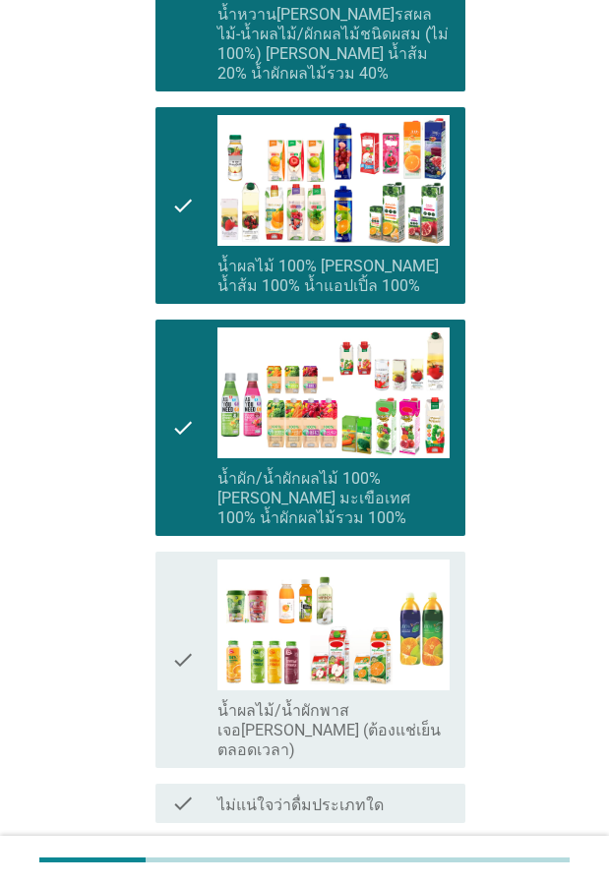
scroll to position [590, 0]
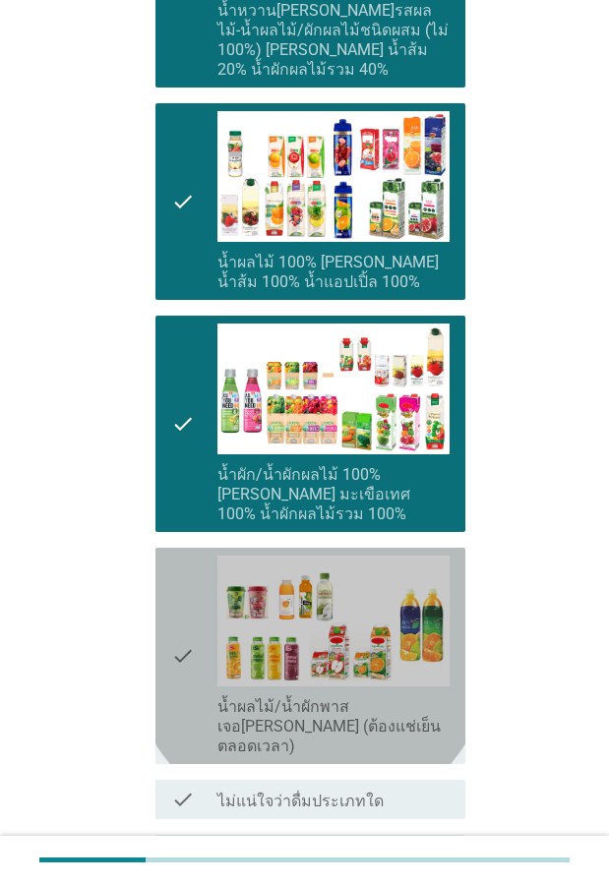
click at [181, 575] on icon "check" at bounding box center [183, 656] width 24 height 201
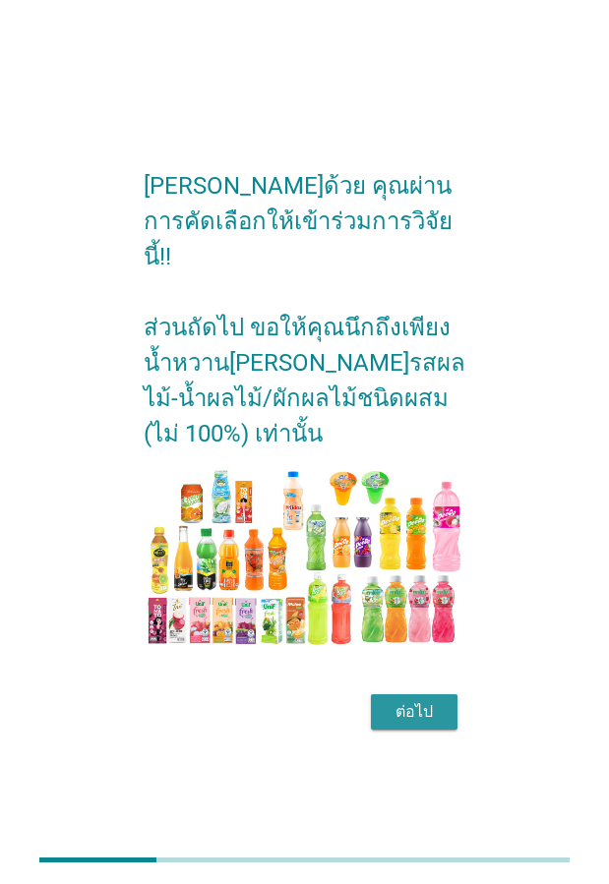
drag, startPoint x: 428, startPoint y: 693, endPoint x: 386, endPoint y: 676, distance: 44.5
click at [423, 700] on div "ต่อไป" at bounding box center [413, 712] width 55 height 24
